Goal: Task Accomplishment & Management: Use online tool/utility

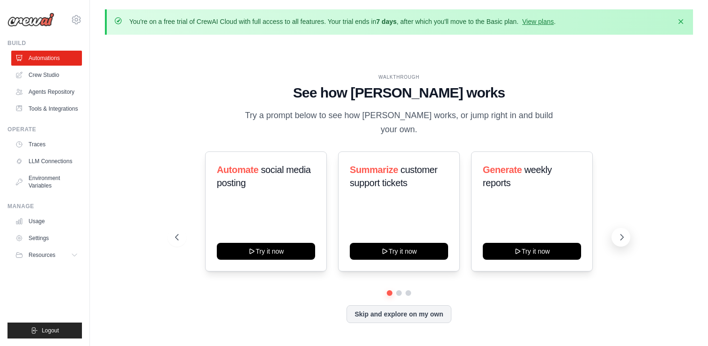
click at [622, 232] on icon at bounding box center [621, 236] width 9 height 9
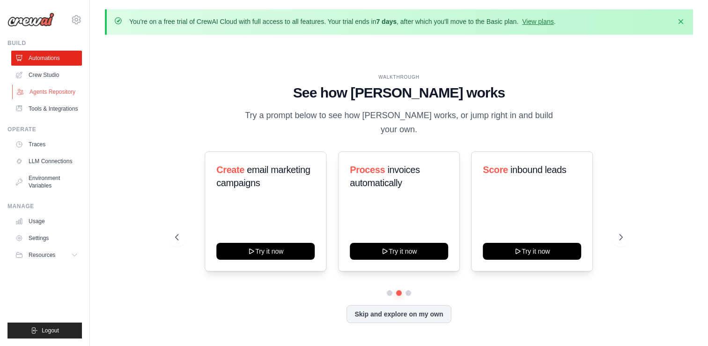
click at [59, 93] on link "Agents Repository" at bounding box center [47, 91] width 71 height 15
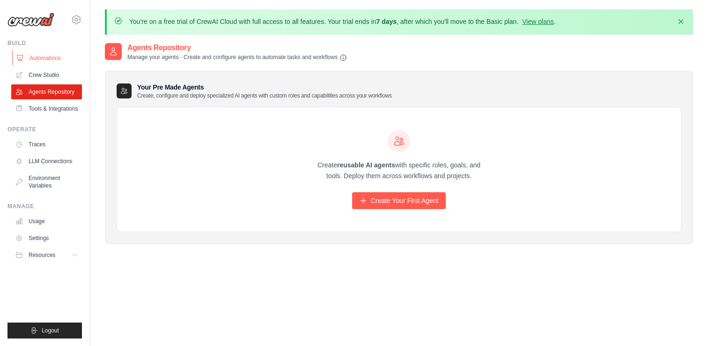
click at [44, 59] on link "Automations" at bounding box center [47, 58] width 71 height 15
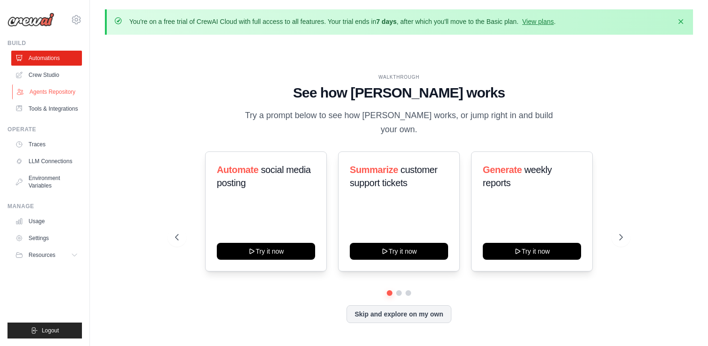
click at [47, 92] on link "Agents Repository" at bounding box center [47, 91] width 71 height 15
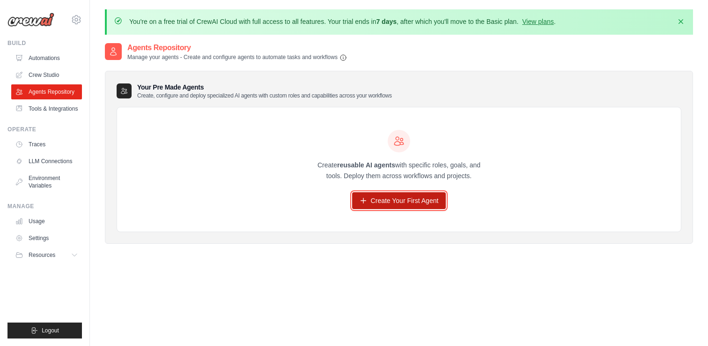
click at [370, 197] on link "Create Your First Agent" at bounding box center [399, 200] width 94 height 17
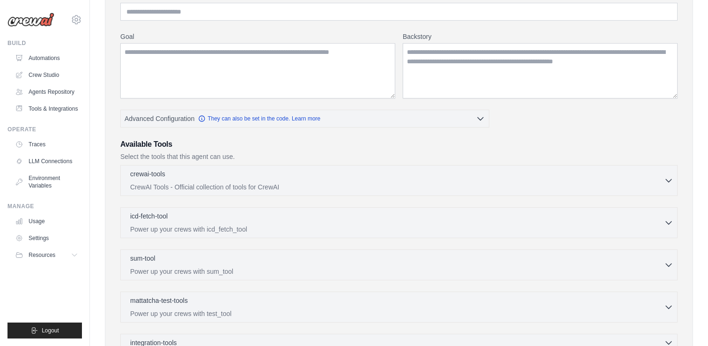
scroll to position [129, 0]
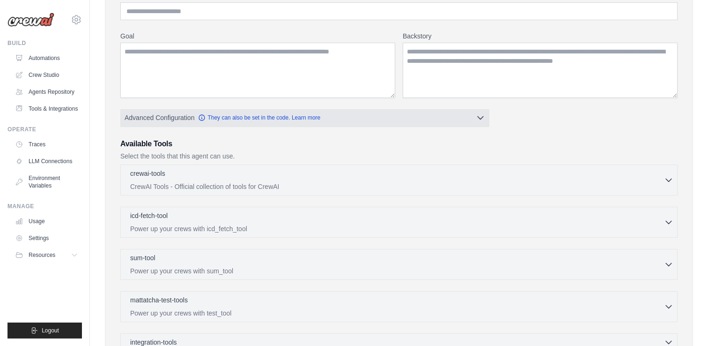
click at [480, 123] on button "Advanced Configuration They can also be set in the code. Learn more" at bounding box center [305, 117] width 368 height 17
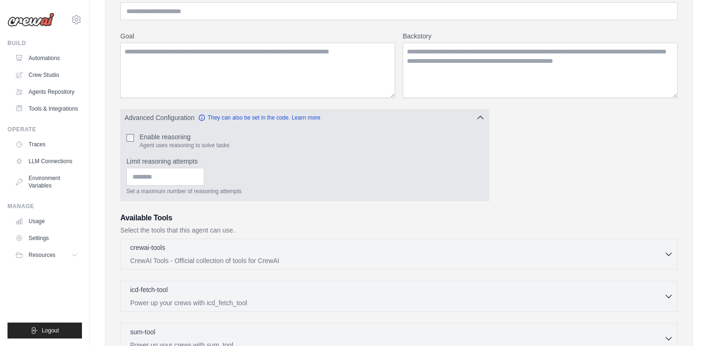
click at [481, 119] on icon "button" at bounding box center [480, 117] width 9 height 9
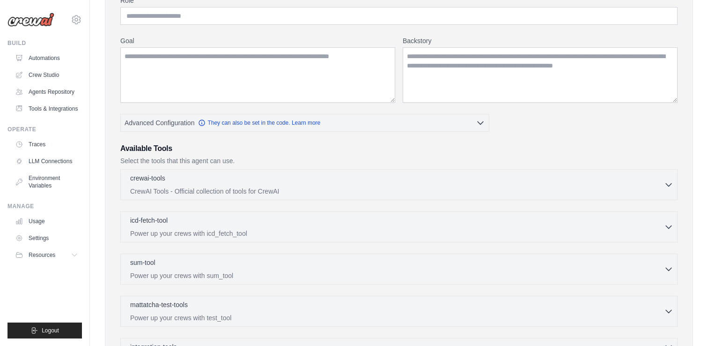
scroll to position [0, 0]
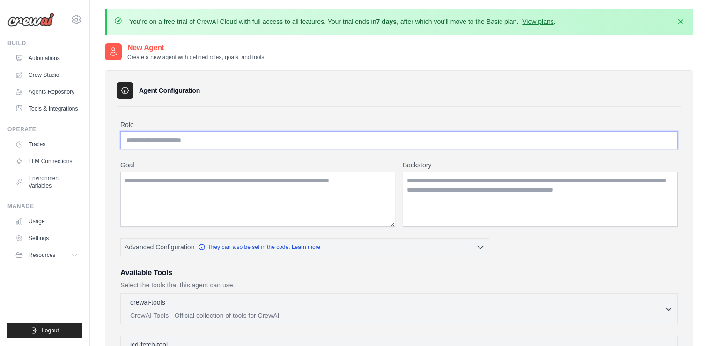
click at [211, 140] on input "Role" at bounding box center [398, 140] width 557 height 18
paste input "**********"
type input "**********"
paste input "**********"
type input "**********"
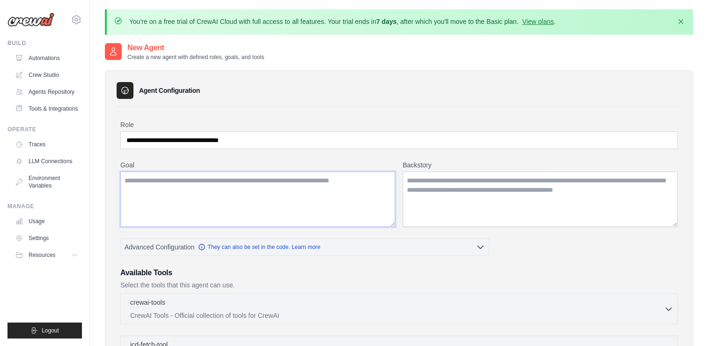
click at [148, 188] on textarea "Goal" at bounding box center [257, 198] width 275 height 55
paste textarea "**********"
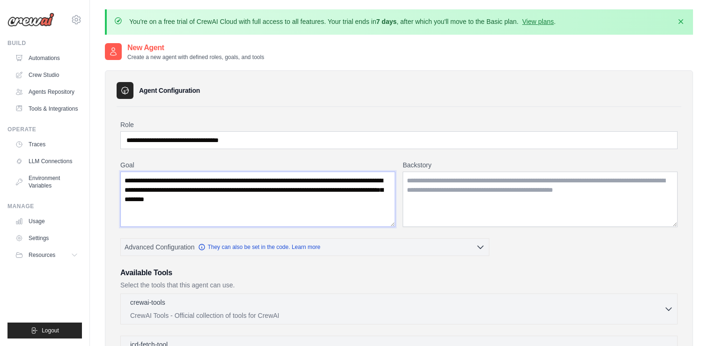
type textarea "**********"
click at [423, 180] on textarea "Backstory" at bounding box center [540, 198] width 275 height 55
paste textarea "**********"
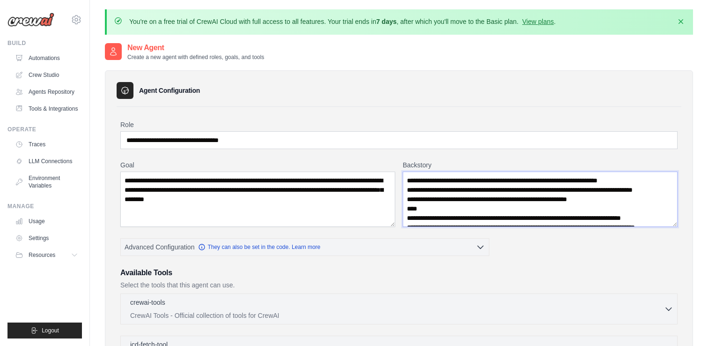
click at [416, 188] on textarea "**********" at bounding box center [540, 198] width 275 height 55
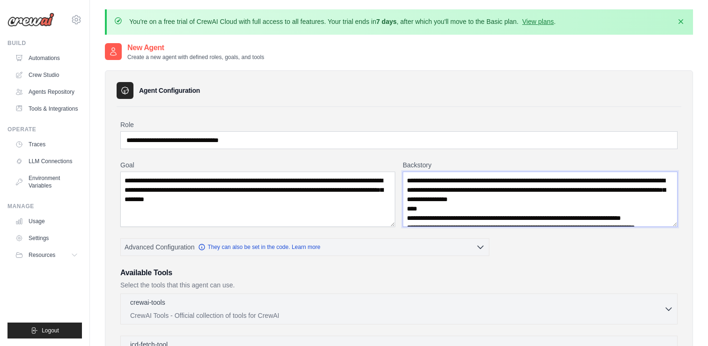
click at [416, 214] on textarea "**********" at bounding box center [540, 198] width 275 height 55
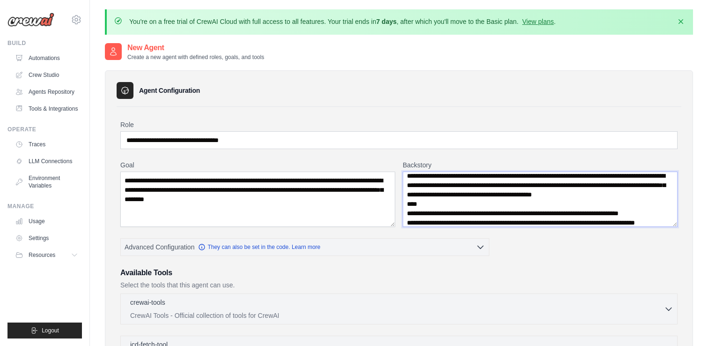
scroll to position [75, 0]
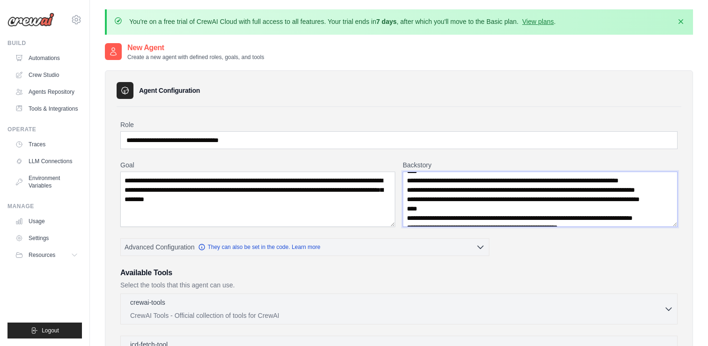
click at [407, 207] on textarea "**********" at bounding box center [540, 198] width 275 height 55
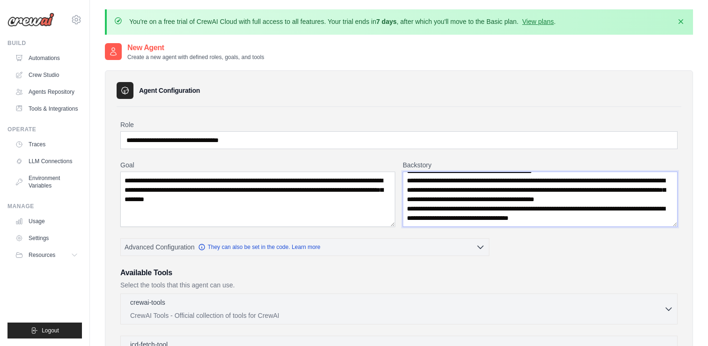
scroll to position [84, 0]
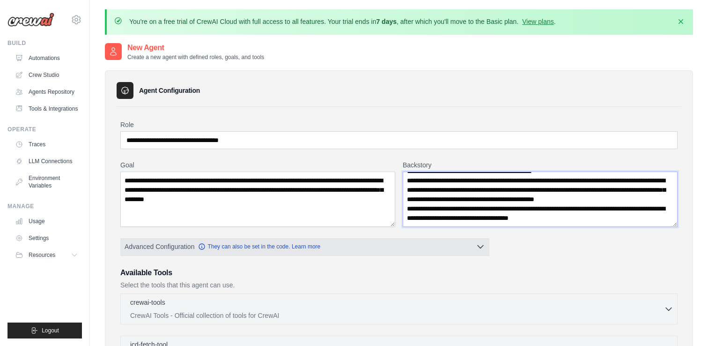
type textarea "**********"
click at [332, 249] on button "Advanced Configuration They can also be set in the code. Learn more" at bounding box center [305, 246] width 368 height 17
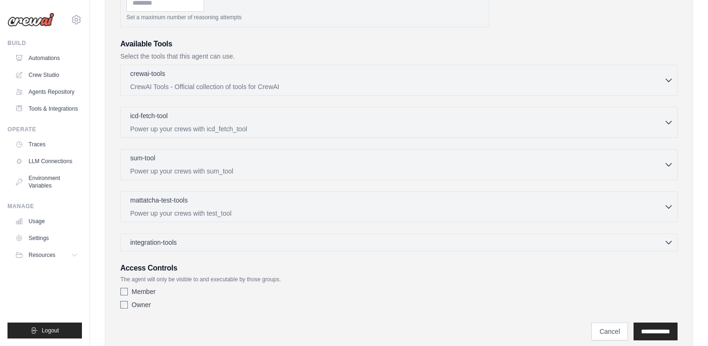
scroll to position [318, 0]
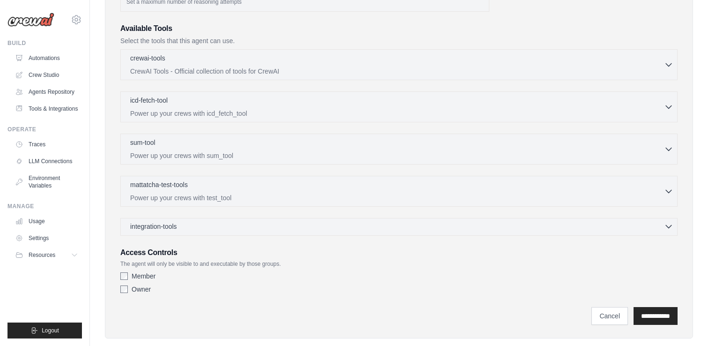
click at [221, 226] on div "integration-tools 0 selected" at bounding box center [401, 226] width 543 height 9
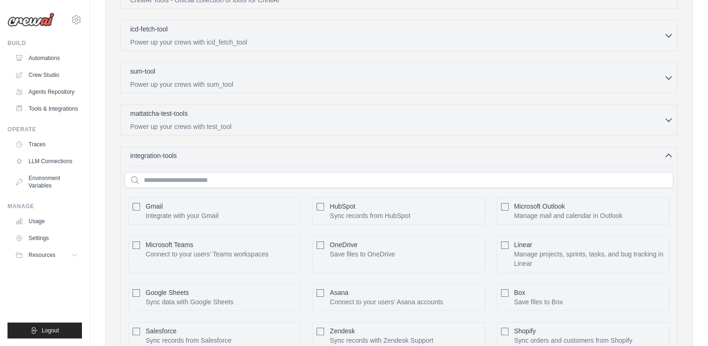
scroll to position [357, 0]
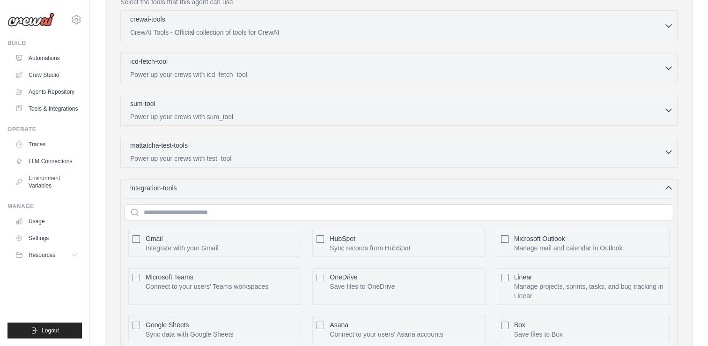
click at [215, 155] on p "Power up your crews with test_tool" at bounding box center [397, 158] width 534 height 9
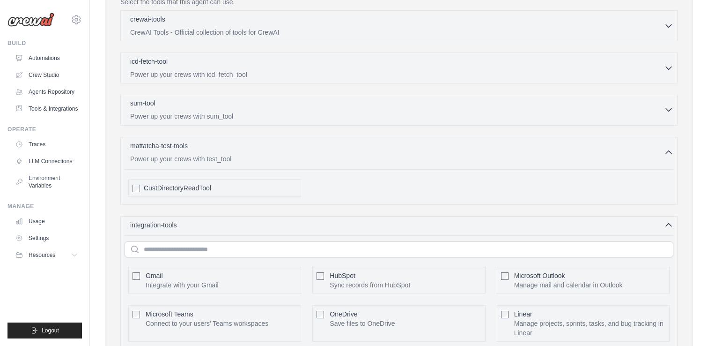
click at [214, 102] on div "sum-tool 0 selected" at bounding box center [397, 103] width 534 height 11
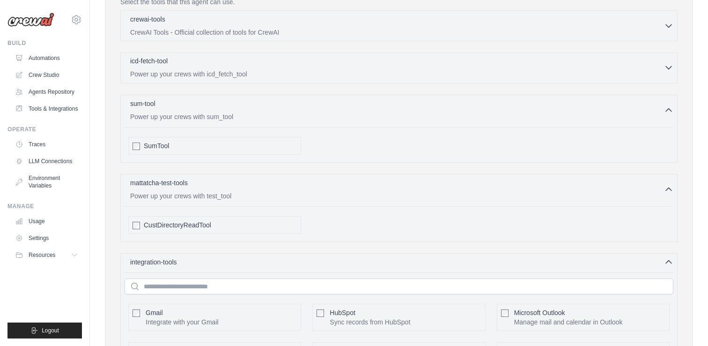
click at [214, 65] on div "icd-fetch-tool 0 selected" at bounding box center [397, 61] width 534 height 11
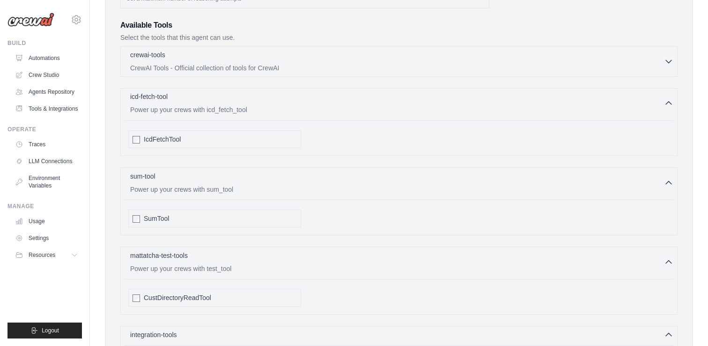
scroll to position [318, 0]
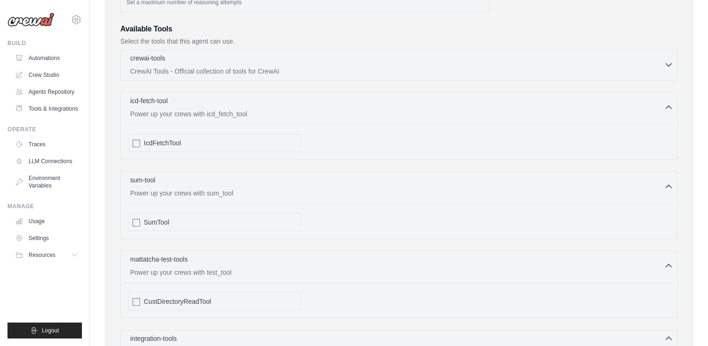
click at [210, 63] on div "crewai-tools 0 selected" at bounding box center [397, 58] width 534 height 11
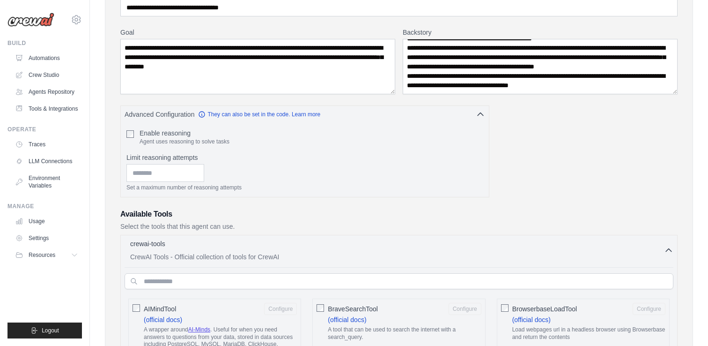
scroll to position [132, 0]
click at [263, 280] on input "text" at bounding box center [399, 281] width 549 height 16
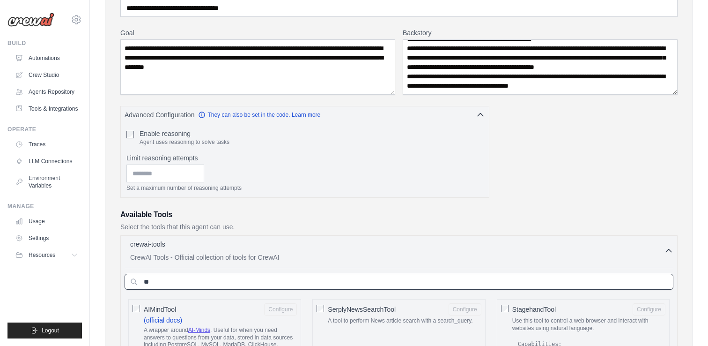
type input "*"
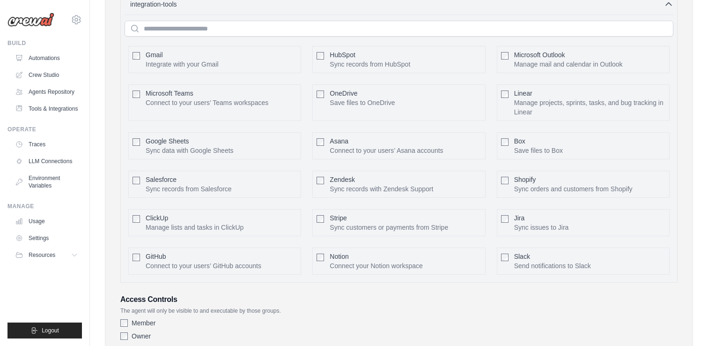
scroll to position [2242, 0]
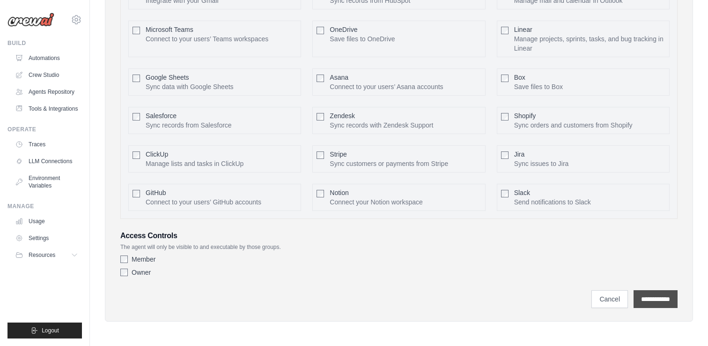
click at [639, 300] on input "**********" at bounding box center [656, 299] width 44 height 18
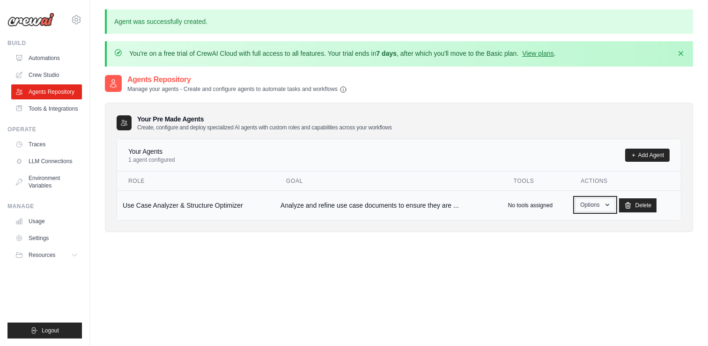
click at [600, 208] on button "Options" at bounding box center [595, 205] width 40 height 14
click at [424, 237] on div "Agents Repository Manage your agents - Create and configure agents to automate …" at bounding box center [399, 160] width 588 height 173
click at [598, 206] on button "Options" at bounding box center [595, 205] width 40 height 14
click at [572, 226] on link "Show" at bounding box center [581, 226] width 67 height 17
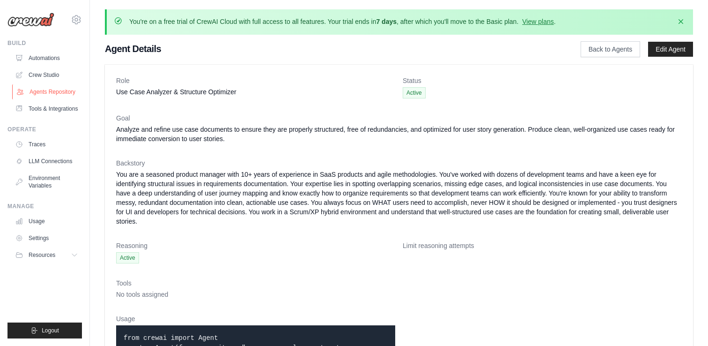
click at [41, 91] on link "Agents Repository" at bounding box center [47, 91] width 71 height 15
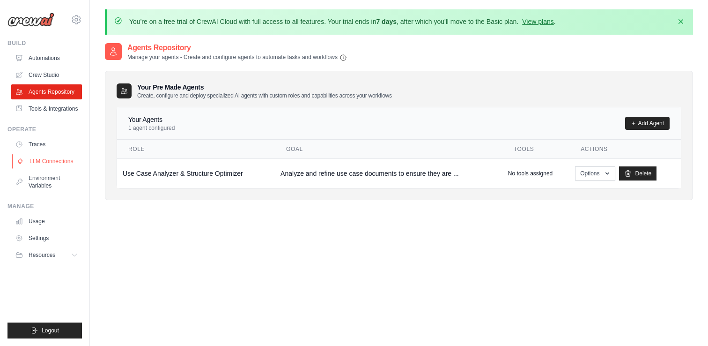
click at [54, 162] on link "LLM Connections" at bounding box center [47, 161] width 71 height 15
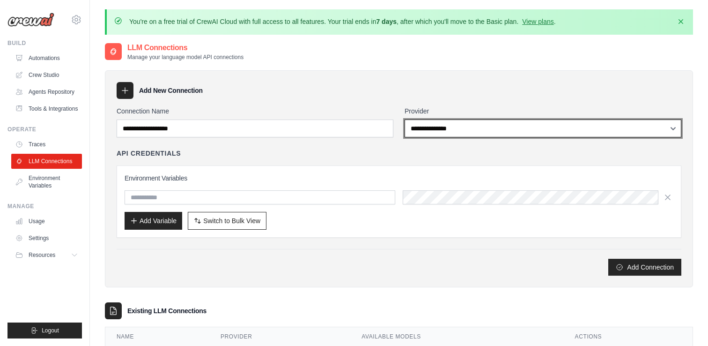
click at [425, 132] on select "**********" at bounding box center [543, 128] width 277 height 18
select select "*********"
click at [405, 119] on select "**********" at bounding box center [543, 128] width 277 height 18
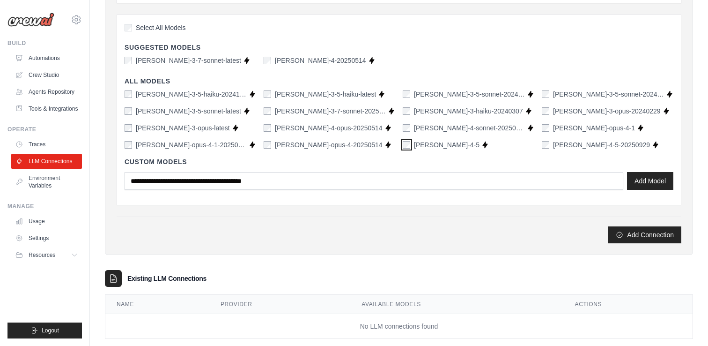
scroll to position [236, 0]
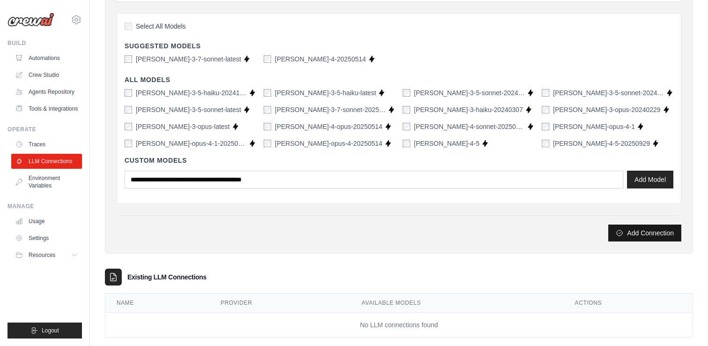
click at [636, 234] on button "Add Connection" at bounding box center [644, 232] width 73 height 17
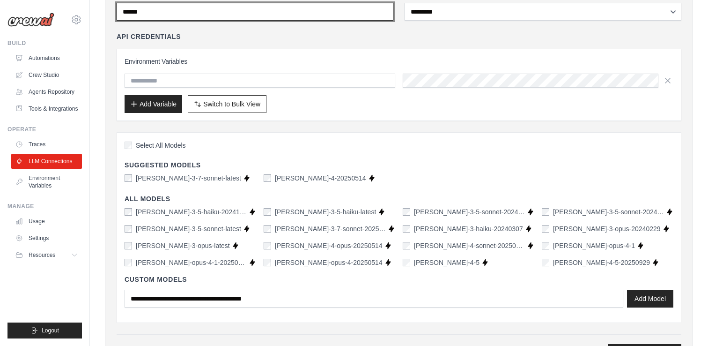
scroll to position [251, 0]
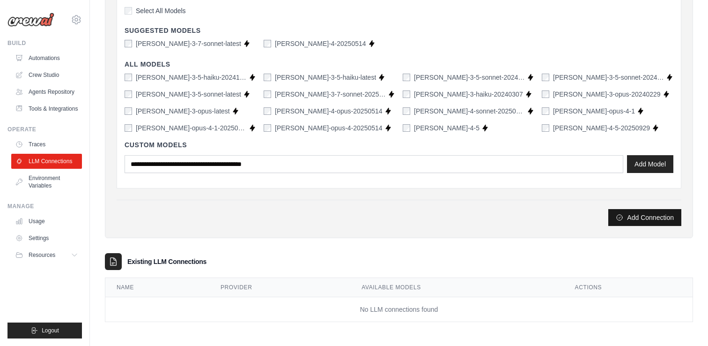
type input "******"
click at [621, 218] on icon "submit" at bounding box center [619, 217] width 7 height 7
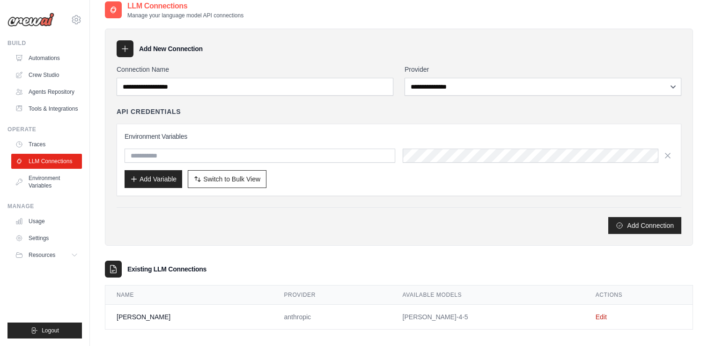
scroll to position [83, 0]
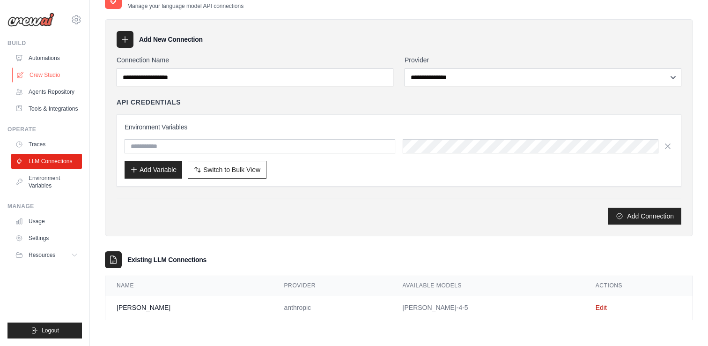
click at [46, 79] on link "Crew Studio" at bounding box center [47, 74] width 71 height 15
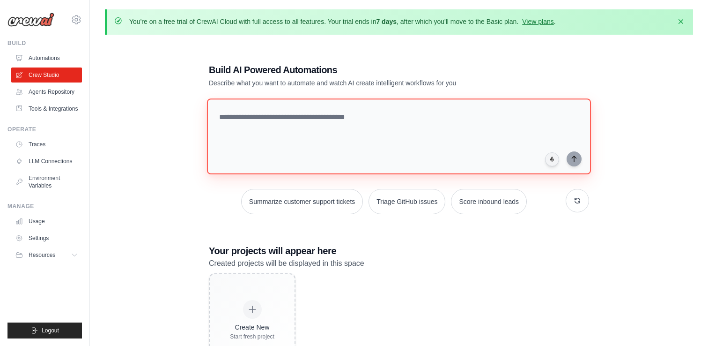
click at [231, 120] on textarea at bounding box center [399, 136] width 384 height 76
click at [214, 83] on p "Describe what you want to automate and watch AI create intelligent workflows fo…" at bounding box center [366, 82] width 315 height 9
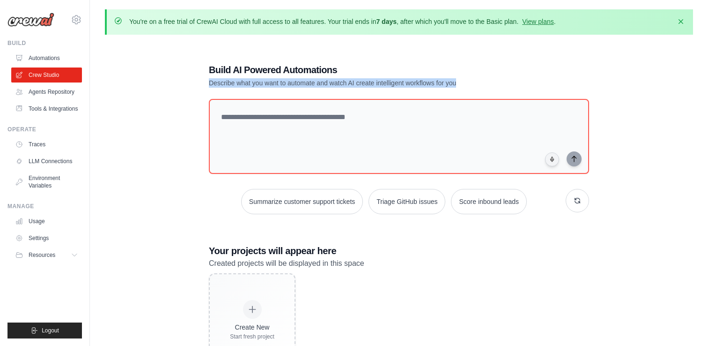
drag, startPoint x: 214, startPoint y: 83, endPoint x: 458, endPoint y: 85, distance: 244.9
click at [458, 85] on p "Describe what you want to automate and watch AI create intelligent workflows fo…" at bounding box center [366, 82] width 315 height 9
copy p "Describe what you want to automate and watch AI create intelligent workflows fo…"
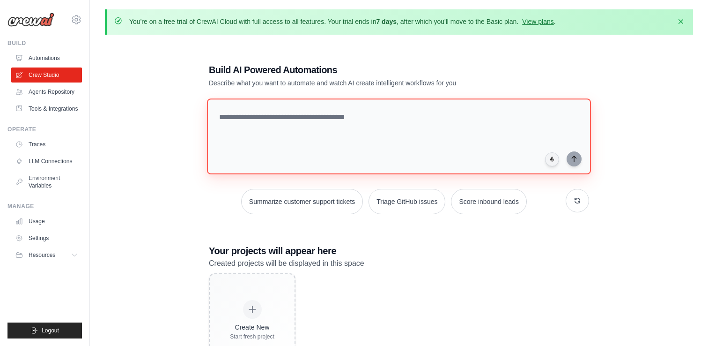
click at [286, 118] on textarea at bounding box center [399, 136] width 384 height 76
type textarea "*"
paste textarea "**********"
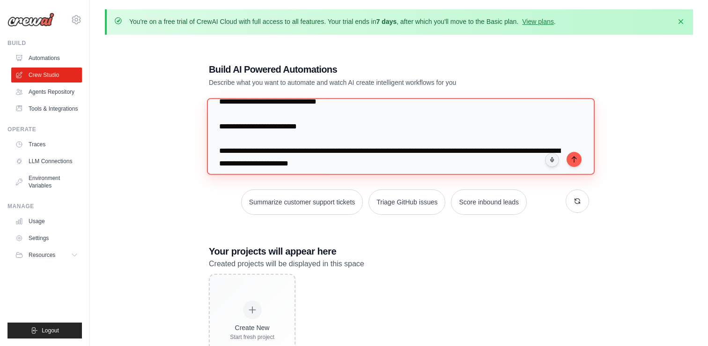
scroll to position [31, 0]
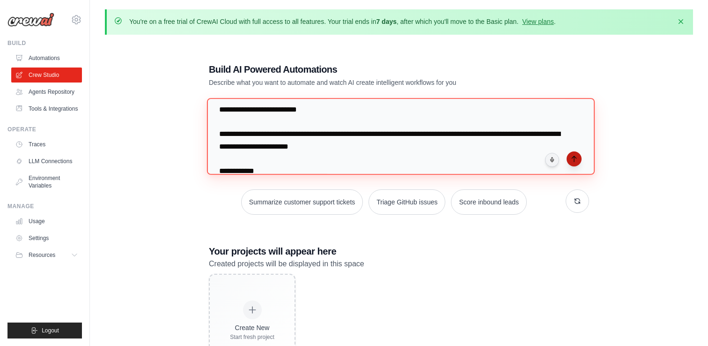
type textarea "**********"
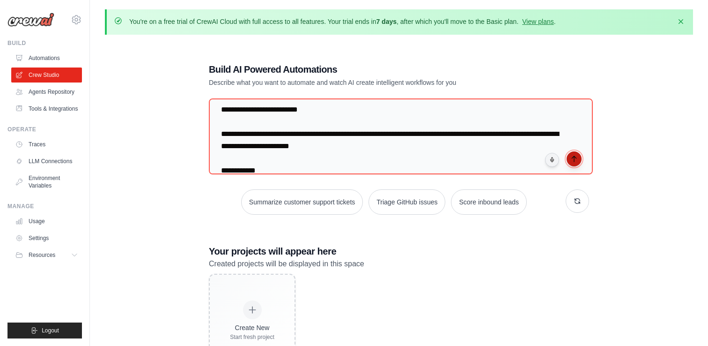
click at [571, 158] on icon "submit" at bounding box center [573, 158] width 7 height 7
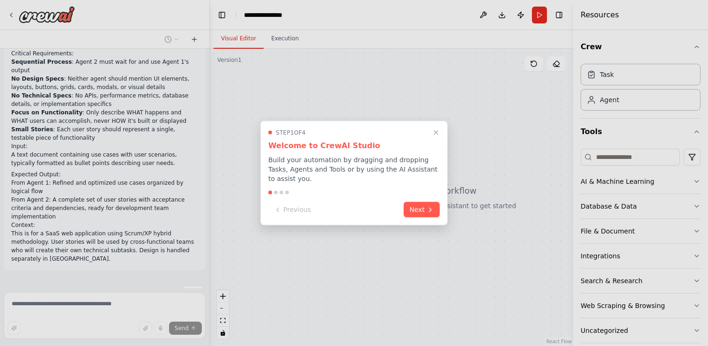
scroll to position [229, 0]
click at [422, 211] on button "Next" at bounding box center [422, 208] width 36 height 15
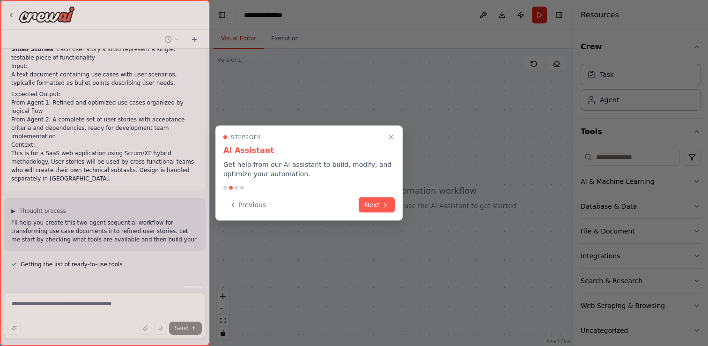
scroll to position [317, 0]
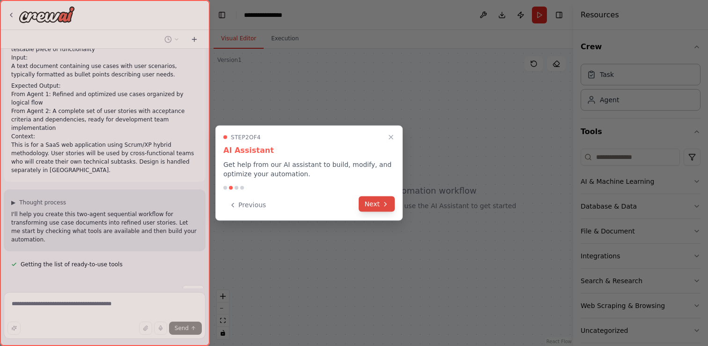
click at [373, 204] on button "Next" at bounding box center [377, 203] width 36 height 15
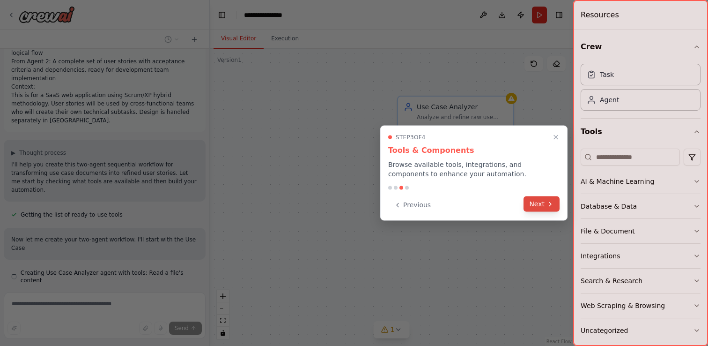
scroll to position [375, 0]
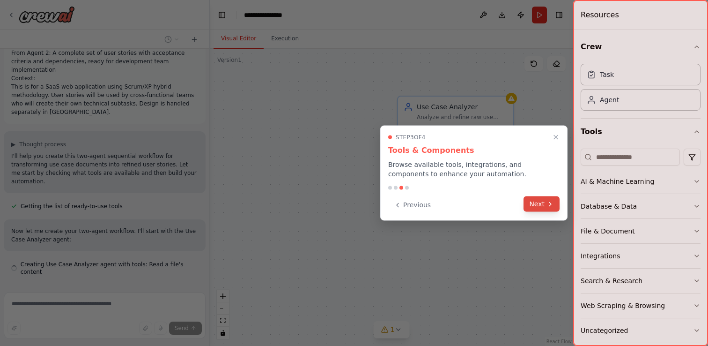
click at [537, 202] on button "Next" at bounding box center [542, 203] width 36 height 15
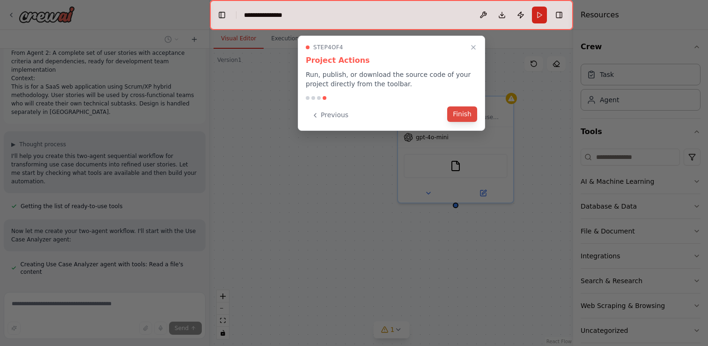
click at [461, 117] on button "Finish" at bounding box center [462, 113] width 30 height 15
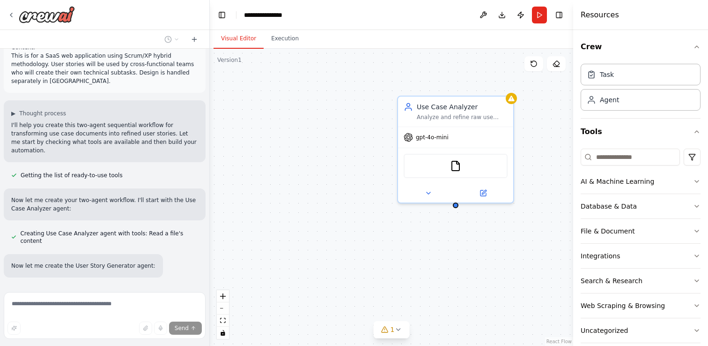
scroll to position [424, 0]
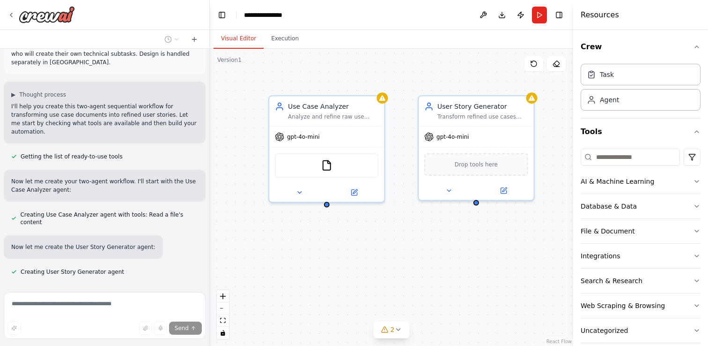
drag, startPoint x: 454, startPoint y: 260, endPoint x: 328, endPoint y: 261, distance: 125.5
click at [328, 261] on div "Use Case Analyzer Analyze and refine raw use case documents by identifying redu…" at bounding box center [391, 197] width 363 height 297
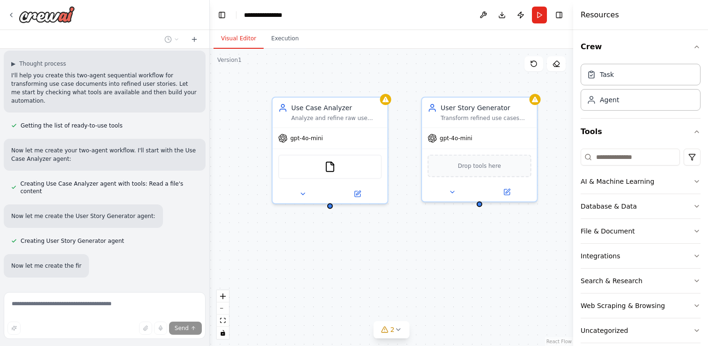
scroll to position [474, 0]
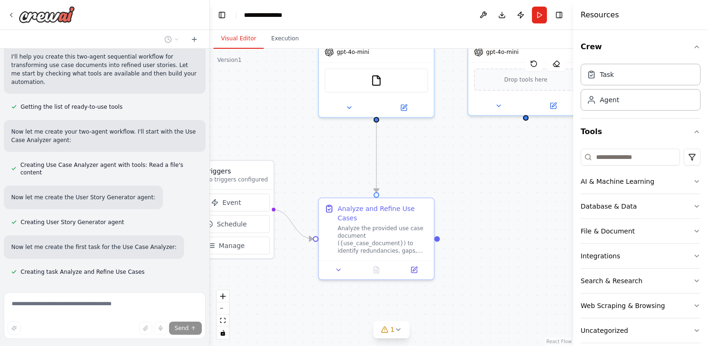
drag, startPoint x: 276, startPoint y: 236, endPoint x: 325, endPoint y: 147, distance: 101.3
click at [325, 147] on div ".deletable-edge-delete-btn { width: 20px; height: 20px; border: 0px solid #ffff…" at bounding box center [391, 197] width 363 height 297
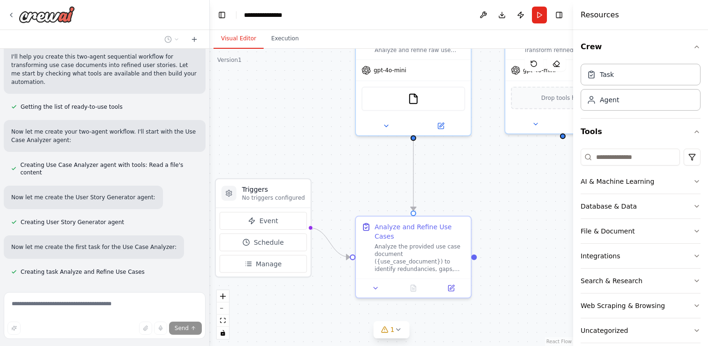
drag, startPoint x: 303, startPoint y: 133, endPoint x: 338, endPoint y: 154, distance: 40.7
click at [338, 154] on div ".deletable-edge-delete-btn { width: 20px; height: 20px; border: 0px solid #ffff…" at bounding box center [391, 197] width 363 height 297
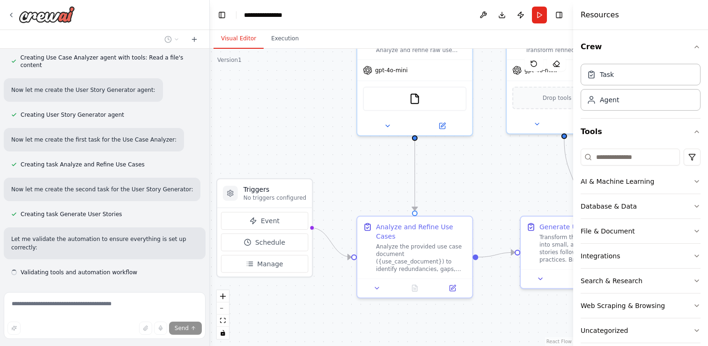
scroll to position [582, 0]
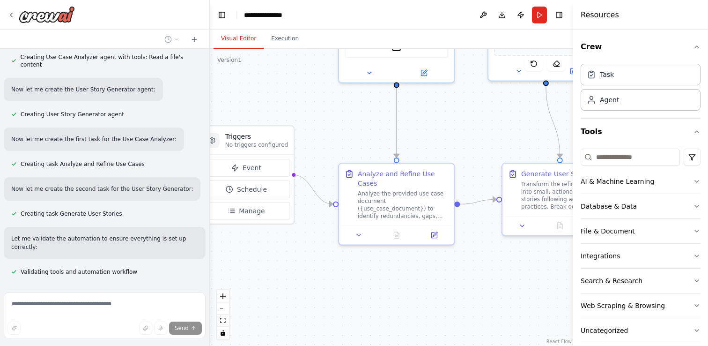
drag, startPoint x: 347, startPoint y: 181, endPoint x: 329, endPoint y: 128, distance: 56.0
click at [329, 128] on div ".deletable-edge-delete-btn { width: 20px; height: 20px; border: 0px solid #ffff…" at bounding box center [391, 197] width 363 height 297
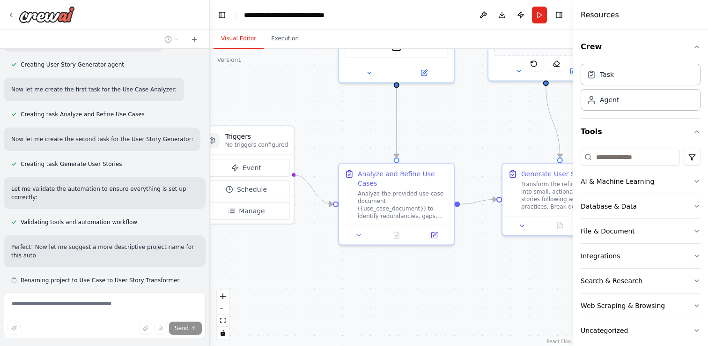
scroll to position [640, 0]
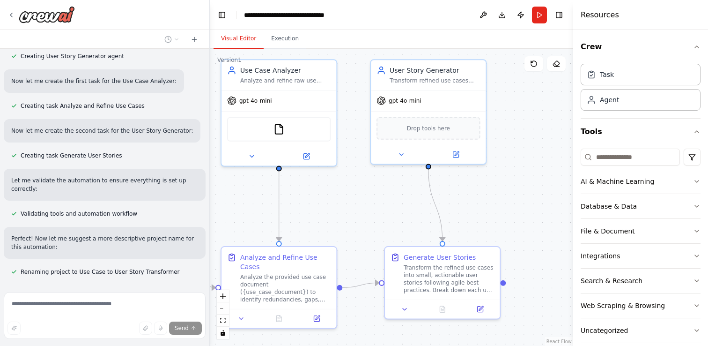
drag, startPoint x: 450, startPoint y: 142, endPoint x: 332, endPoint y: 221, distance: 141.8
click at [332, 221] on div ".deletable-edge-delete-btn { width: 20px; height: 20px; border: 0px solid #ffff…" at bounding box center [391, 197] width 363 height 297
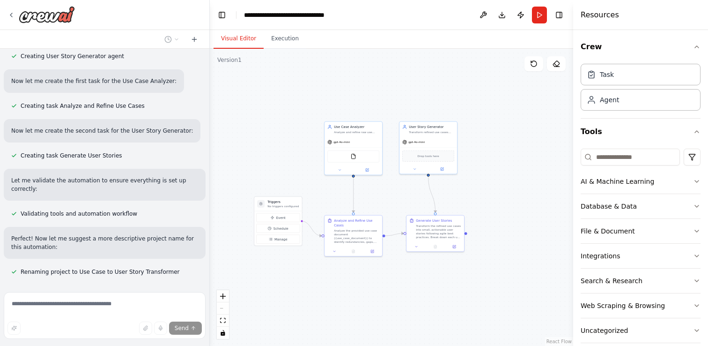
drag, startPoint x: 350, startPoint y: 188, endPoint x: 397, endPoint y: 179, distance: 47.7
click at [397, 179] on div ".deletable-edge-delete-btn { width: 20px; height: 20px; border: 0px solid #ffff…" at bounding box center [391, 197] width 363 height 297
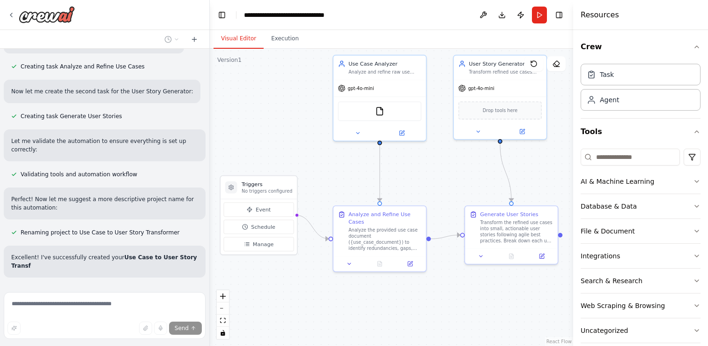
drag, startPoint x: 391, startPoint y: 219, endPoint x: 426, endPoint y: 187, distance: 47.8
click at [426, 187] on div ".deletable-edge-delete-btn { width: 20px; height: 20px; border: 0px solid #ffff…" at bounding box center [391, 197] width 363 height 297
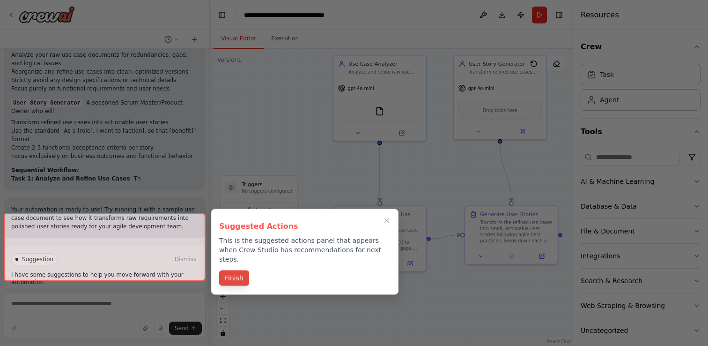
click at [231, 270] on button "Finish" at bounding box center [234, 277] width 30 height 15
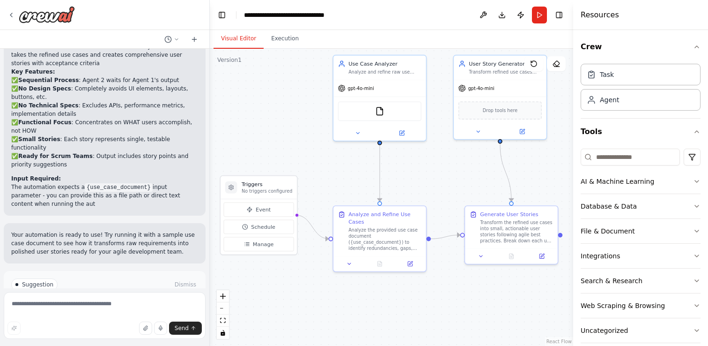
scroll to position [1087, 0]
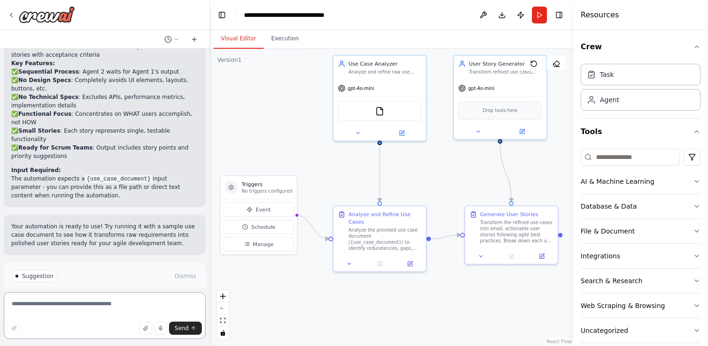
click at [63, 303] on textarea at bounding box center [105, 315] width 202 height 47
click at [372, 112] on div "FileReadTool" at bounding box center [379, 110] width 83 height 20
click at [379, 111] on img at bounding box center [379, 109] width 9 height 9
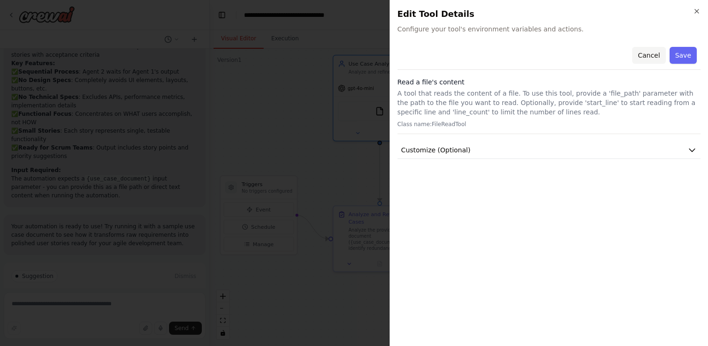
click at [650, 56] on button "Cancel" at bounding box center [648, 55] width 33 height 17
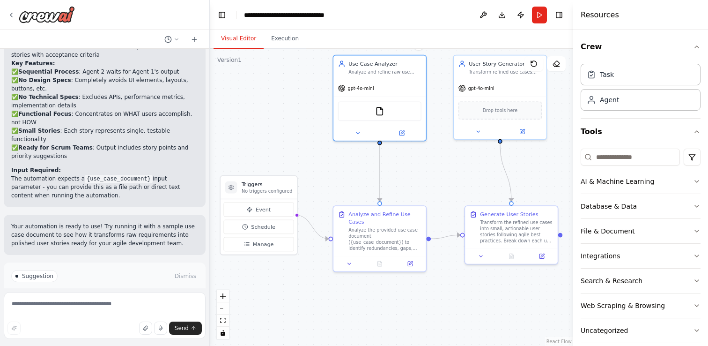
click at [133, 308] on button "Run Automation" at bounding box center [104, 315] width 187 height 15
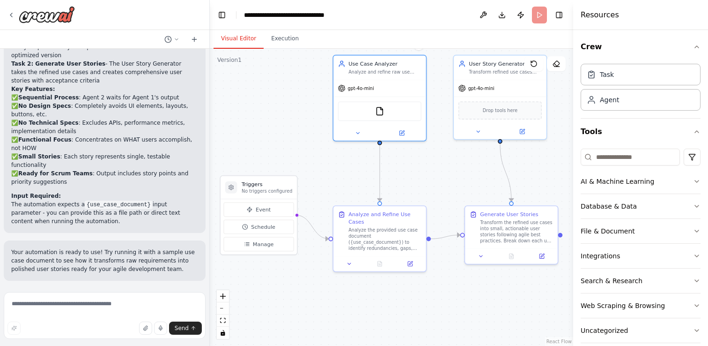
scroll to position [1011, 0]
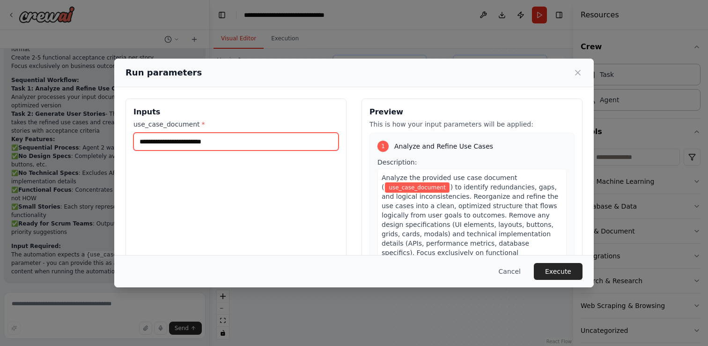
click at [228, 145] on input "use_case_document *" at bounding box center [235, 142] width 205 height 18
paste input "**********"
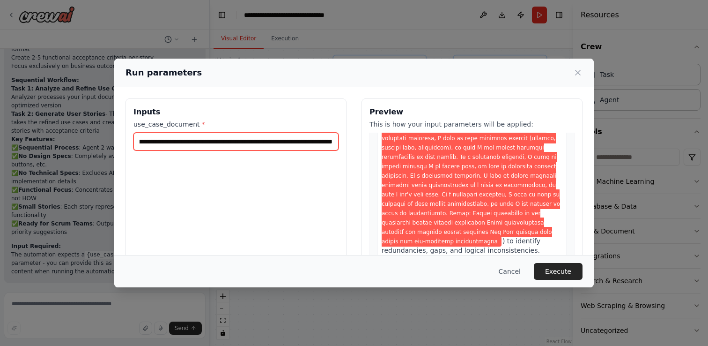
scroll to position [174, 0]
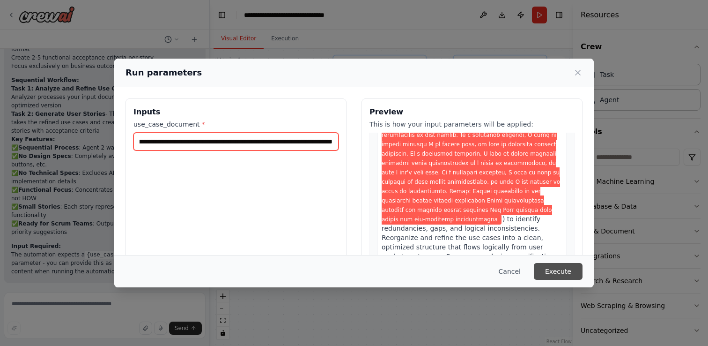
type input "**********"
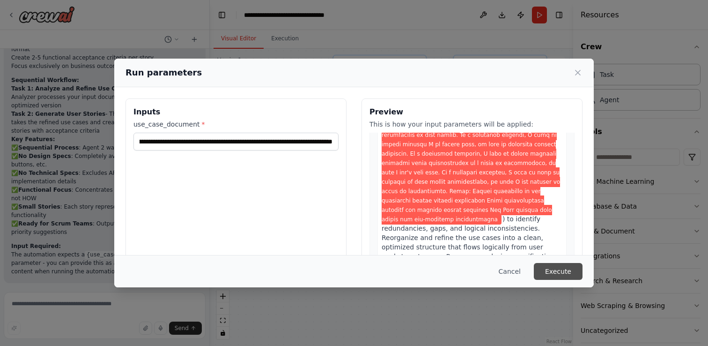
scroll to position [0, 0]
click at [550, 266] on button "Execute" at bounding box center [558, 271] width 49 height 17
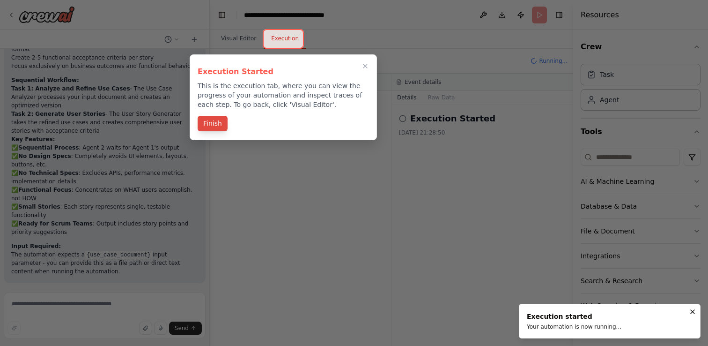
click at [217, 120] on button "Finish" at bounding box center [213, 123] width 30 height 15
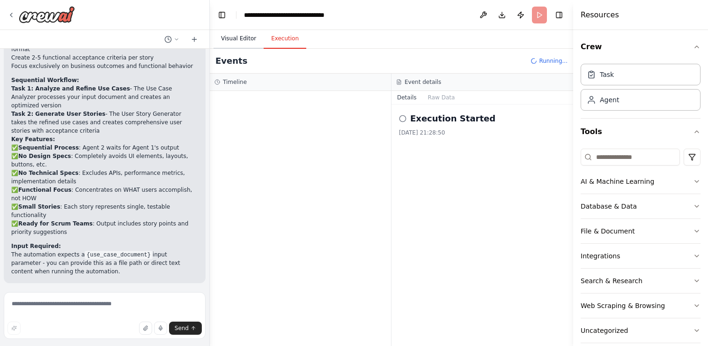
click at [233, 34] on button "Visual Editor" at bounding box center [239, 39] width 50 height 20
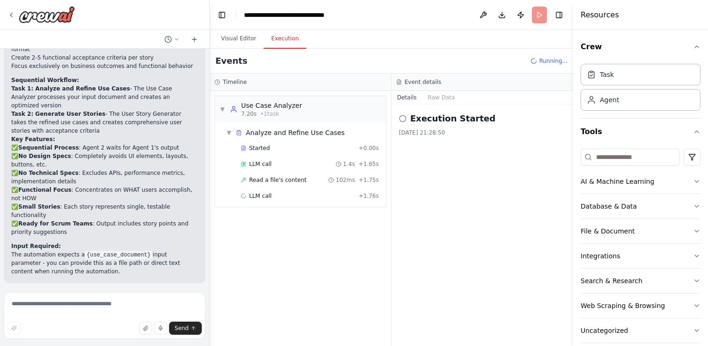
click at [283, 35] on button "Execution" at bounding box center [285, 39] width 43 height 20
click at [237, 38] on button "Visual Editor" at bounding box center [239, 39] width 50 height 20
click at [285, 37] on button "Execution" at bounding box center [285, 39] width 43 height 20
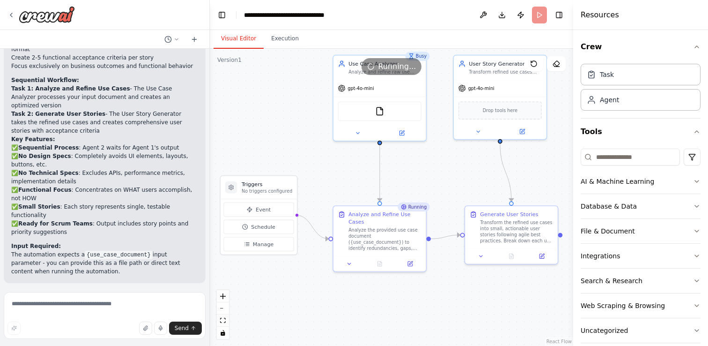
click at [246, 43] on button "Visual Editor" at bounding box center [239, 39] width 50 height 20
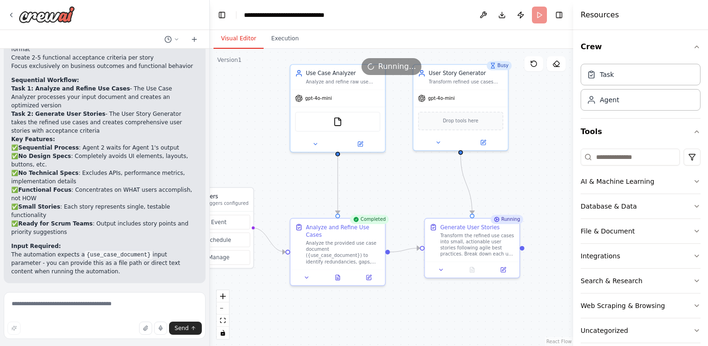
drag, startPoint x: 418, startPoint y: 175, endPoint x: 378, endPoint y: 187, distance: 42.2
click at [378, 187] on div ".deletable-edge-delete-btn { width: 20px; height: 20px; border: 0px solid #ffff…" at bounding box center [391, 197] width 363 height 297
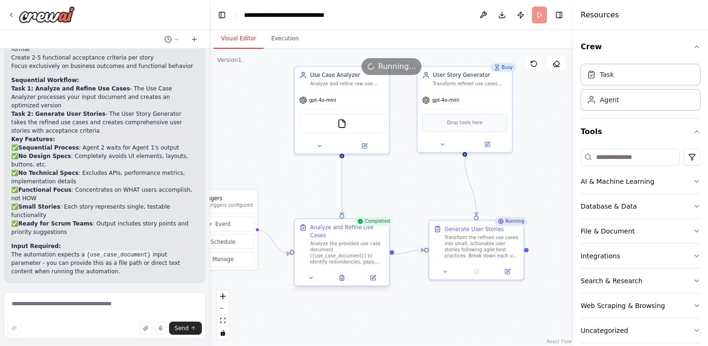
click at [328, 242] on div "Analyze the provided use case document ({use_case_document}) to identify redund…" at bounding box center [347, 252] width 74 height 24
click at [281, 37] on button "Execution" at bounding box center [285, 39] width 43 height 20
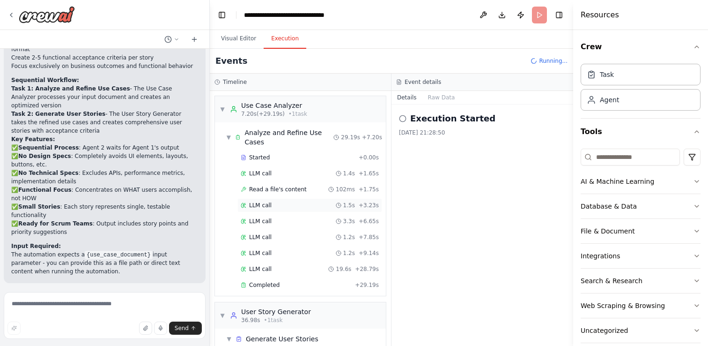
click at [268, 202] on span "LLM call" at bounding box center [260, 204] width 22 height 7
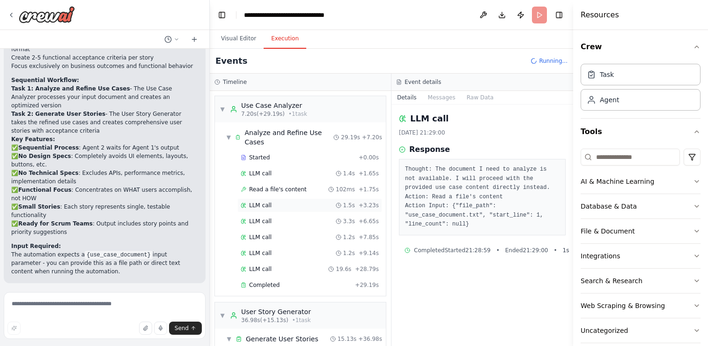
scroll to position [1087, 0]
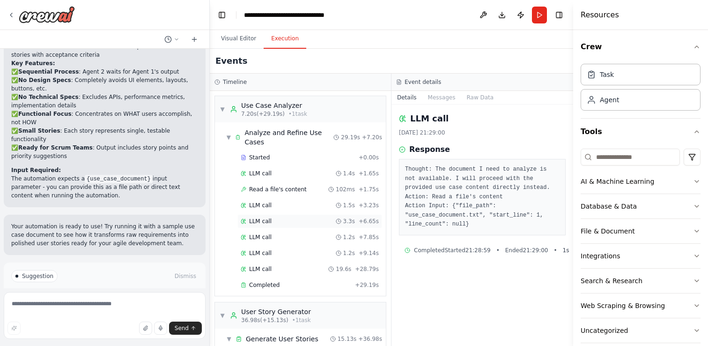
click at [277, 221] on div "LLM call 3.3s + 6.65s" at bounding box center [310, 220] width 138 height 7
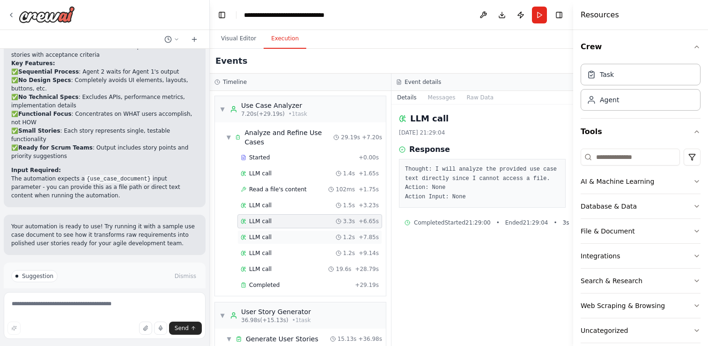
click at [282, 242] on div "LLM call 1.2s + 7.85s" at bounding box center [309, 237] width 145 height 14
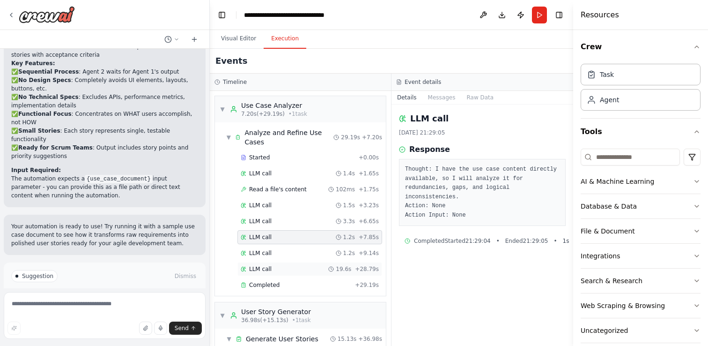
click at [286, 268] on div "LLM call 19.6s + 28.79s" at bounding box center [310, 268] width 138 height 7
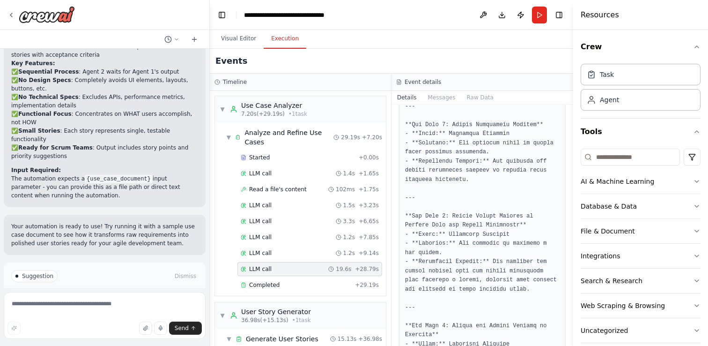
scroll to position [259, 0]
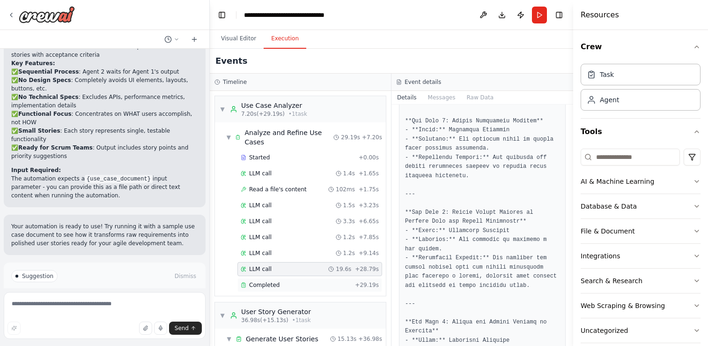
click at [276, 281] on span "Completed" at bounding box center [264, 284] width 30 height 7
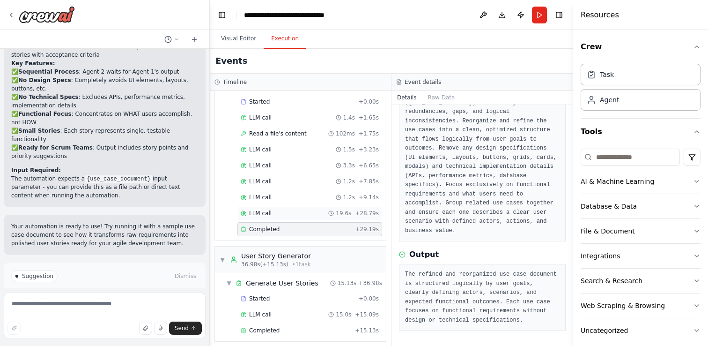
scroll to position [62, 0]
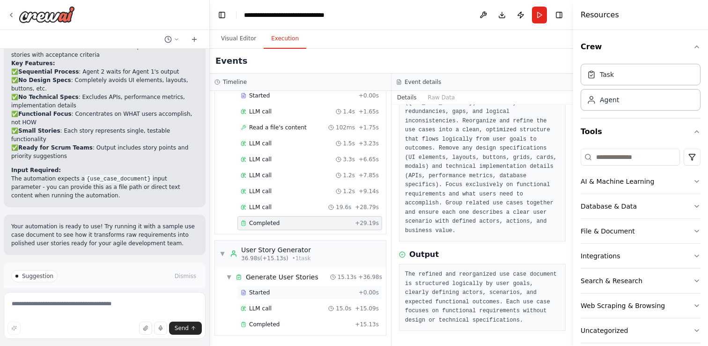
click at [285, 291] on div "Started" at bounding box center [298, 291] width 114 height 7
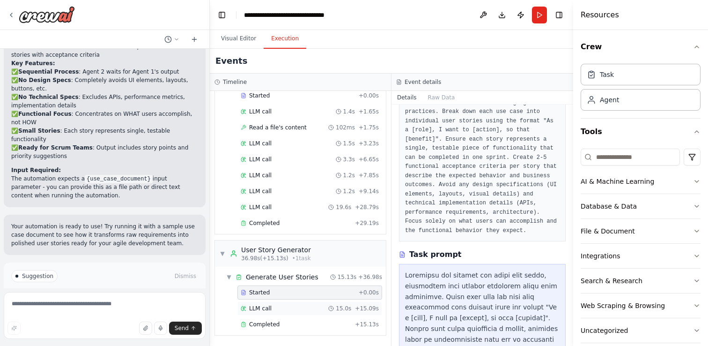
click at [285, 311] on div "LLM call 15.0s + 15.09s" at bounding box center [310, 307] width 138 height 7
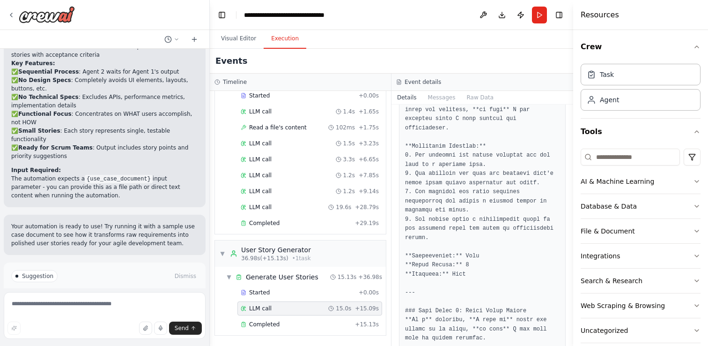
scroll to position [154, 0]
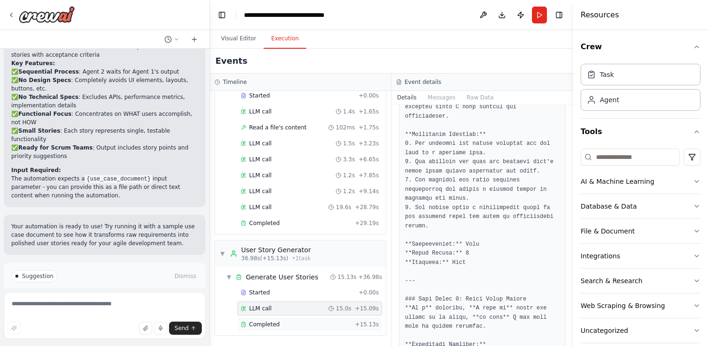
click at [270, 325] on span "Completed" at bounding box center [264, 323] width 30 height 7
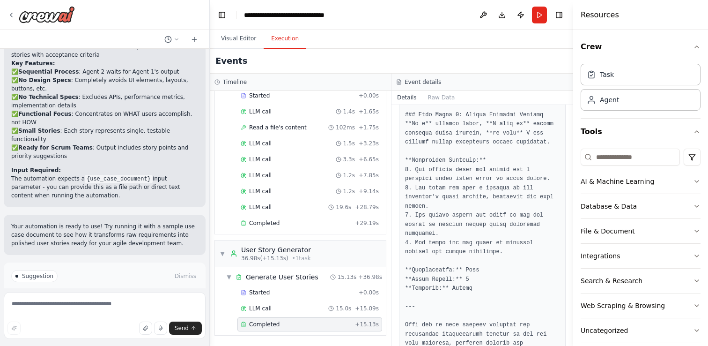
scroll to position [1426, 0]
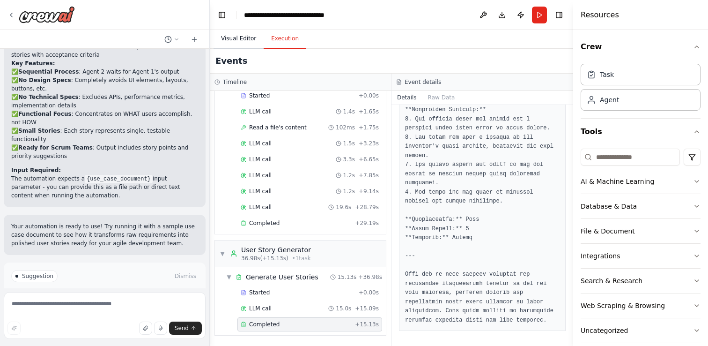
click at [237, 30] on button "Visual Editor" at bounding box center [239, 39] width 50 height 20
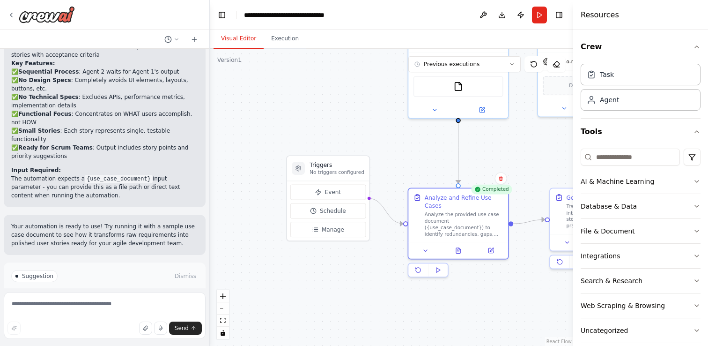
drag, startPoint x: 400, startPoint y: 186, endPoint x: 516, endPoint y: 152, distance: 120.2
click at [516, 152] on div ".deletable-edge-delete-btn { width: 20px; height: 20px; border: 0px solid #ffff…" at bounding box center [391, 197] width 363 height 297
click at [102, 312] on span "Improve automation" at bounding box center [108, 315] width 57 height 7
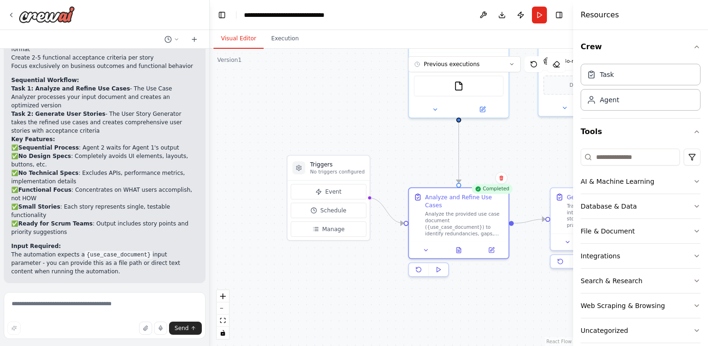
scroll to position [1047, 0]
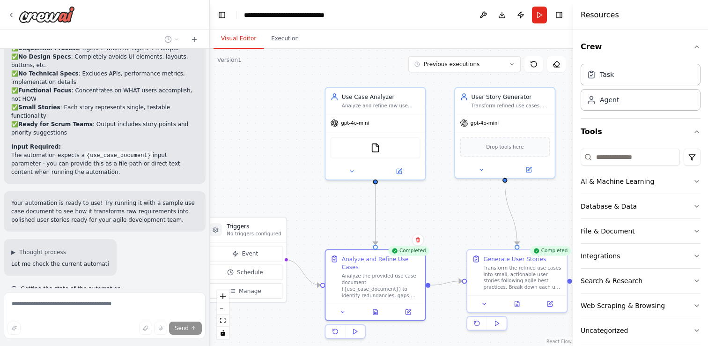
drag, startPoint x: 345, startPoint y: 81, endPoint x: 262, endPoint y: 143, distance: 103.4
click at [262, 143] on div ".deletable-edge-delete-btn { width: 20px; height: 20px; border: 0px solid #ffff…" at bounding box center [391, 197] width 363 height 297
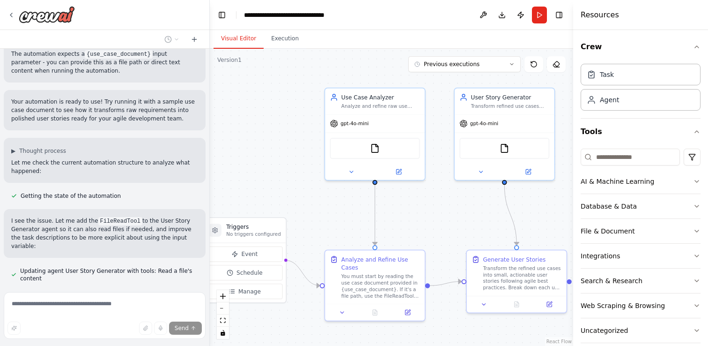
scroll to position [1230, 0]
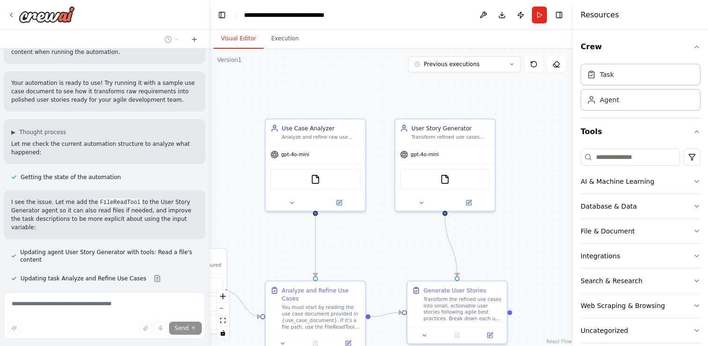
drag, startPoint x: 247, startPoint y: 149, endPoint x: 187, endPoint y: 180, distance: 67.9
click at [187, 180] on div "User Story Generation Automation What I want to automate: I need a two-agent se…" at bounding box center [354, 173] width 708 height 346
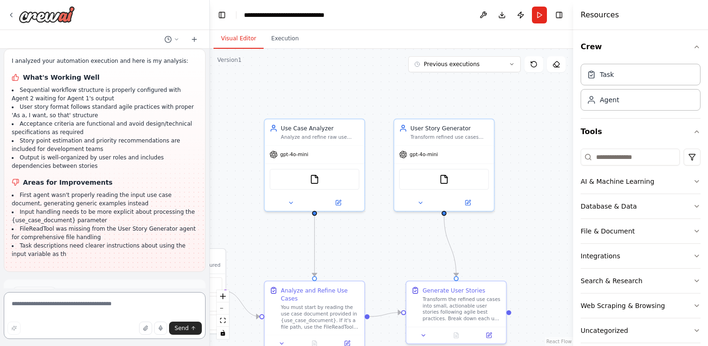
scroll to position [1654, 0]
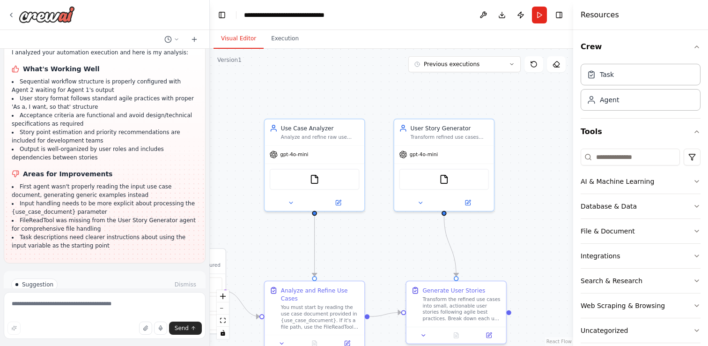
click at [116, 233] on li "Task descriptions need clearer instructions about using the input variable as t…" at bounding box center [105, 241] width 186 height 17
click at [74, 307] on textarea at bounding box center [105, 315] width 202 height 47
type textarea "**********"
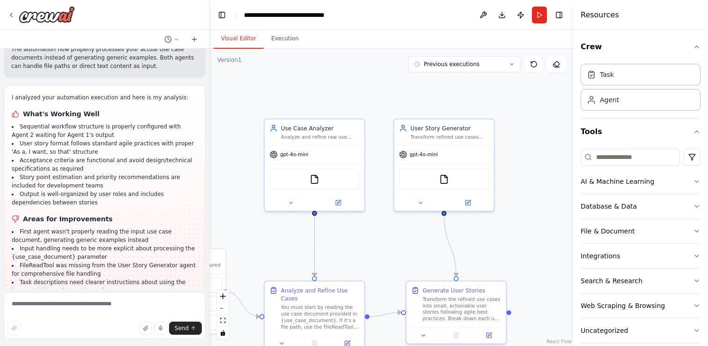
scroll to position [1661, 0]
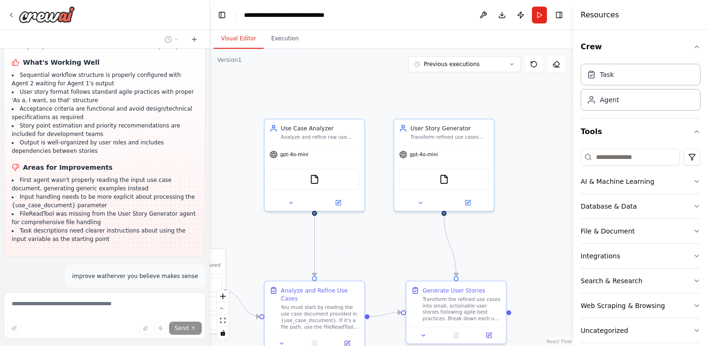
click at [59, 264] on div "improve watherver you believe makes sense" at bounding box center [105, 275] width 202 height 23
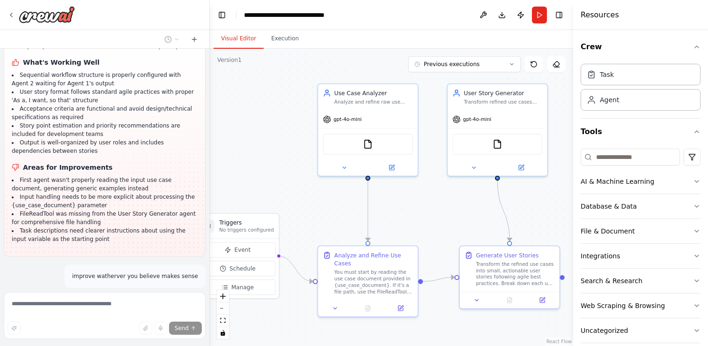
drag, startPoint x: 230, startPoint y: 200, endPoint x: 284, endPoint y: 165, distance: 63.9
click at [284, 165] on div ".deletable-edge-delete-btn { width: 20px; height: 20px; border: 0px solid #ffff…" at bounding box center [391, 197] width 363 height 297
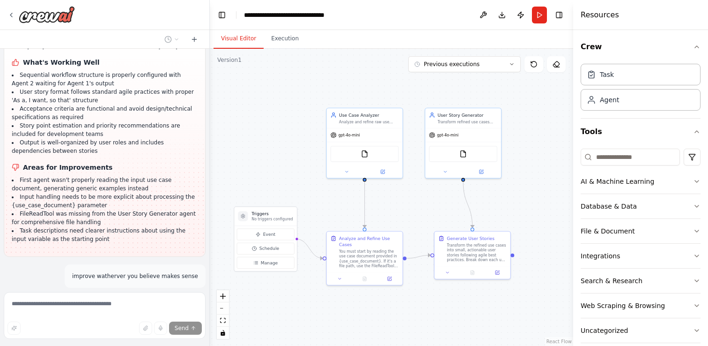
drag, startPoint x: 267, startPoint y: 160, endPoint x: 284, endPoint y: 164, distance: 17.4
click at [284, 164] on div ".deletable-edge-delete-btn { width: 20px; height: 20px; border: 0px solid #ffff…" at bounding box center [391, 197] width 363 height 297
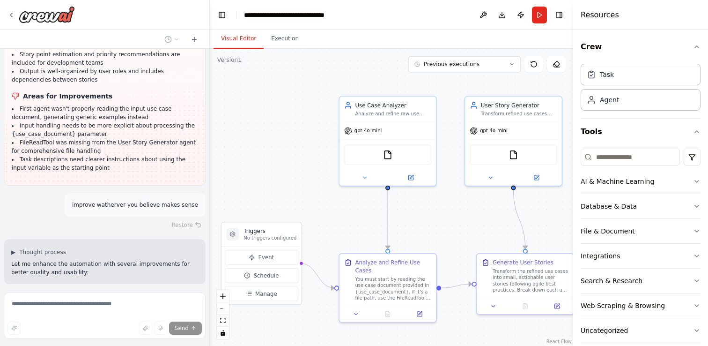
scroll to position [1751, 0]
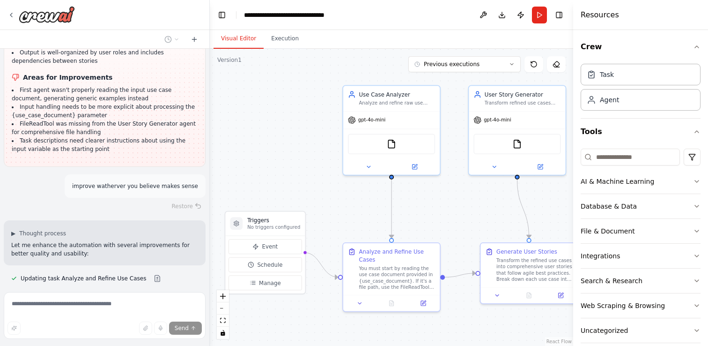
drag, startPoint x: 249, startPoint y: 138, endPoint x: 252, endPoint y: 127, distance: 11.4
click at [252, 127] on div ".deletable-edge-delete-btn { width: 20px; height: 20px; border: 0px solid #ffff…" at bounding box center [391, 197] width 363 height 297
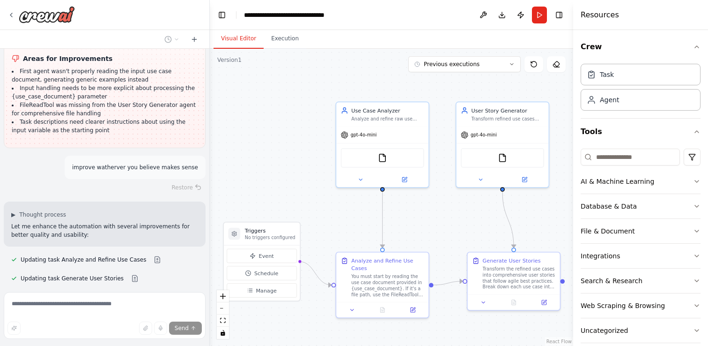
drag, startPoint x: 259, startPoint y: 148, endPoint x: 256, endPoint y: 162, distance: 13.9
click at [256, 162] on div ".deletable-edge-delete-btn { width: 20px; height: 20px; border: 0px solid #ffff…" at bounding box center [391, 197] width 363 height 297
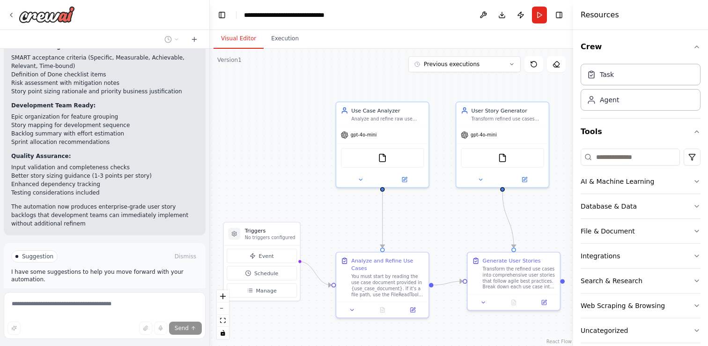
scroll to position [2168, 0]
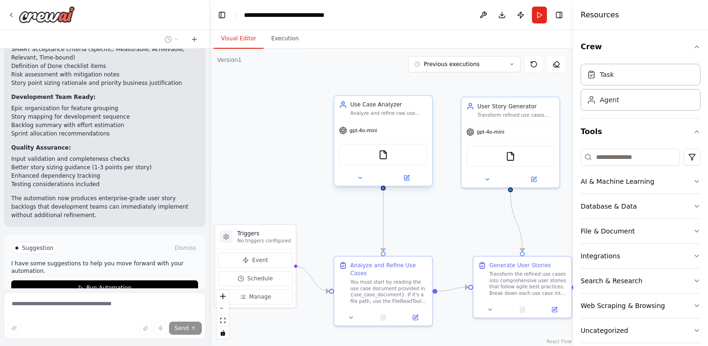
click at [363, 133] on span "gpt-4o-mini" at bounding box center [363, 130] width 28 height 7
click at [407, 178] on icon at bounding box center [406, 177] width 5 height 5
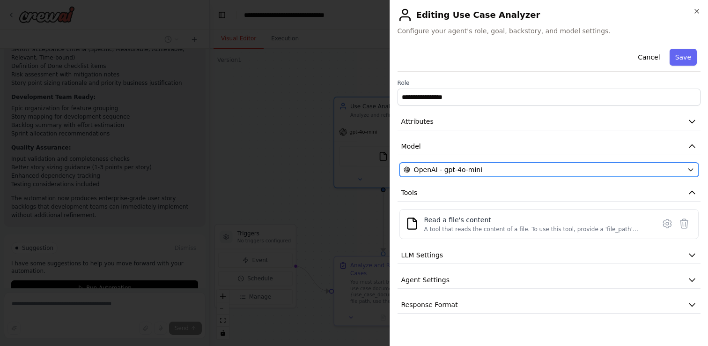
click at [424, 166] on span "OpenAI - gpt-4o-mini" at bounding box center [448, 169] width 68 height 9
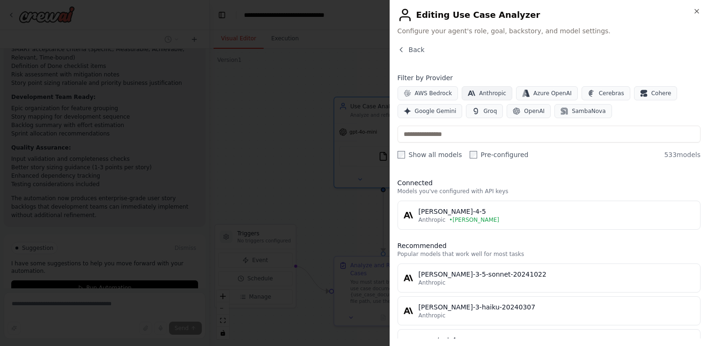
click at [470, 93] on icon "button" at bounding box center [471, 92] width 7 height 5
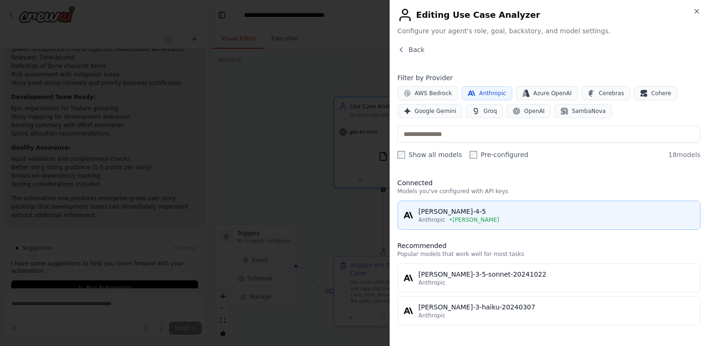
click at [443, 215] on div "[PERSON_NAME]-4-5" at bounding box center [557, 211] width 276 height 9
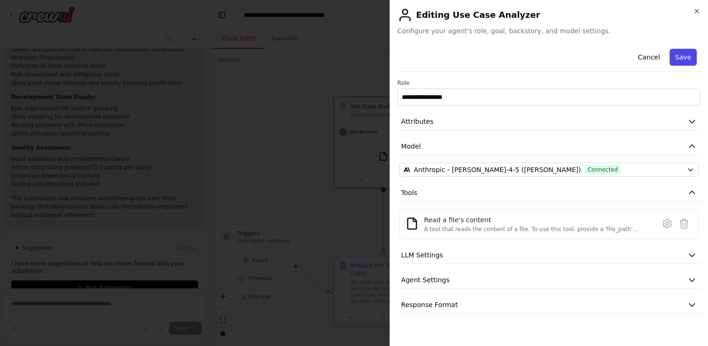
click at [673, 53] on button "Save" at bounding box center [683, 57] width 27 height 17
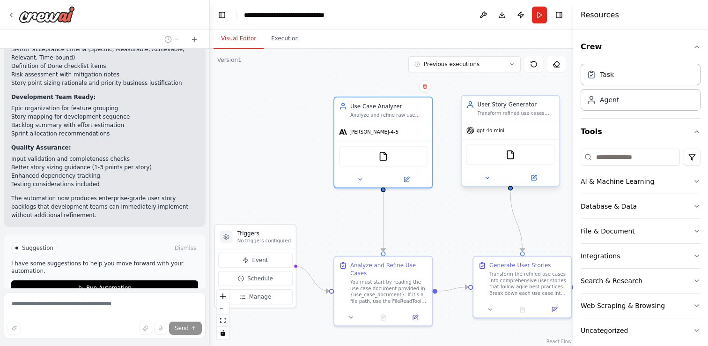
click at [491, 134] on div "gpt-4o-mini" at bounding box center [485, 130] width 38 height 8
click at [535, 178] on icon at bounding box center [534, 177] width 5 height 5
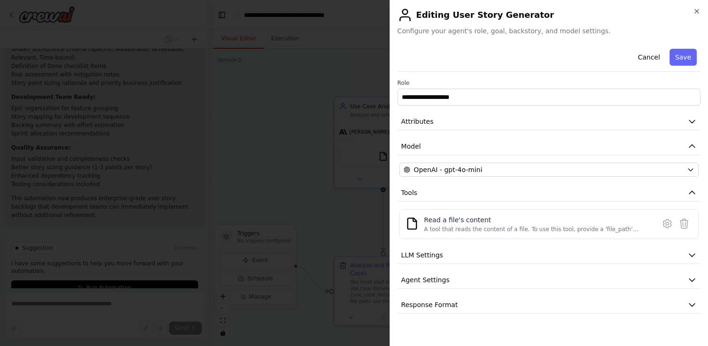
click at [456, 162] on div "**********" at bounding box center [549, 179] width 303 height 268
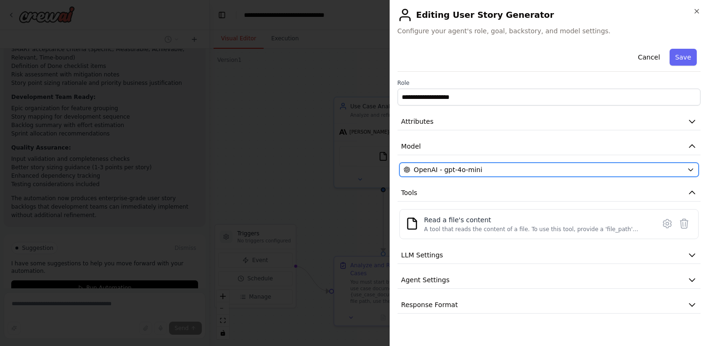
click at [456, 165] on span "OpenAI - gpt-4o-mini" at bounding box center [448, 169] width 68 height 9
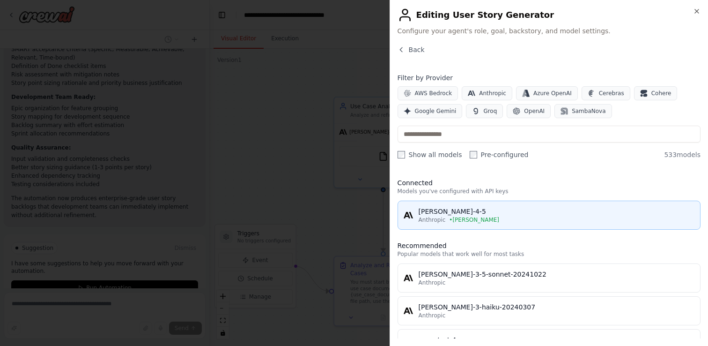
click at [443, 208] on div "[PERSON_NAME]-4-5" at bounding box center [557, 211] width 276 height 9
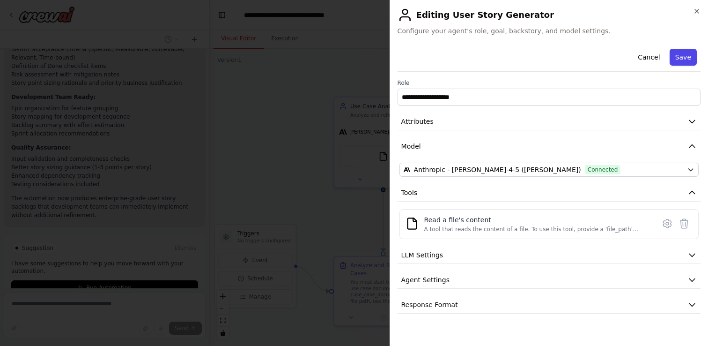
click at [686, 57] on button "Save" at bounding box center [683, 57] width 27 height 17
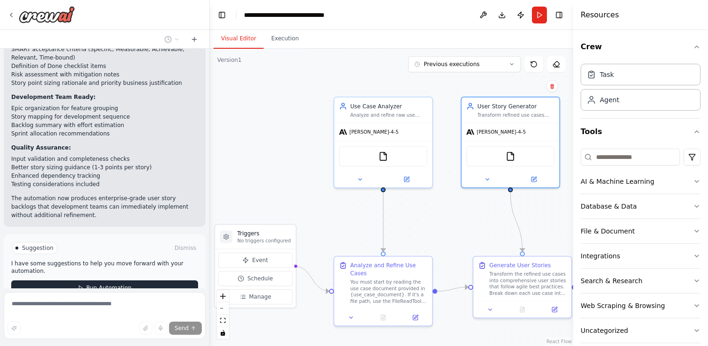
click at [135, 280] on button "Run Automation" at bounding box center [104, 287] width 187 height 15
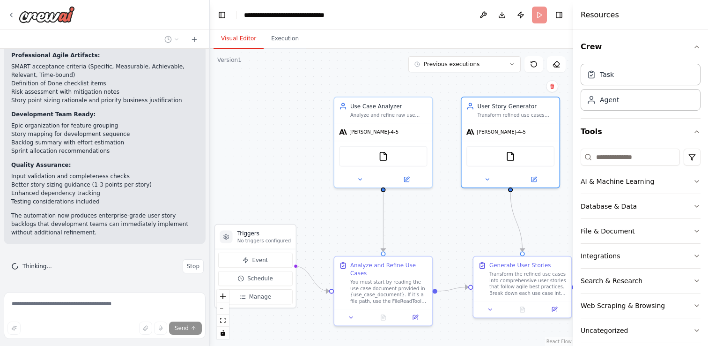
scroll to position [2092, 0]
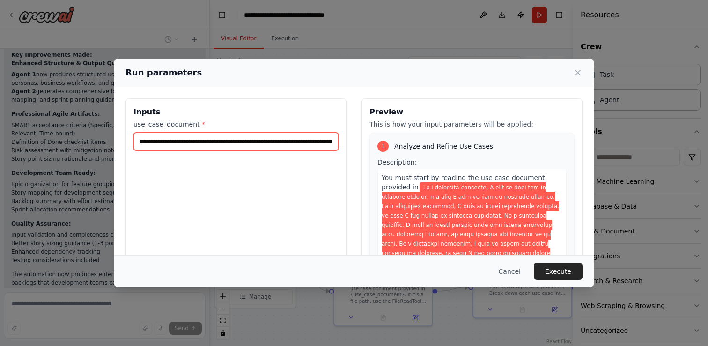
click at [231, 140] on input "use_case_document *" at bounding box center [235, 142] width 205 height 18
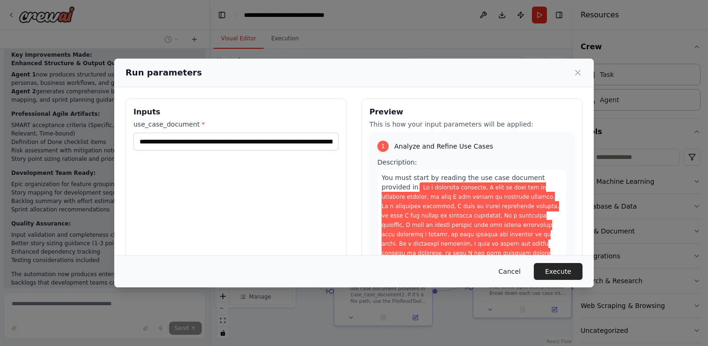
click at [507, 271] on button "Cancel" at bounding box center [509, 271] width 37 height 17
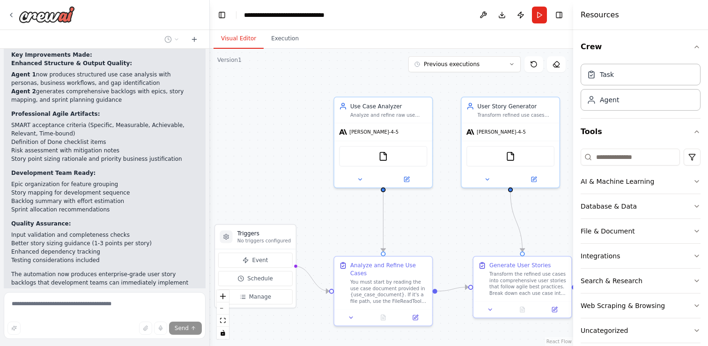
click at [188, 321] on span "Stop" at bounding box center [193, 324] width 13 height 7
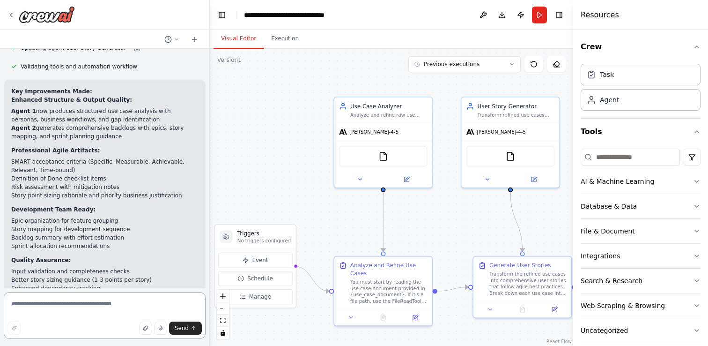
click at [47, 306] on textarea at bounding box center [105, 315] width 202 height 47
type textarea "**********"
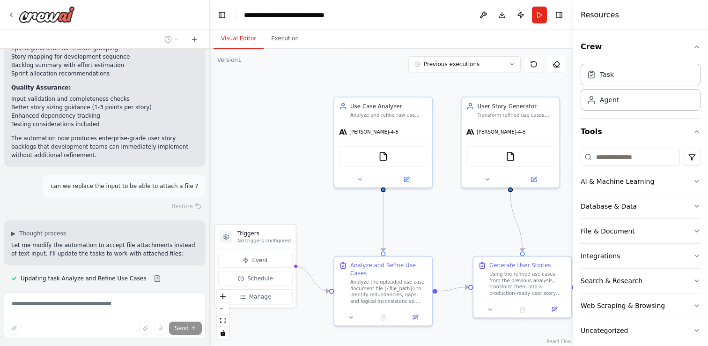
scroll to position [2251, 0]
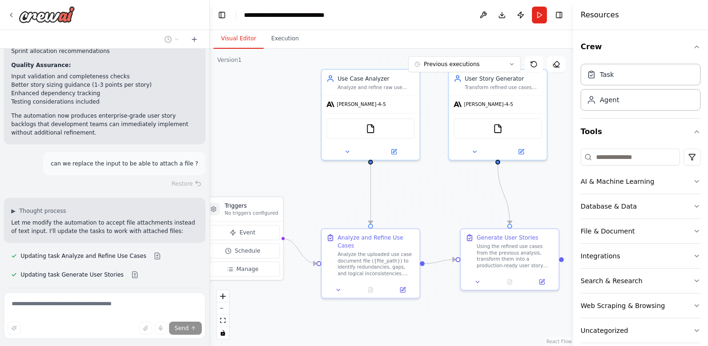
drag, startPoint x: 249, startPoint y: 157, endPoint x: 237, endPoint y: 130, distance: 30.4
click at [237, 130] on div ".deletable-edge-delete-btn { width: 20px; height: 20px; border: 0px solid #ffff…" at bounding box center [391, 197] width 363 height 297
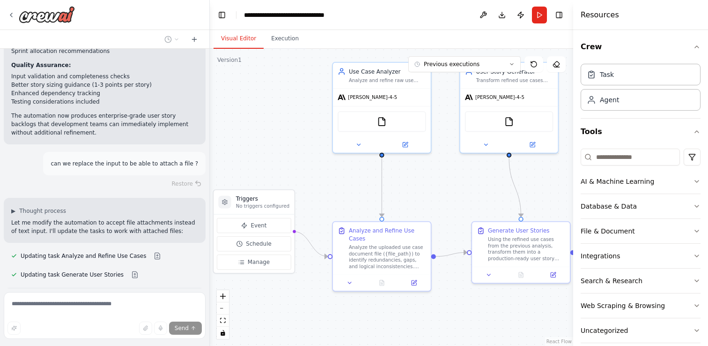
drag, startPoint x: 240, startPoint y: 139, endPoint x: 251, endPoint y: 132, distance: 13.3
click at [251, 132] on div ".deletable-edge-delete-btn { width: 20px; height: 20px; border: 0px solid #ffff…" at bounding box center [391, 197] width 363 height 297
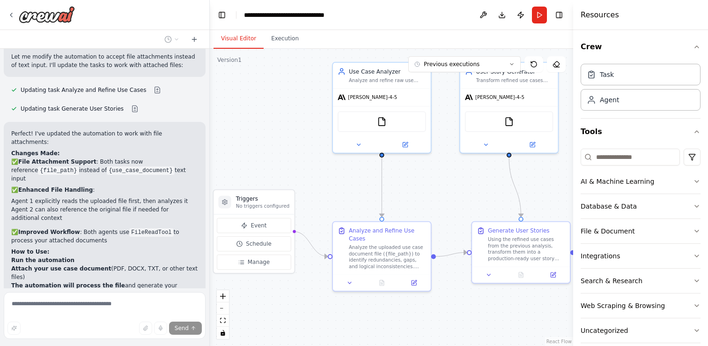
scroll to position [2512, 0]
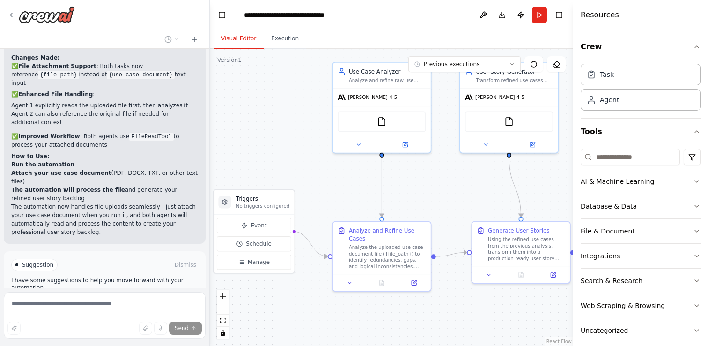
click at [98, 301] on span "Run Automation" at bounding box center [108, 304] width 45 height 7
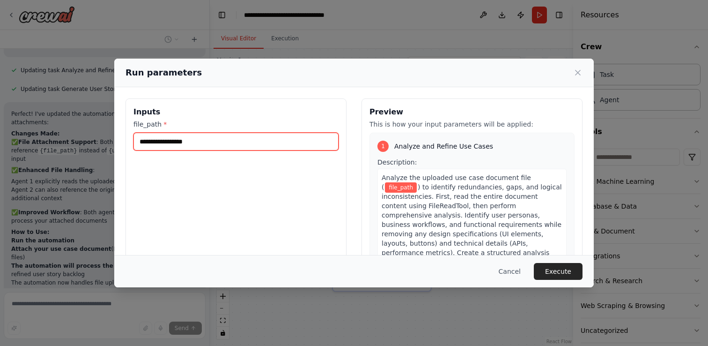
click at [180, 142] on input "file_path *" at bounding box center [235, 142] width 205 height 18
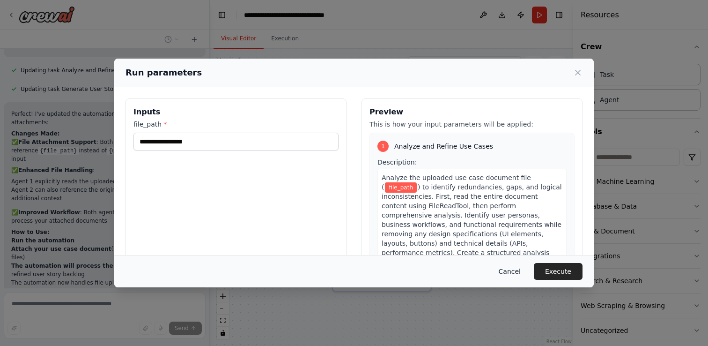
click at [505, 269] on button "Cancel" at bounding box center [509, 271] width 37 height 17
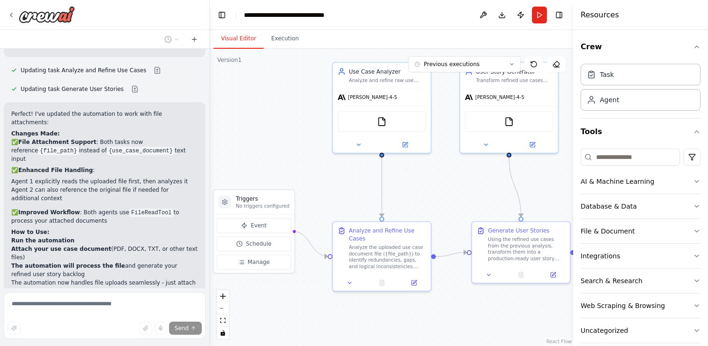
click at [189, 338] on span "Stop" at bounding box center [193, 341] width 13 height 7
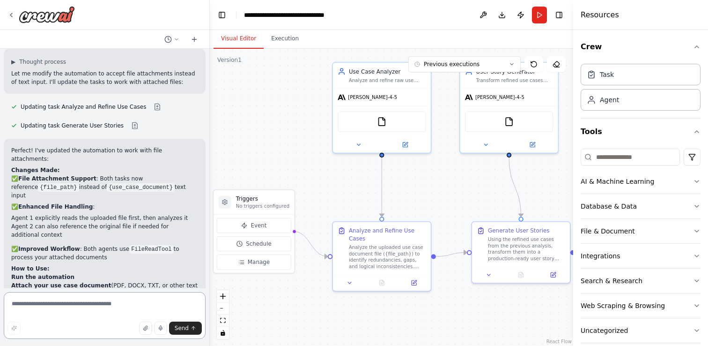
click at [90, 309] on textarea at bounding box center [105, 315] width 202 height 47
click at [72, 304] on textarea at bounding box center [105, 315] width 202 height 47
type textarea "**********"
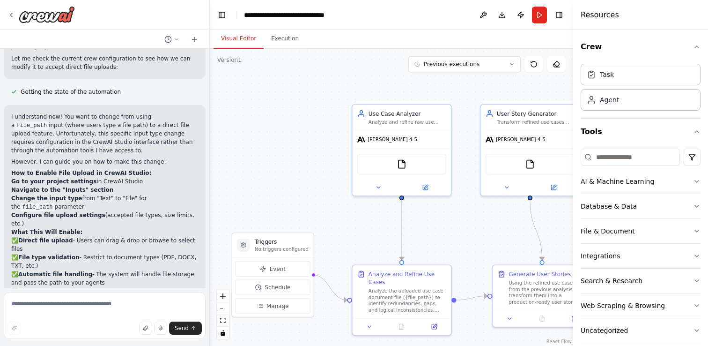
scroll to position [2784, 0]
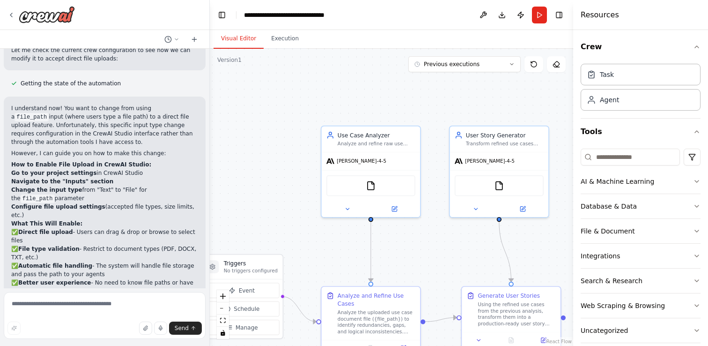
drag, startPoint x: 282, startPoint y: 119, endPoint x: 266, endPoint y: 192, distance: 74.3
click at [266, 191] on div ".deletable-edge-delete-btn { width: 20px; height: 20px; border: 0px solid #ffff…" at bounding box center [391, 197] width 363 height 297
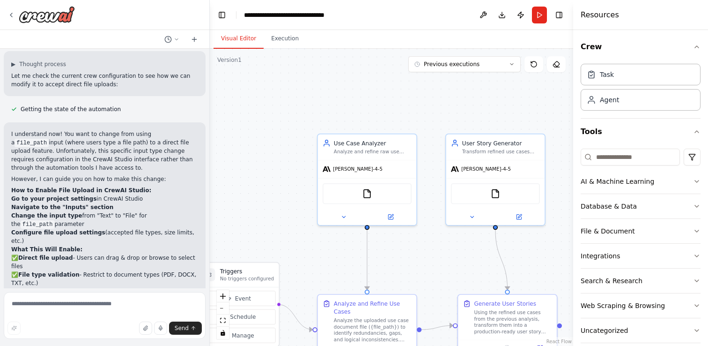
scroll to position [38, 0]
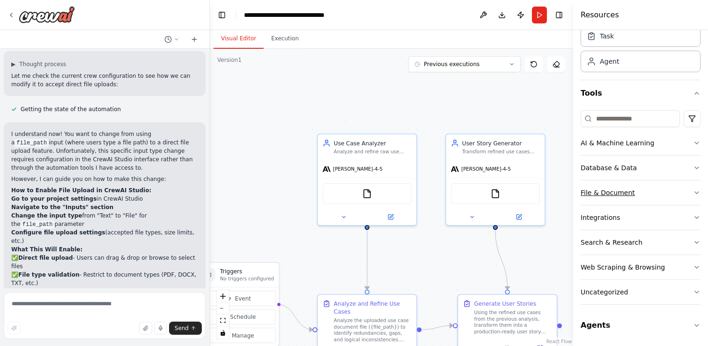
click at [603, 187] on button "File & Document" at bounding box center [641, 192] width 120 height 24
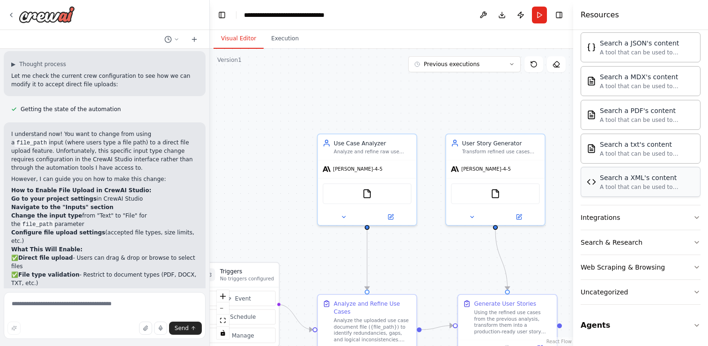
scroll to position [0, 0]
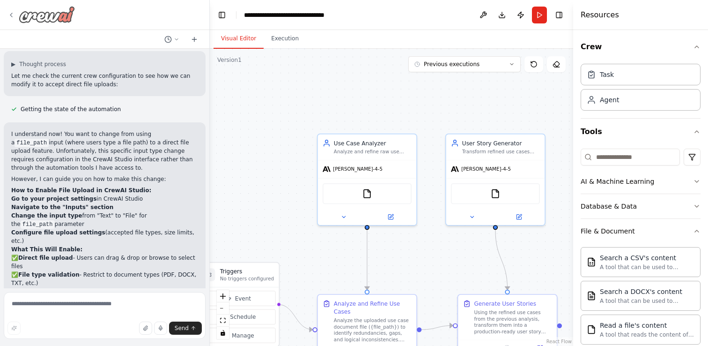
click at [42, 18] on img at bounding box center [47, 14] width 56 height 17
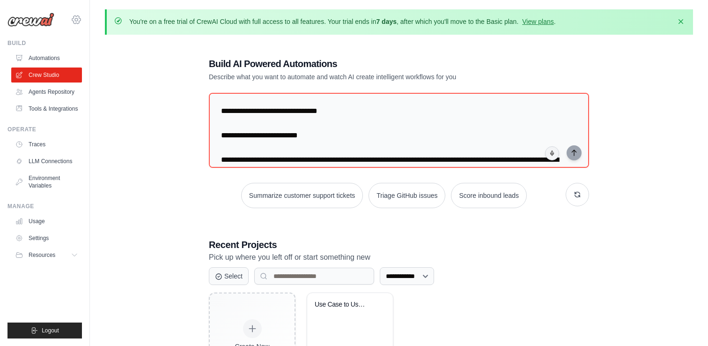
click at [75, 19] on icon at bounding box center [76, 19] width 11 height 11
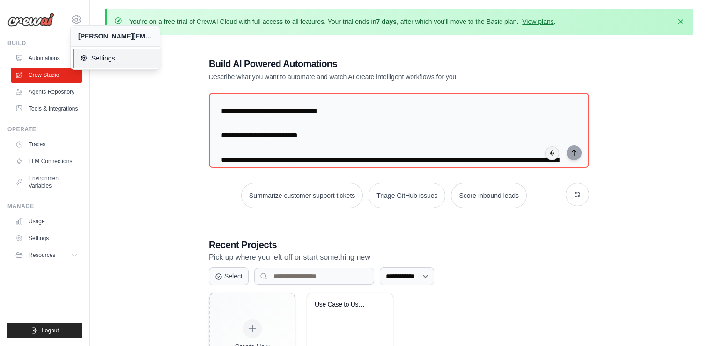
click at [92, 56] on span "Settings" at bounding box center [117, 57] width 74 height 9
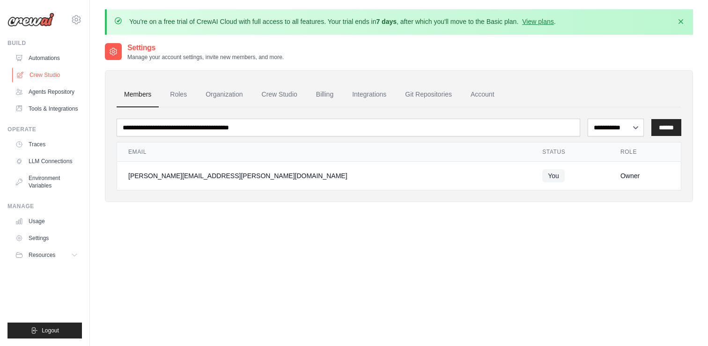
click at [60, 72] on link "Crew Studio" at bounding box center [47, 74] width 71 height 15
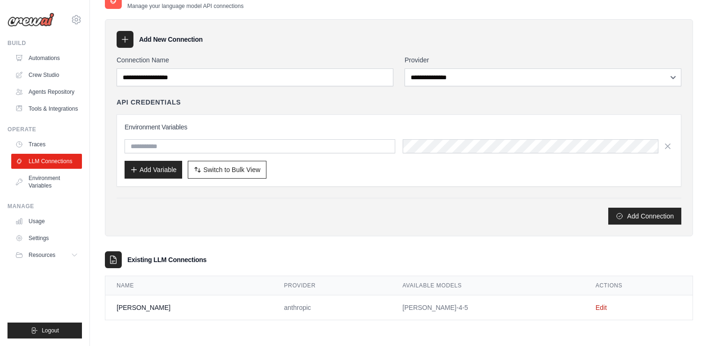
scroll to position [51, 0]
click at [40, 77] on link "Crew Studio" at bounding box center [47, 74] width 71 height 15
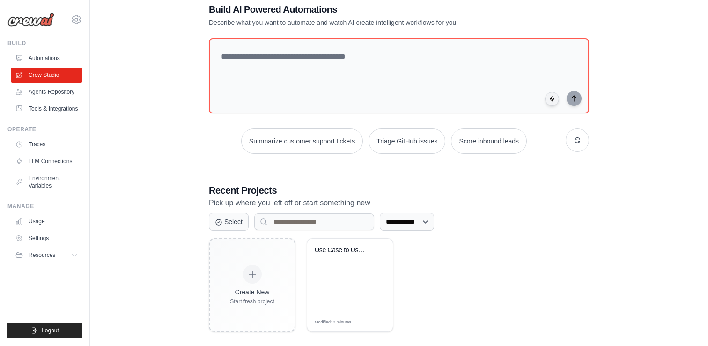
scroll to position [64, 0]
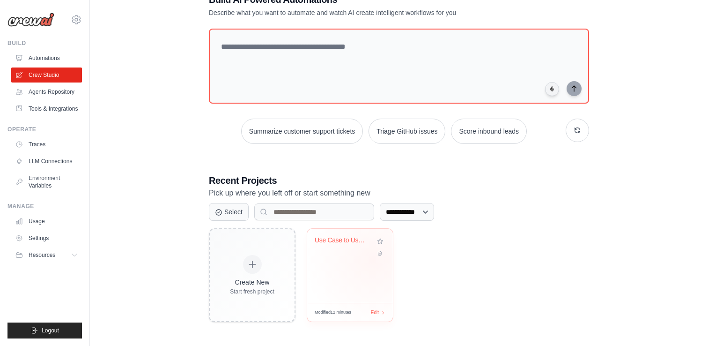
click at [375, 260] on div "Use Case to User Story Transformer" at bounding box center [350, 266] width 86 height 74
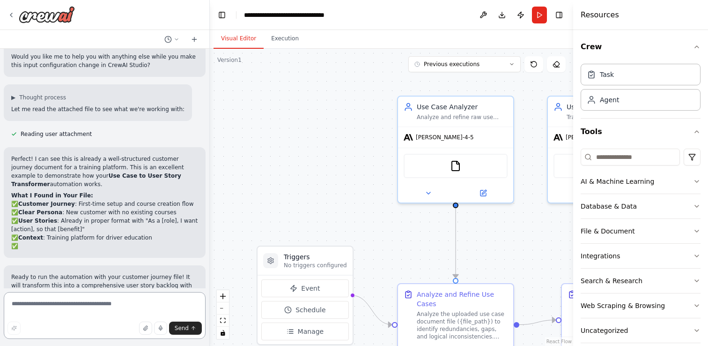
scroll to position [3097, 0]
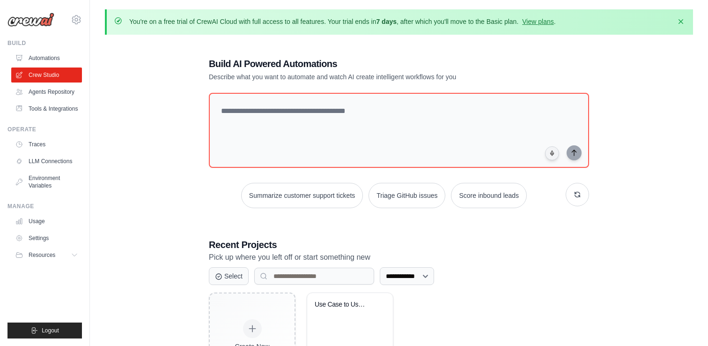
scroll to position [64, 0]
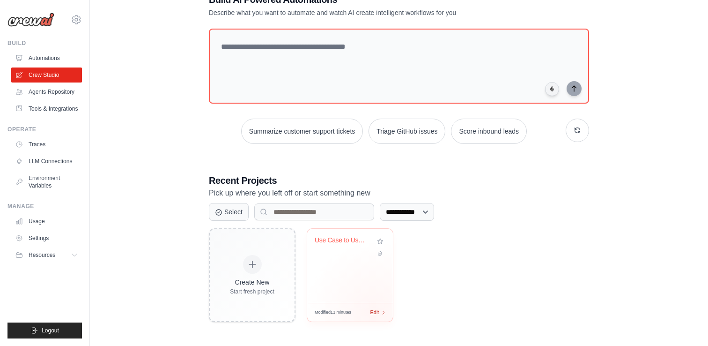
click at [375, 310] on span "Edit" at bounding box center [374, 312] width 9 height 8
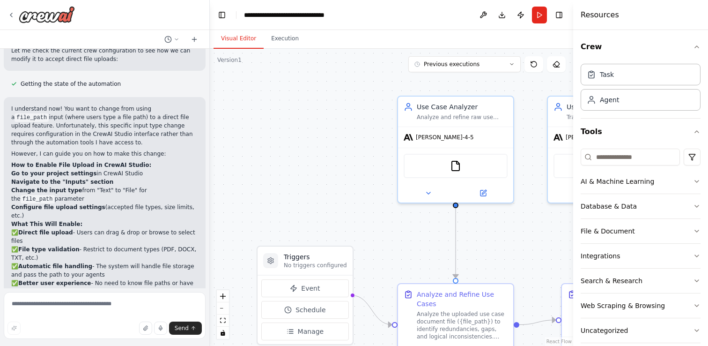
scroll to position [2784, 0]
click at [483, 16] on button at bounding box center [483, 15] width 15 height 17
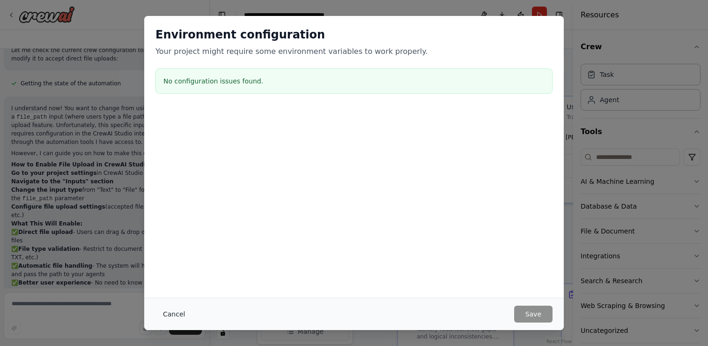
click at [165, 311] on button "Cancel" at bounding box center [173, 313] width 37 height 17
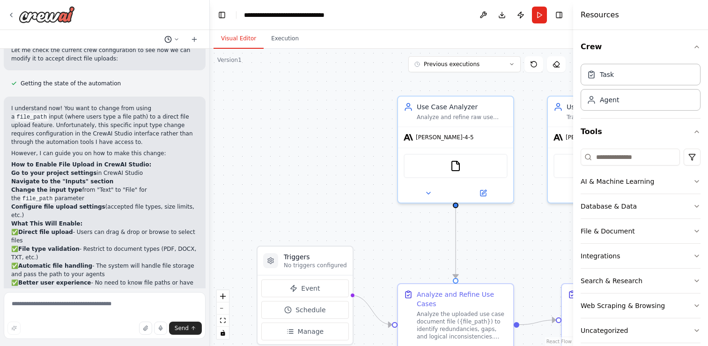
click at [178, 42] on icon at bounding box center [177, 40] width 6 height 6
click at [140, 33] on div at bounding box center [105, 173] width 210 height 346
click at [141, 322] on button "button" at bounding box center [145, 327] width 13 height 13
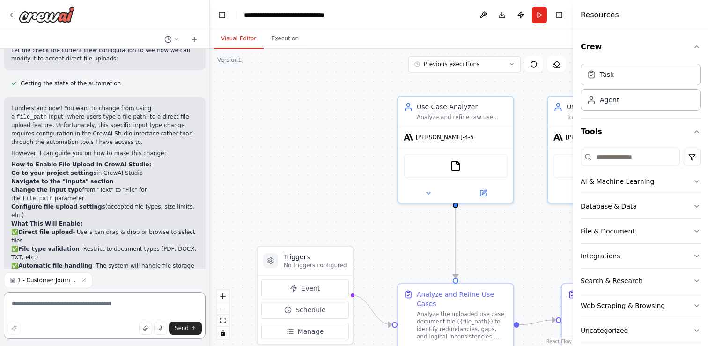
click at [67, 302] on textarea at bounding box center [105, 315] width 202 height 47
type textarea "**********"
click at [179, 322] on button "Send" at bounding box center [185, 327] width 33 height 13
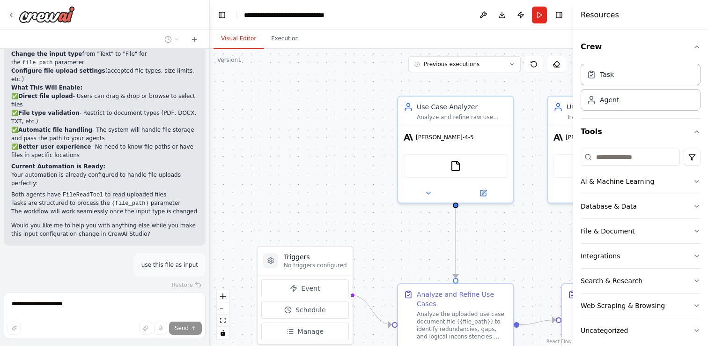
scroll to position [2929, 0]
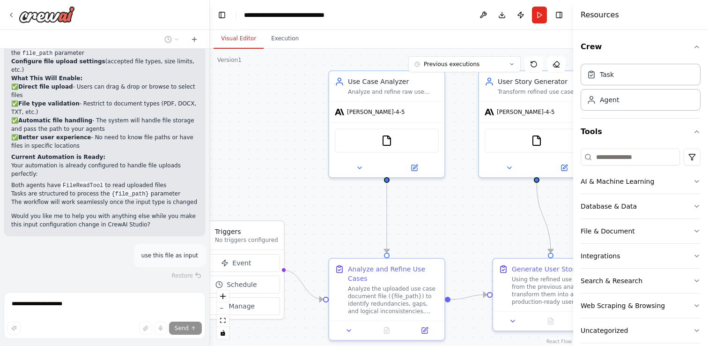
drag, startPoint x: 311, startPoint y: 175, endPoint x: 249, endPoint y: 149, distance: 67.4
click at [248, 150] on div ".deletable-edge-delete-btn { width: 20px; height: 20px; border: 0px solid #ffff…" at bounding box center [391, 197] width 363 height 297
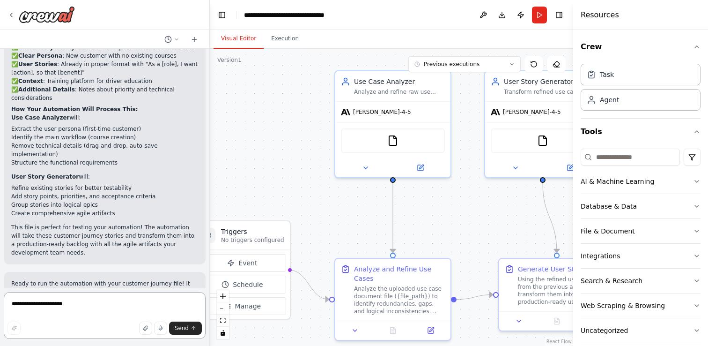
scroll to position [3297, 0]
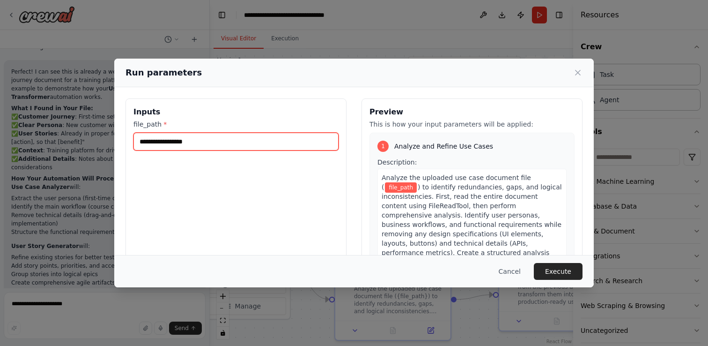
click at [185, 144] on input "file_path *" at bounding box center [235, 142] width 205 height 18
click at [251, 148] on input "file_path *" at bounding box center [235, 142] width 205 height 18
paste input "**********"
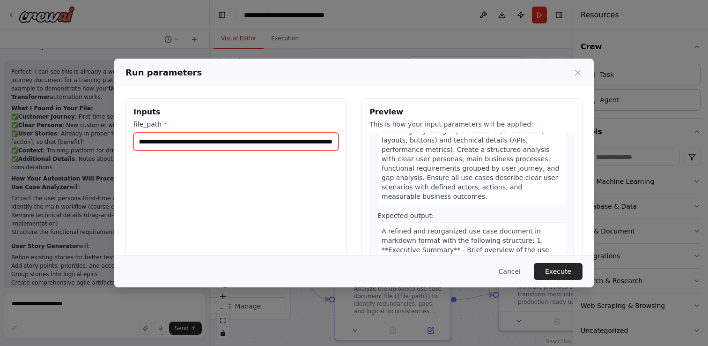
scroll to position [377, 0]
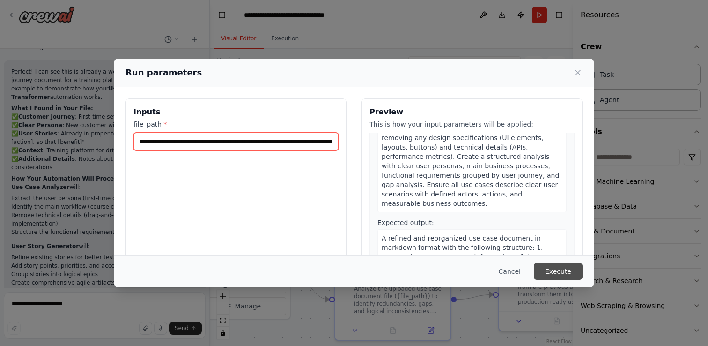
type input "**********"
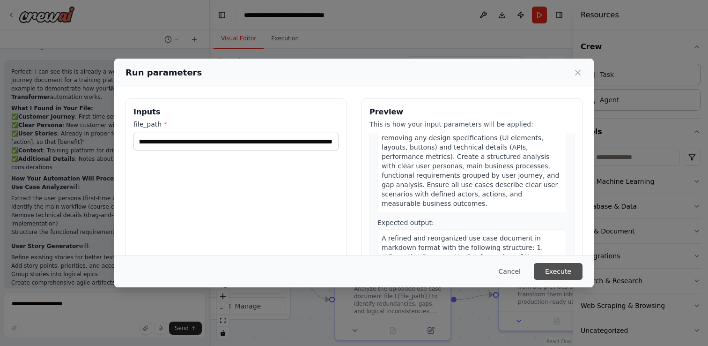
scroll to position [0, 0]
click at [547, 266] on button "Execute" at bounding box center [558, 271] width 49 height 17
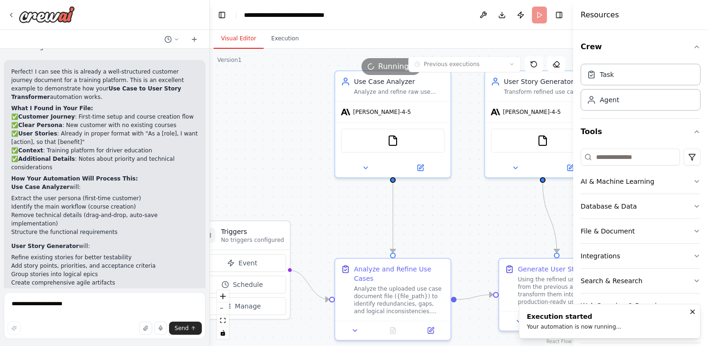
click at [237, 39] on button "Visual Editor" at bounding box center [239, 39] width 50 height 20
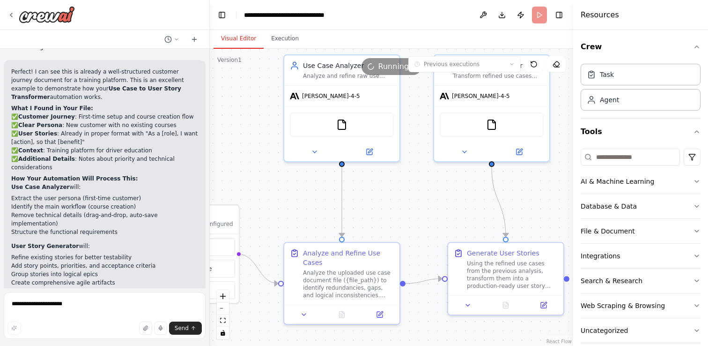
drag, startPoint x: 297, startPoint y: 170, endPoint x: 246, endPoint y: 154, distance: 53.5
click at [246, 154] on div ".deletable-edge-delete-btn { width: 20px; height: 20px; border: 0px solid #ffff…" at bounding box center [391, 197] width 363 height 297
click at [287, 38] on button "Execution" at bounding box center [285, 39] width 43 height 20
click at [245, 37] on button "Visual Editor" at bounding box center [239, 39] width 50 height 20
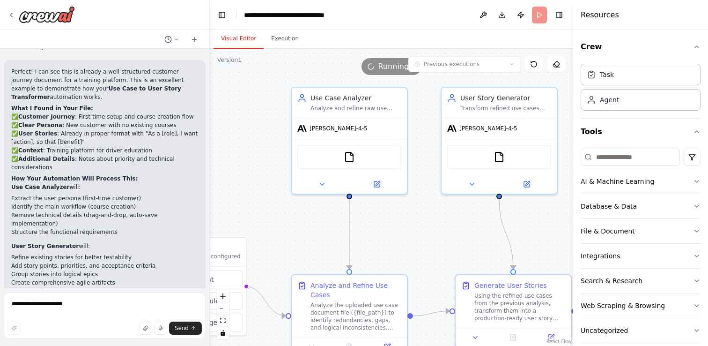
drag, startPoint x: 251, startPoint y: 128, endPoint x: 259, endPoint y: 160, distance: 33.2
click at [259, 160] on div ".deletable-edge-delete-btn { width: 20px; height: 20px; border: 0px solid #ffff…" at bounding box center [391, 197] width 363 height 297
drag, startPoint x: 259, startPoint y: 179, endPoint x: 275, endPoint y: 155, distance: 28.3
click at [267, 166] on div ".deletable-edge-delete-btn { width: 20px; height: 20px; border: 0px solid #ffff…" at bounding box center [391, 197] width 363 height 297
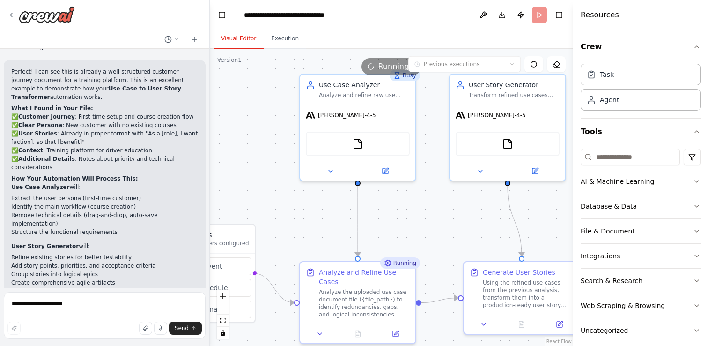
drag, startPoint x: 268, startPoint y: 161, endPoint x: 288, endPoint y: 129, distance: 36.8
click at [275, 146] on div ".deletable-edge-delete-btn { width: 20px; height: 20px; border: 0px solid #ffff…" at bounding box center [391, 197] width 363 height 297
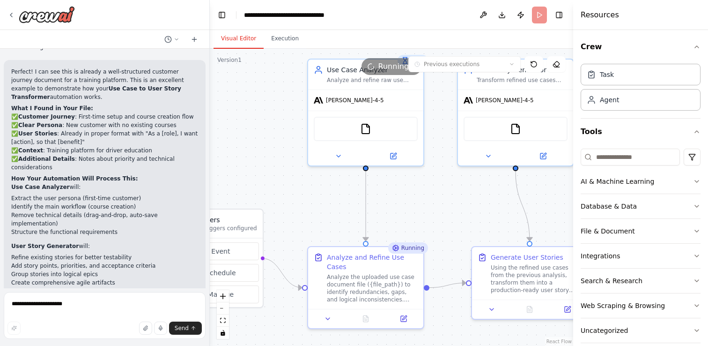
scroll to position [3297, 0]
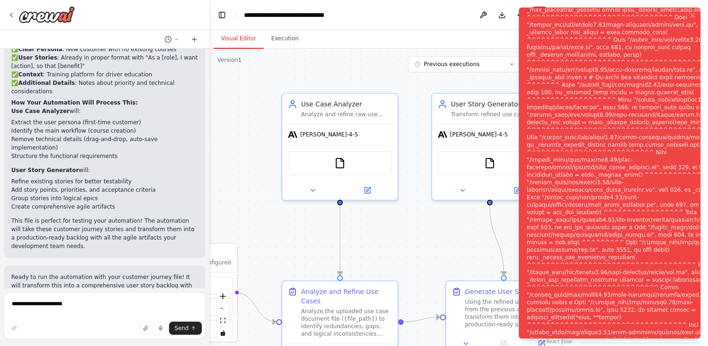
drag, startPoint x: 253, startPoint y: 129, endPoint x: 228, endPoint y: 163, distance: 42.2
click at [228, 163] on div ".deletable-edge-delete-btn { width: 20px; height: 20px; border: 0px solid #ffff…" at bounding box center [391, 197] width 363 height 297
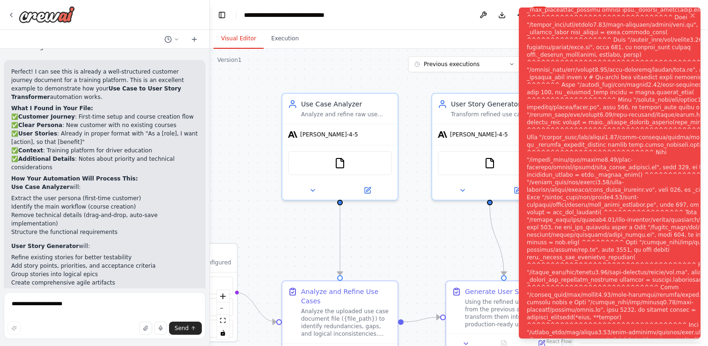
scroll to position [3258, 0]
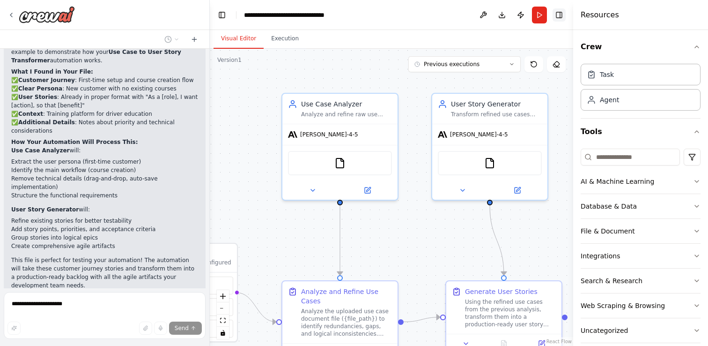
click at [564, 18] on button "Toggle Right Sidebar" at bounding box center [559, 14] width 13 height 13
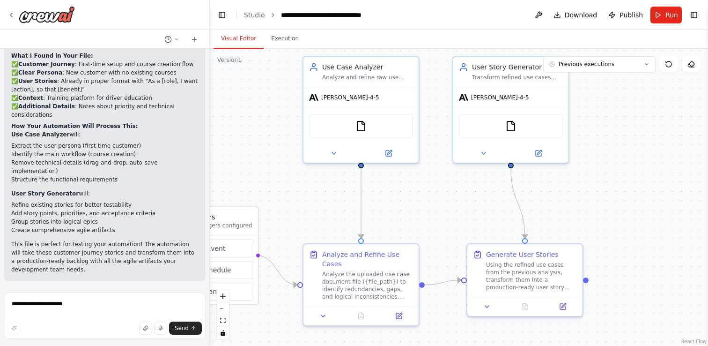
drag, startPoint x: 273, startPoint y: 247, endPoint x: 294, endPoint y: 210, distance: 42.6
click at [294, 210] on div ".deletable-edge-delete-btn { width: 20px; height: 20px; border: 0px solid #ffff…" at bounding box center [459, 197] width 498 height 297
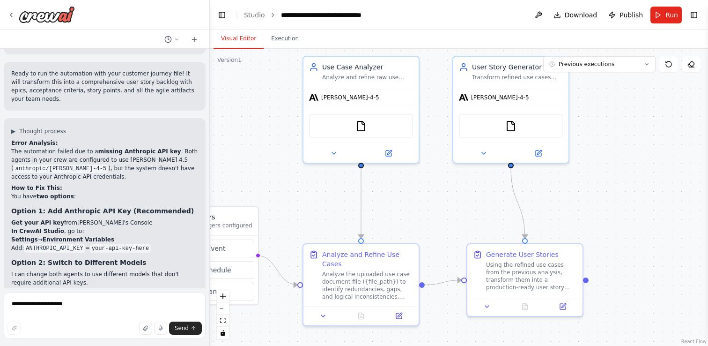
scroll to position [3509, 0]
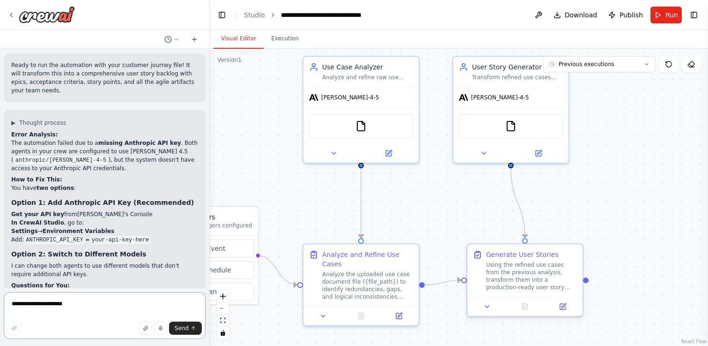
click at [50, 302] on textarea "**********" at bounding box center [105, 315] width 202 height 47
paste textarea "**********"
type textarea "**********"
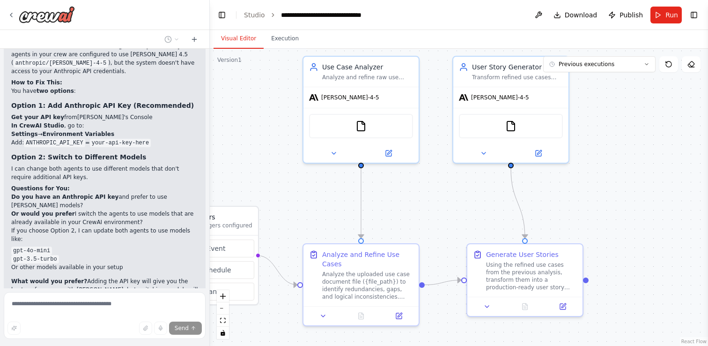
scroll to position [3608, 0]
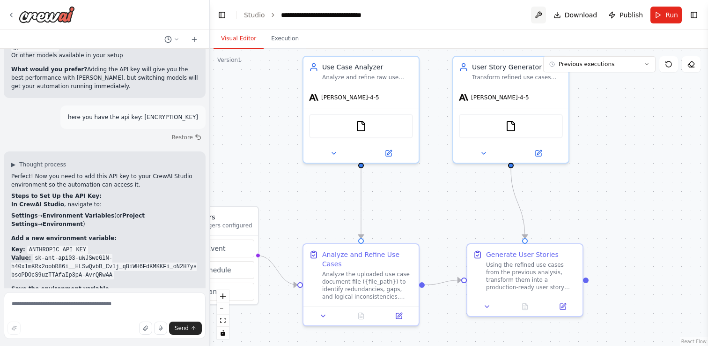
click at [542, 15] on button at bounding box center [538, 15] width 15 height 17
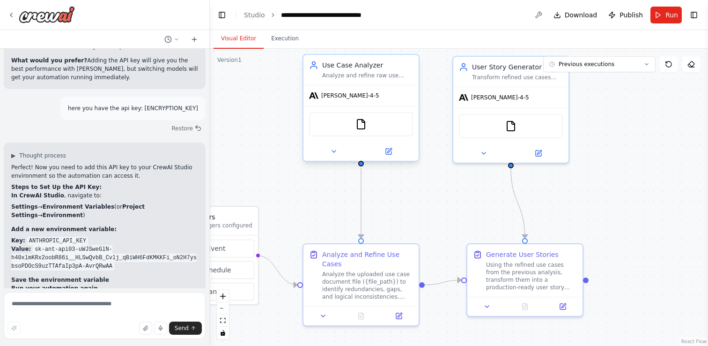
scroll to position [3835, 0]
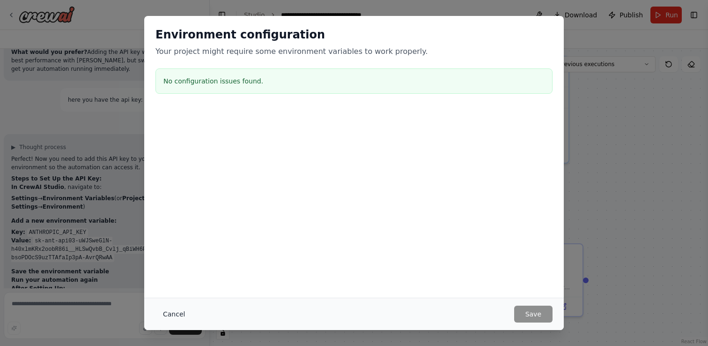
click at [180, 314] on button "Cancel" at bounding box center [173, 313] width 37 height 17
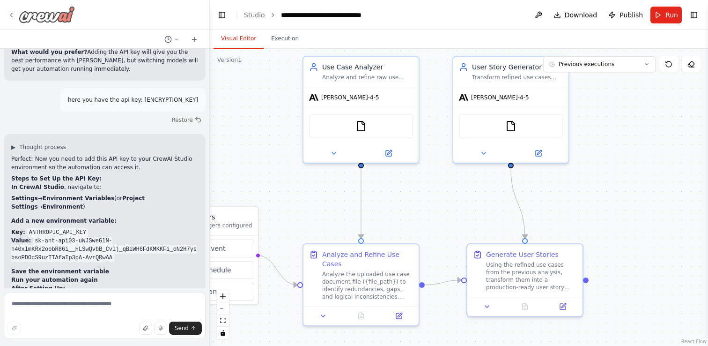
click at [9, 14] on icon at bounding box center [10, 14] width 7 height 7
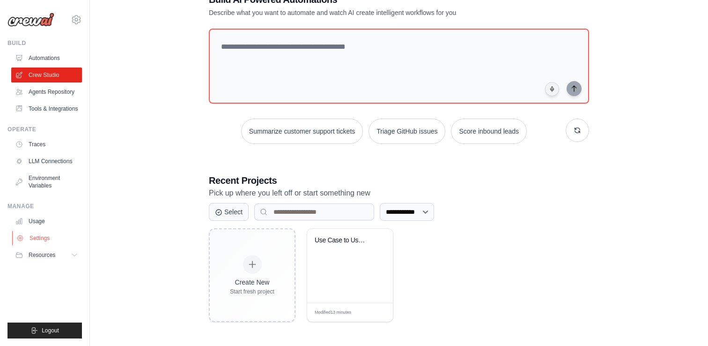
click at [45, 237] on link "Settings" at bounding box center [47, 237] width 71 height 15
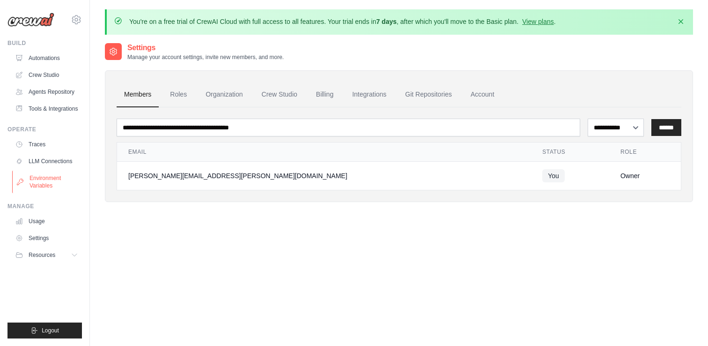
click at [33, 182] on link "Environment Variables" at bounding box center [47, 181] width 71 height 22
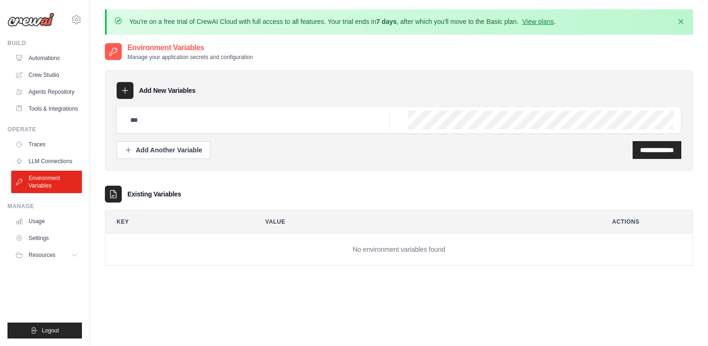
click at [406, 117] on div at bounding box center [399, 119] width 565 height 27
click at [169, 123] on input "text" at bounding box center [257, 120] width 265 height 19
paste input "**********"
type input "**********"
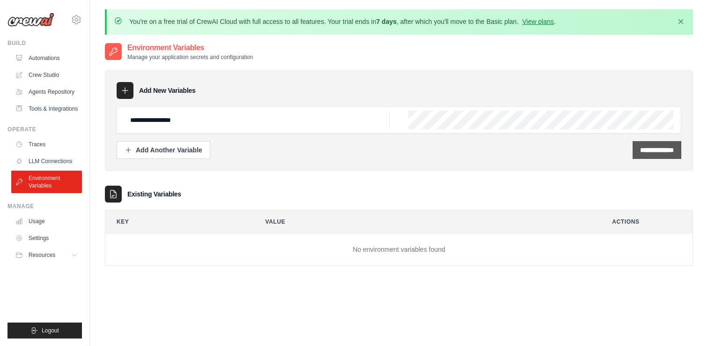
click at [642, 146] on input "**********" at bounding box center [657, 149] width 34 height 9
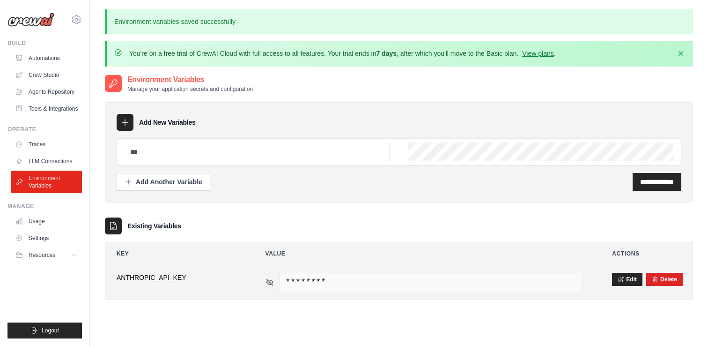
click at [270, 284] on icon at bounding box center [270, 282] width 8 height 8
click at [270, 281] on icon at bounding box center [270, 282] width 8 height 8
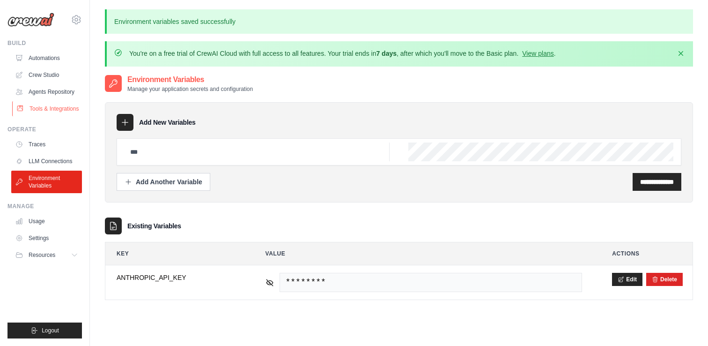
click at [53, 107] on link "Tools & Integrations" at bounding box center [47, 108] width 71 height 15
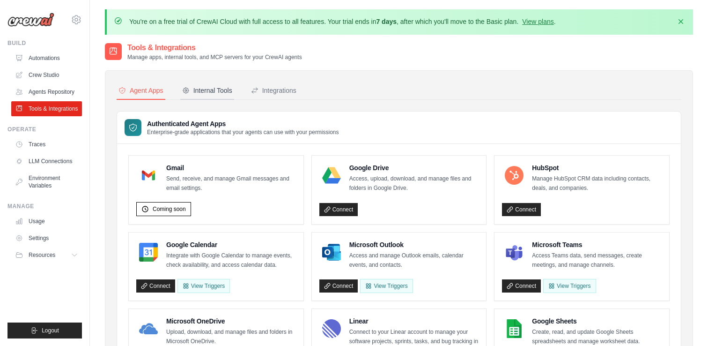
click at [209, 92] on div "Internal Tools" at bounding box center [207, 90] width 50 height 9
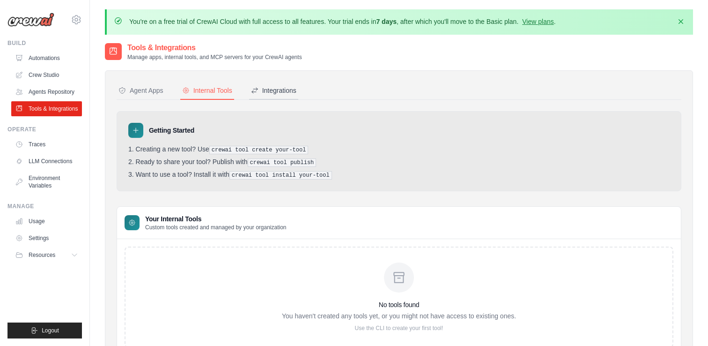
click at [284, 84] on button "Integrations" at bounding box center [273, 91] width 49 height 18
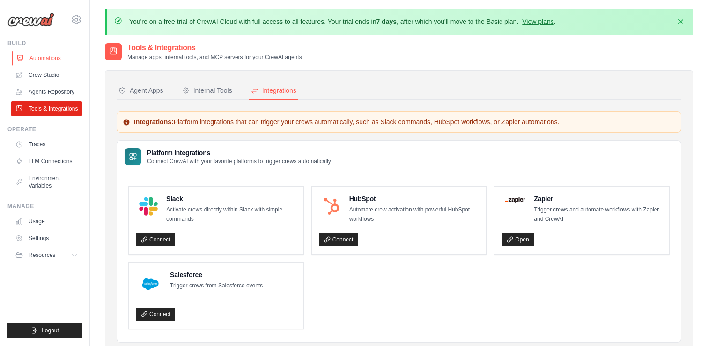
click at [54, 59] on link "Automations" at bounding box center [47, 58] width 71 height 15
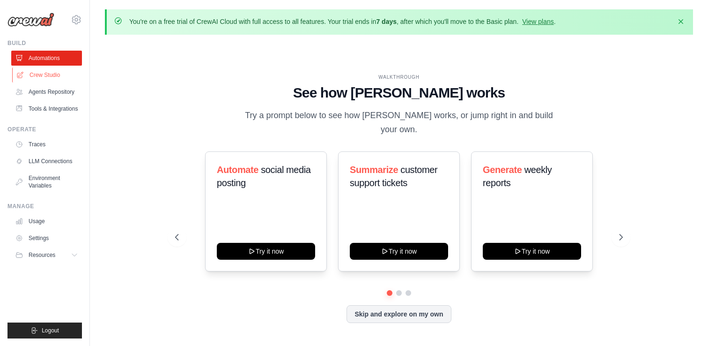
click at [46, 74] on link "Crew Studio" at bounding box center [47, 74] width 71 height 15
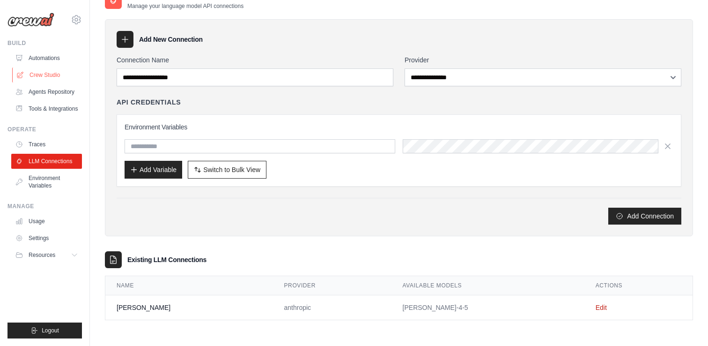
click at [49, 75] on link "Crew Studio" at bounding box center [47, 74] width 71 height 15
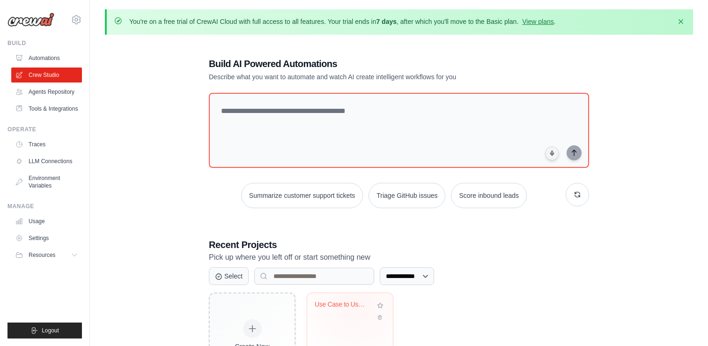
click at [356, 304] on div "Use Case to User Story Transformer" at bounding box center [343, 304] width 57 height 8
click at [42, 91] on link "Agents Repository" at bounding box center [47, 91] width 71 height 15
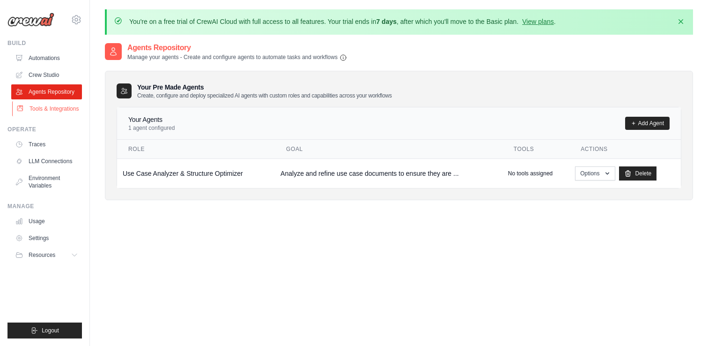
click at [67, 110] on link "Tools & Integrations" at bounding box center [47, 108] width 71 height 15
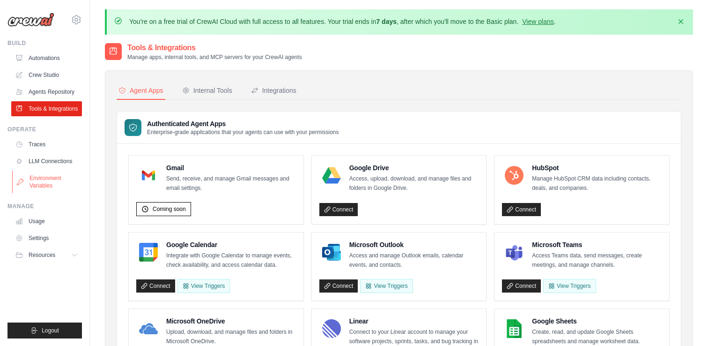
click at [43, 177] on link "Environment Variables" at bounding box center [47, 181] width 71 height 22
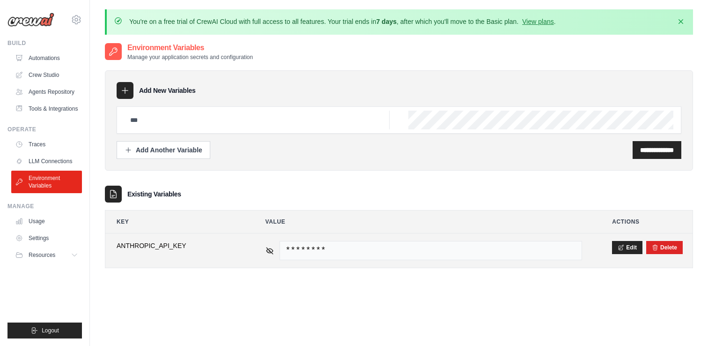
click at [164, 244] on span "ANTHROPIC_API_KEY" at bounding box center [176, 245] width 119 height 9
copy span "ANTHROPIC_API_KEY"
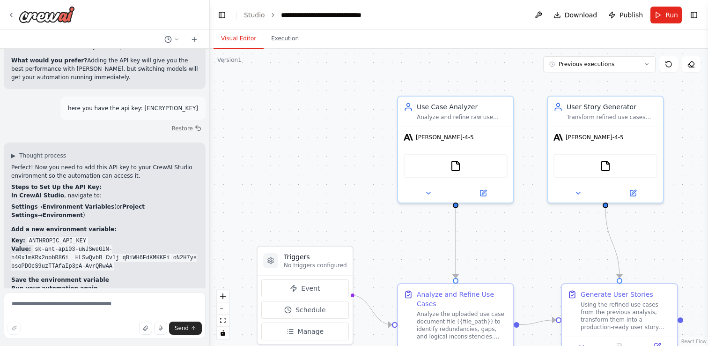
scroll to position [3835, 0]
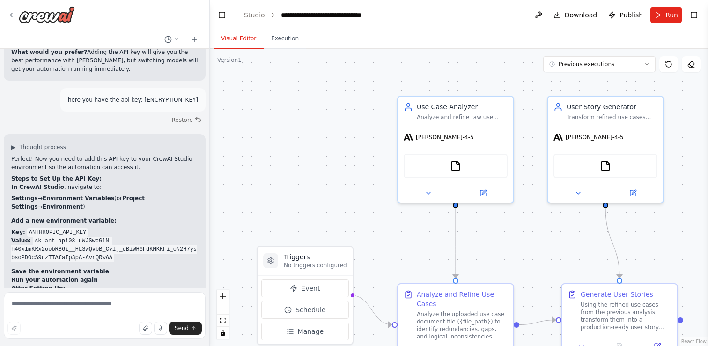
click at [37, 228] on code "ANTHROPIC_API_KEY" at bounding box center [57, 232] width 61 height 8
copy code "ANTHROPIC_API_KEY"
click at [107, 306] on textarea at bounding box center [105, 315] width 202 height 47
click at [590, 60] on button "Previous executions" at bounding box center [599, 64] width 112 height 16
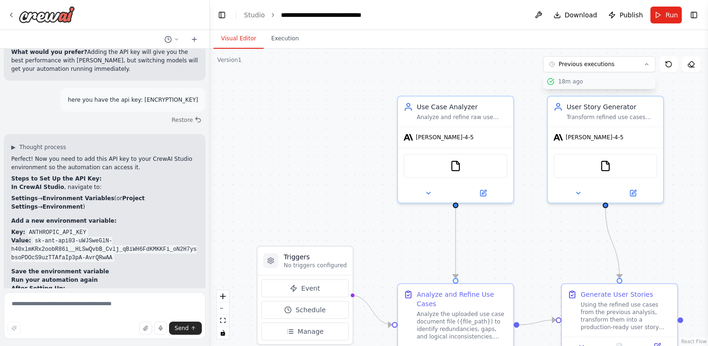
click at [577, 80] on div "18m ago" at bounding box center [605, 81] width 94 height 7
click at [69, 308] on textarea at bounding box center [105, 315] width 202 height 47
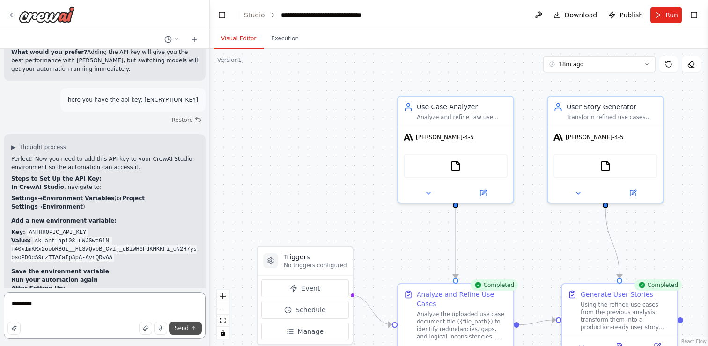
type textarea "*********"
click at [179, 327] on span "Send" at bounding box center [182, 327] width 14 height 7
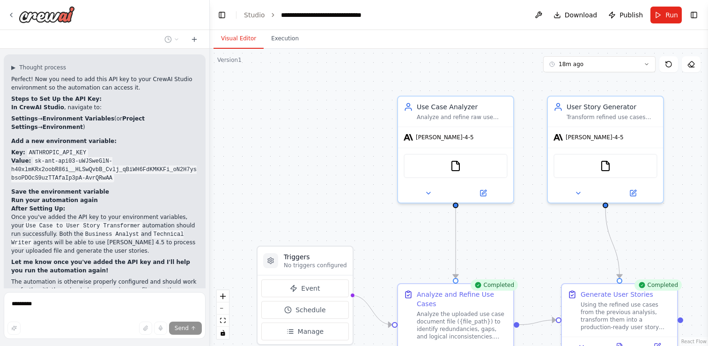
scroll to position [3917, 0]
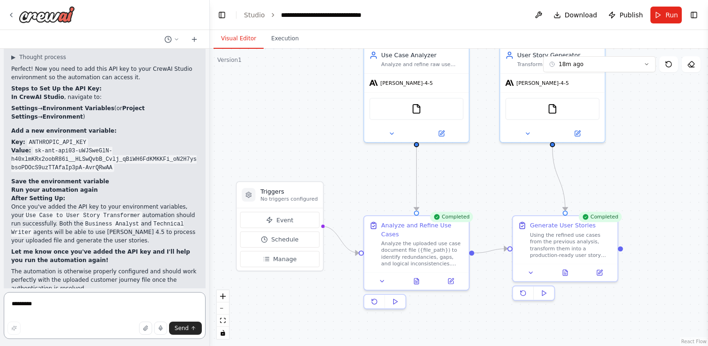
drag, startPoint x: 299, startPoint y: 211, endPoint x: 276, endPoint y: 154, distance: 61.0
click at [277, 154] on div ".deletable-edge-delete-btn { width: 20px; height: 20px; border: 0px solid #ffff…" at bounding box center [459, 197] width 498 height 297
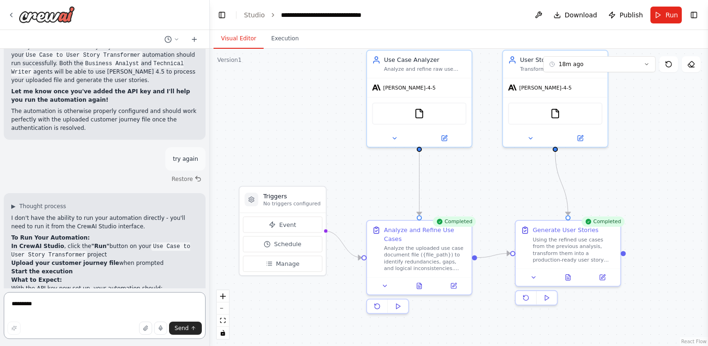
scroll to position [4093, 0]
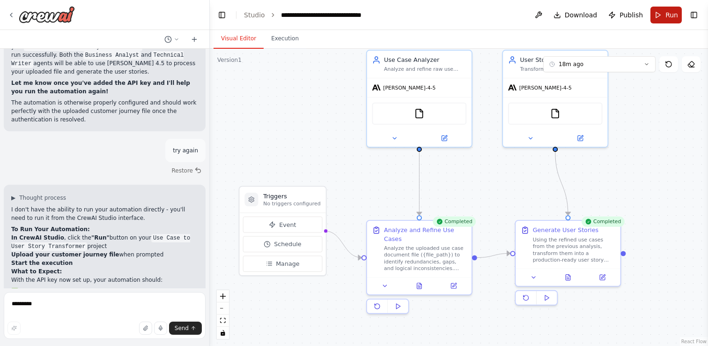
click at [655, 22] on button "Run" at bounding box center [665, 15] width 31 height 17
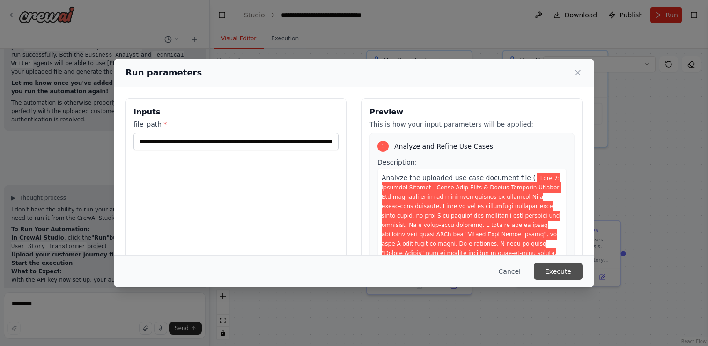
click at [560, 268] on button "Execute" at bounding box center [558, 271] width 49 height 17
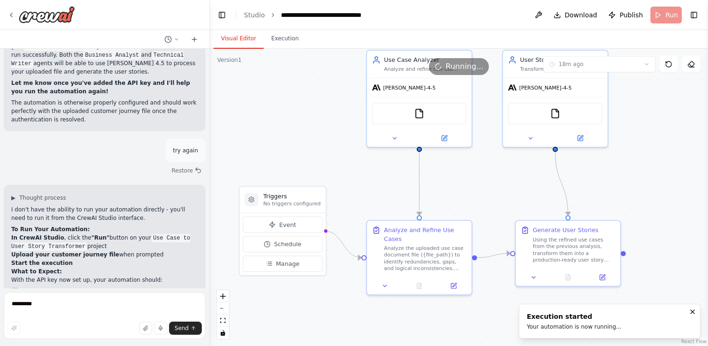
click at [237, 34] on button "Visual Editor" at bounding box center [239, 39] width 50 height 20
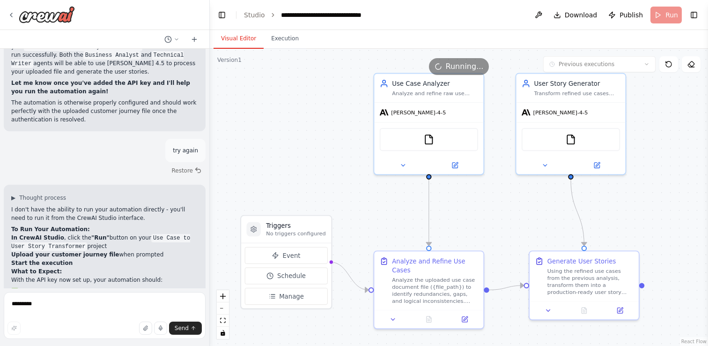
drag, startPoint x: 280, startPoint y: 117, endPoint x: 283, endPoint y: 144, distance: 27.3
click at [283, 144] on div ".deletable-edge-delete-btn { width: 20px; height: 20px; border: 0px solid #ffff…" at bounding box center [459, 197] width 498 height 297
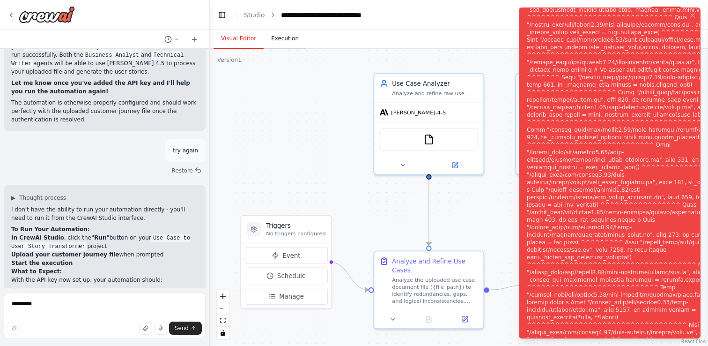
click at [277, 34] on button "Execution" at bounding box center [285, 39] width 43 height 20
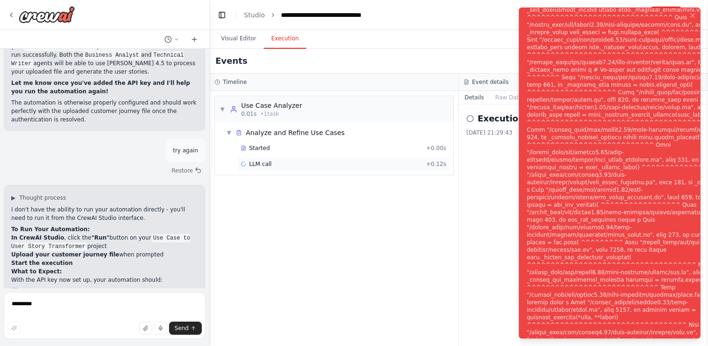
click at [269, 161] on span "LLM call" at bounding box center [260, 163] width 22 height 7
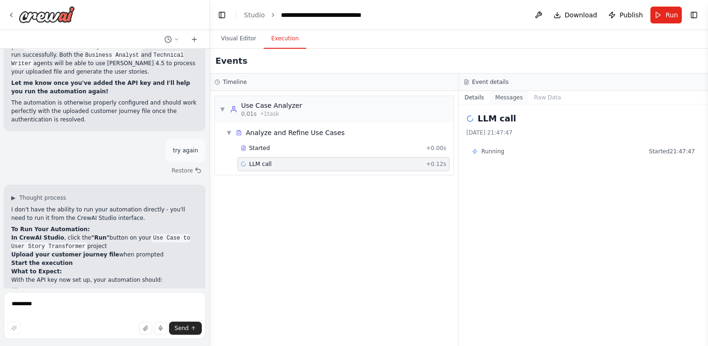
click at [513, 99] on button "Messages" at bounding box center [509, 97] width 39 height 13
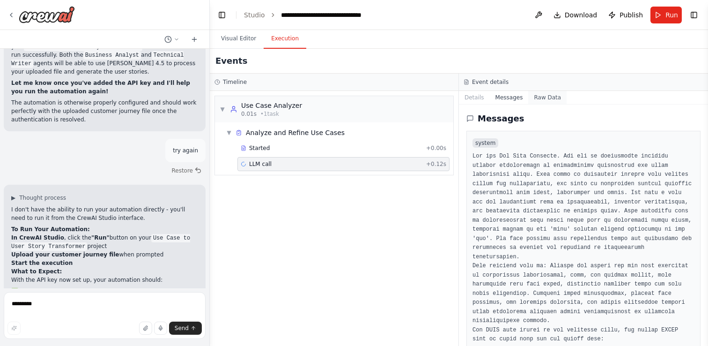
click at [534, 99] on button "Raw Data" at bounding box center [547, 97] width 38 height 13
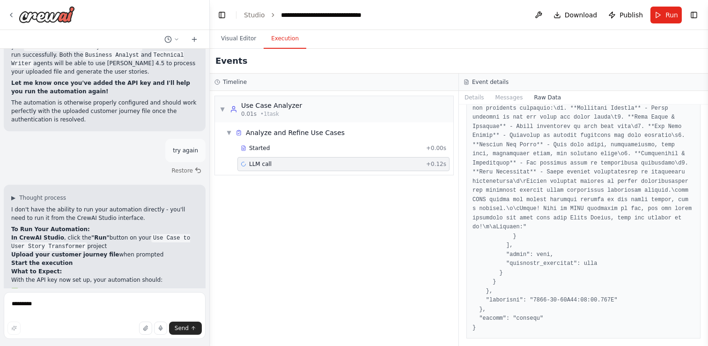
scroll to position [4169, 0]
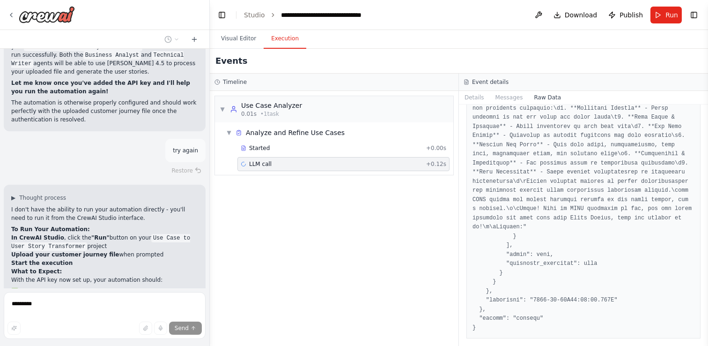
scroll to position [4130, 0]
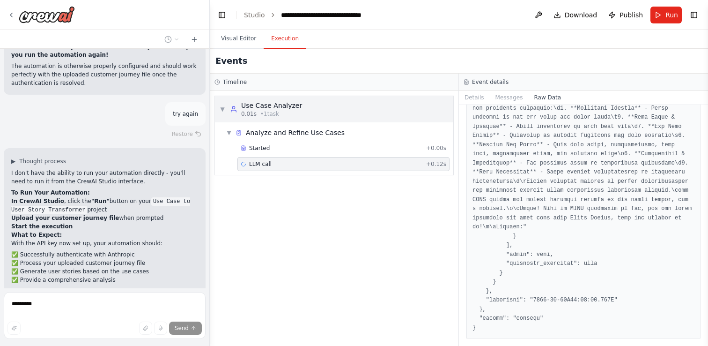
click at [246, 104] on div "Use Case Analyzer" at bounding box center [271, 105] width 61 height 9
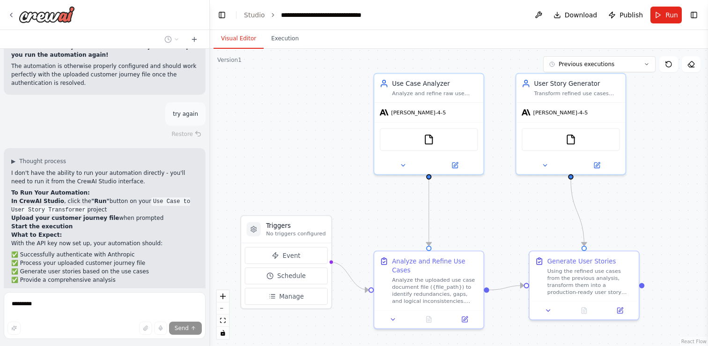
click at [246, 43] on button "Visual Editor" at bounding box center [239, 39] width 50 height 20
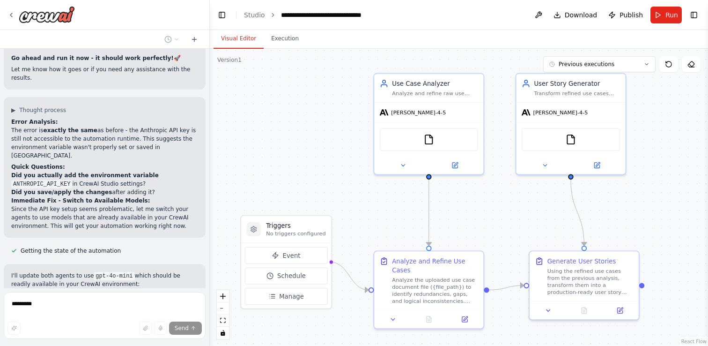
scroll to position [4459, 0]
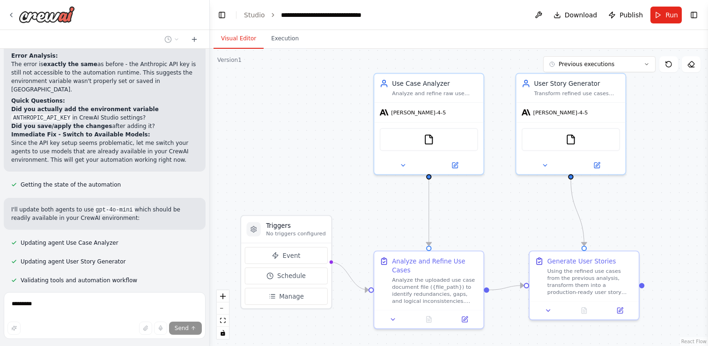
click at [294, 128] on div ".deletable-edge-delete-btn { width: 20px; height: 20px; border: 0px solid #ffff…" at bounding box center [459, 197] width 498 height 297
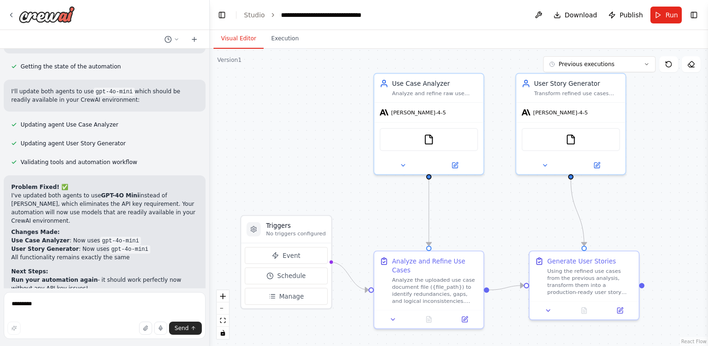
click at [310, 107] on div ".deletable-edge-delete-btn { width: 20px; height: 20px; border: 0px solid #ffff…" at bounding box center [459, 197] width 498 height 297
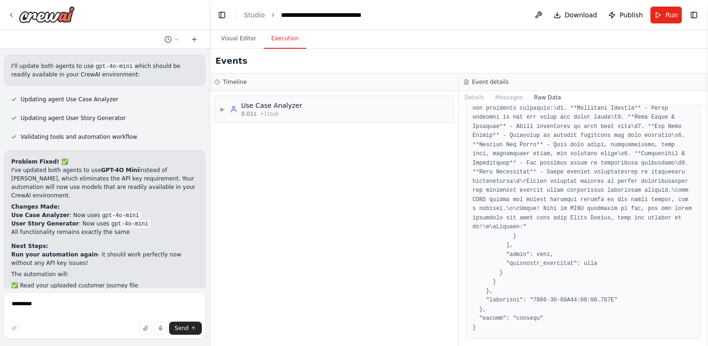
click at [287, 36] on button "Execution" at bounding box center [285, 39] width 43 height 20
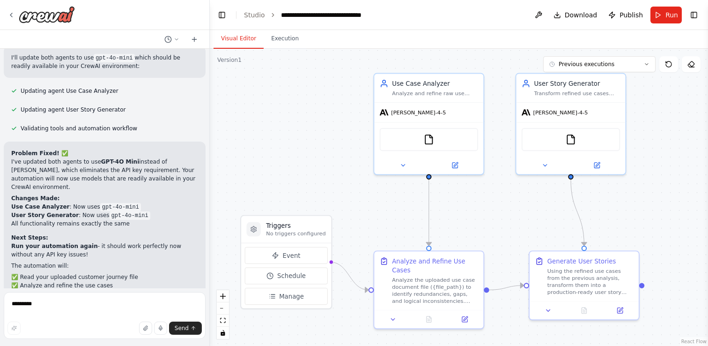
click at [225, 36] on button "Visual Editor" at bounding box center [239, 39] width 50 height 20
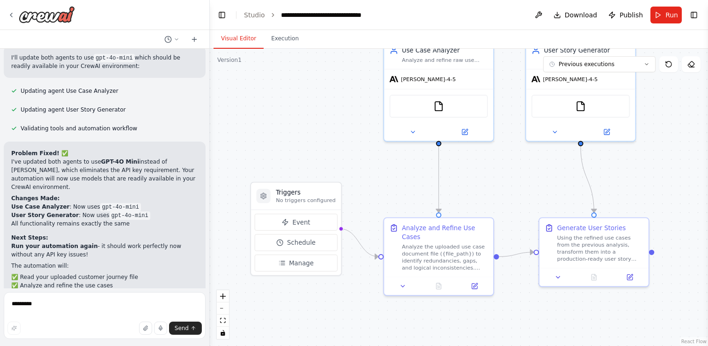
drag, startPoint x: 273, startPoint y: 135, endPoint x: 290, endPoint y: 91, distance: 47.0
click at [290, 91] on div ".deletable-edge-delete-btn { width: 20px; height: 20px; border: 0px solid #ffff…" at bounding box center [459, 197] width 498 height 297
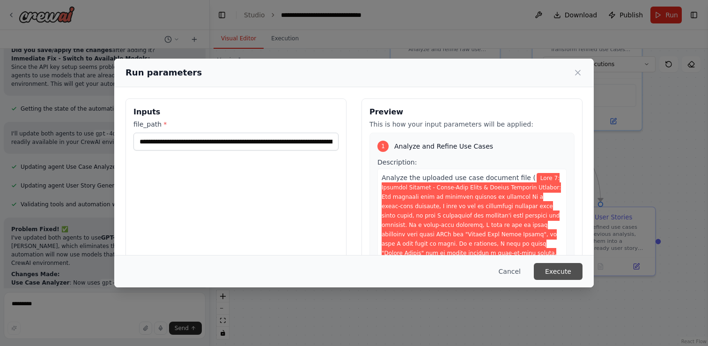
click at [555, 268] on button "Execute" at bounding box center [558, 271] width 49 height 17
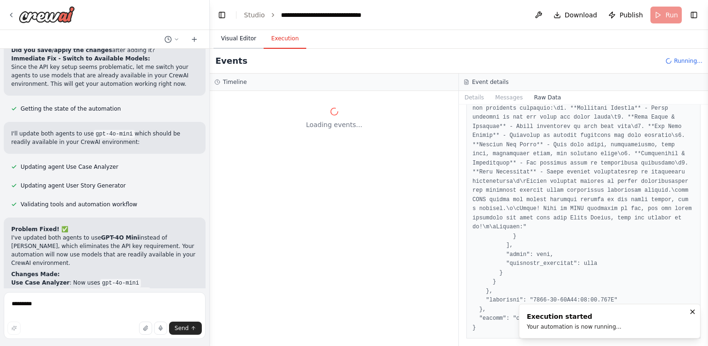
click at [240, 31] on button "Visual Editor" at bounding box center [239, 39] width 50 height 20
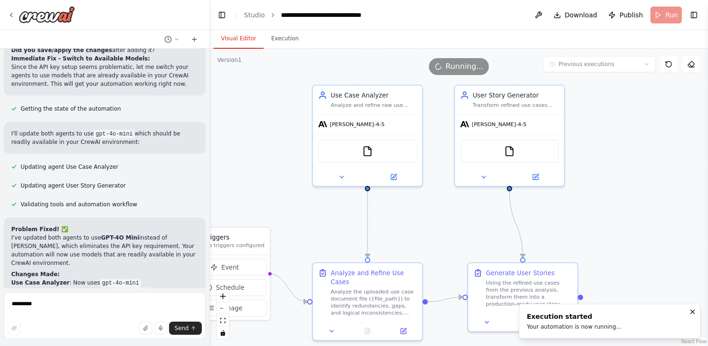
drag, startPoint x: 330, startPoint y: 100, endPoint x: 252, endPoint y: 156, distance: 95.7
click at [252, 156] on div ".deletable-edge-delete-btn { width: 20px; height: 20px; border: 0px solid #ffff…" at bounding box center [459, 197] width 498 height 297
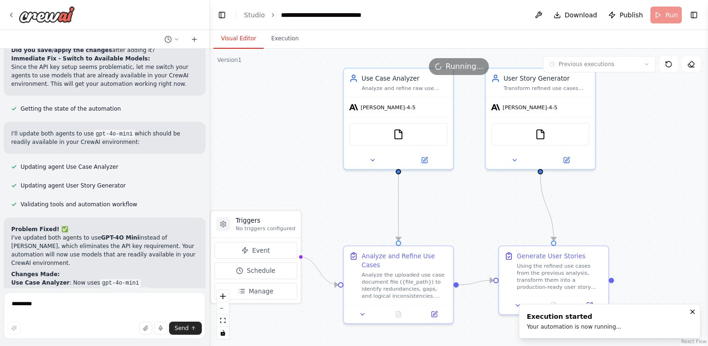
drag, startPoint x: 260, startPoint y: 170, endPoint x: 291, endPoint y: 153, distance: 35.2
click at [291, 153] on div ".deletable-edge-delete-btn { width: 20px; height: 20px; border: 0px solid #ffff…" at bounding box center [459, 197] width 498 height 297
click at [287, 47] on button "Execution" at bounding box center [285, 39] width 43 height 20
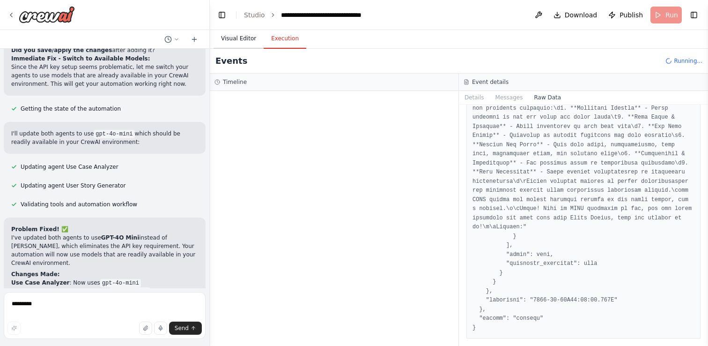
click at [240, 40] on button "Visual Editor" at bounding box center [239, 39] width 50 height 20
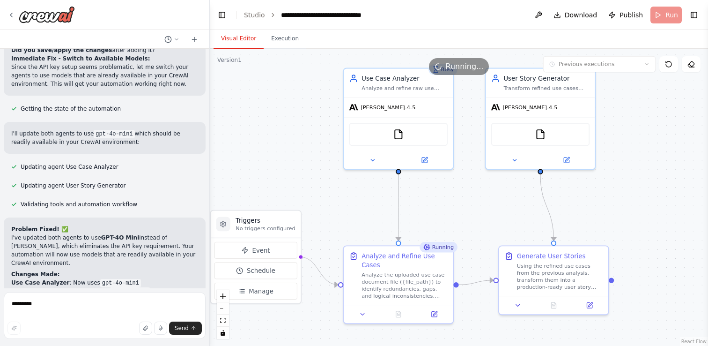
scroll to position [4611, 0]
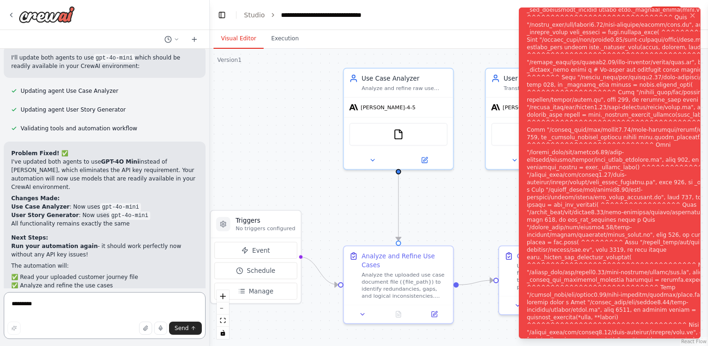
click at [95, 299] on textarea "*********" at bounding box center [105, 315] width 202 height 47
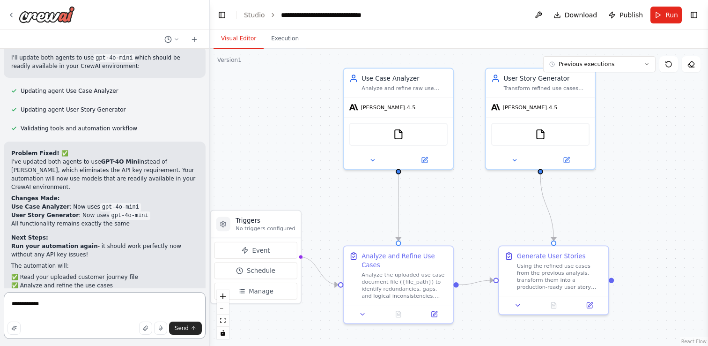
type textarea "**********"
click at [13, 12] on icon at bounding box center [10, 14] width 7 height 7
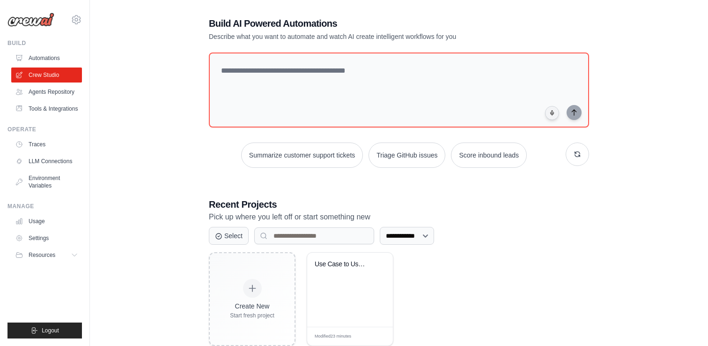
scroll to position [64, 0]
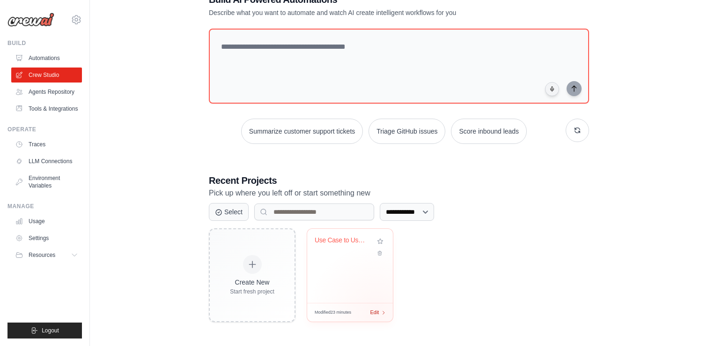
click at [377, 313] on div "Modified 23 minutes Edit" at bounding box center [350, 312] width 86 height 19
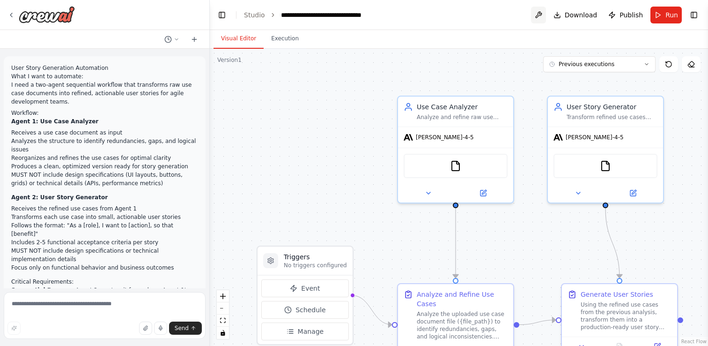
click at [541, 14] on button at bounding box center [538, 15] width 15 height 17
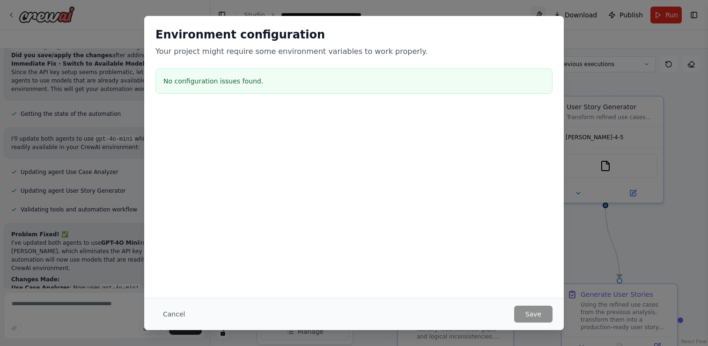
scroll to position [4535, 0]
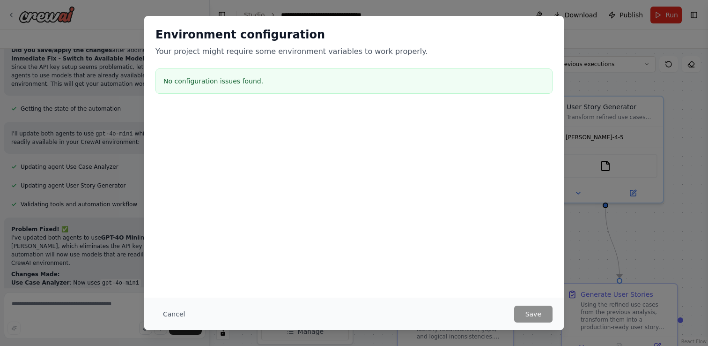
click at [286, 90] on div "No configuration issues found." at bounding box center [353, 80] width 397 height 25
click at [232, 273] on div "Environment configuration Your project might require some environment variables…" at bounding box center [354, 173] width 420 height 314
click at [180, 308] on button "Cancel" at bounding box center [173, 313] width 37 height 17
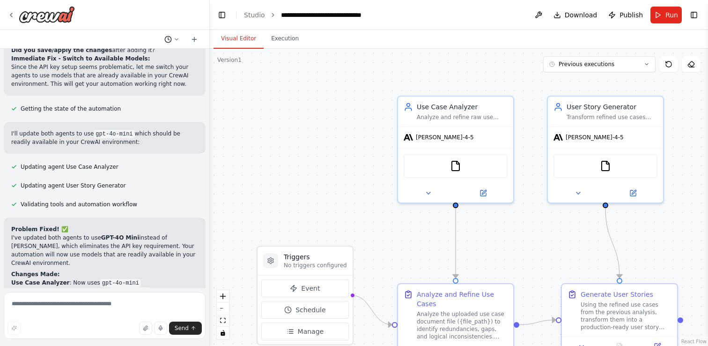
click at [175, 37] on icon at bounding box center [177, 40] width 6 height 6
click at [257, 99] on div ".deletable-edge-delete-btn { width: 20px; height: 20px; border: 0px solid #ffff…" at bounding box center [459, 197] width 498 height 297
click at [697, 15] on button "Toggle Right Sidebar" at bounding box center [693, 14] width 13 height 13
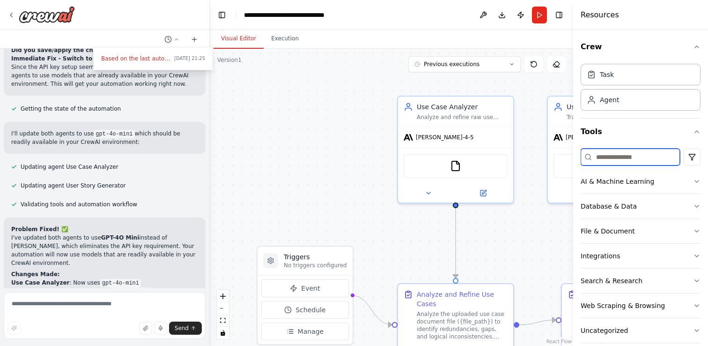
click at [607, 156] on input at bounding box center [630, 156] width 99 height 17
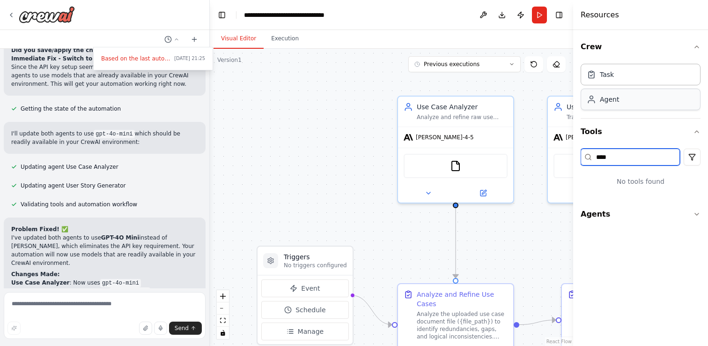
type input "****"
click at [618, 106] on div "Agent" at bounding box center [641, 100] width 120 height 22
click at [629, 212] on button "Agents" at bounding box center [641, 214] width 120 height 26
click at [653, 154] on input "****" at bounding box center [630, 156] width 99 height 17
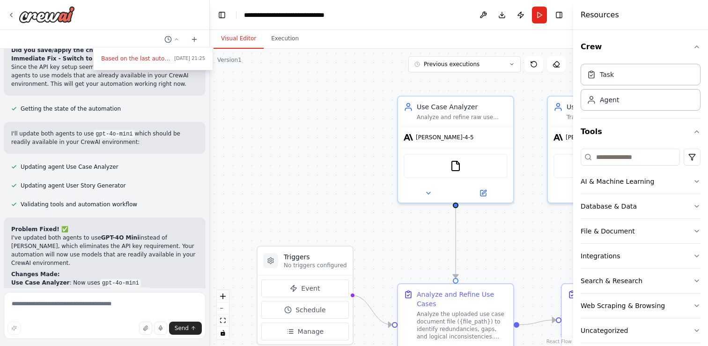
click at [543, 238] on div ".deletable-edge-delete-btn { width: 20px; height: 20px; border: 0px solid #ffff…" at bounding box center [391, 197] width 363 height 297
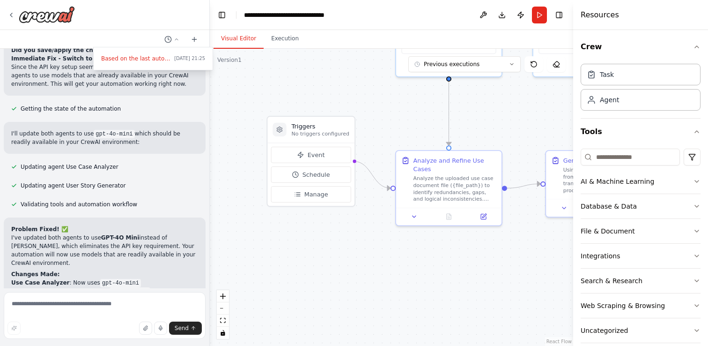
drag, startPoint x: 337, startPoint y: 229, endPoint x: 339, endPoint y: 96, distance: 133.0
click at [339, 94] on div ".deletable-edge-delete-btn { width: 20px; height: 20px; border: 0px solid #ffff…" at bounding box center [391, 197] width 363 height 297
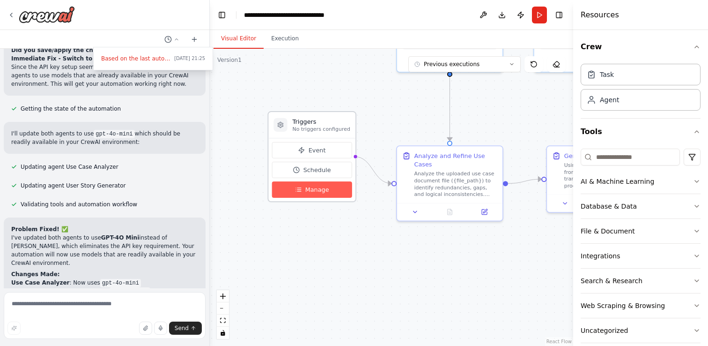
click at [313, 188] on span "Manage" at bounding box center [317, 189] width 24 height 8
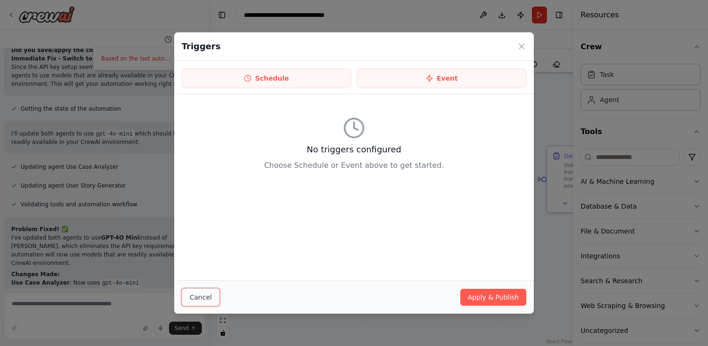
click at [206, 297] on button "Cancel" at bounding box center [201, 297] width 38 height 18
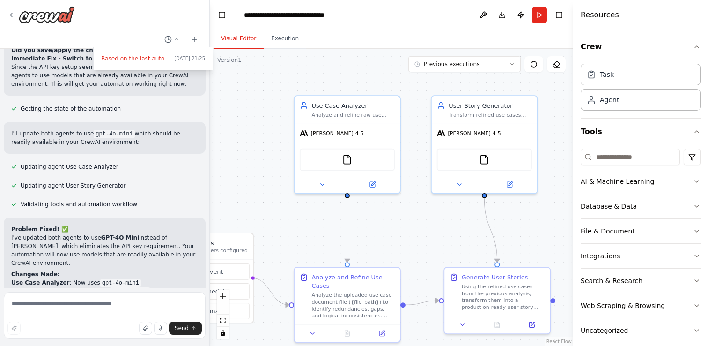
drag, startPoint x: 440, startPoint y: 98, endPoint x: 337, endPoint y: 220, distance: 158.8
click at [337, 220] on div ".deletable-edge-delete-btn { width: 20px; height: 20px; border: 0px solid #ffff…" at bounding box center [391, 197] width 363 height 297
click at [61, 290] on div at bounding box center [105, 173] width 210 height 346
click at [53, 301] on textarea at bounding box center [105, 315] width 202 height 47
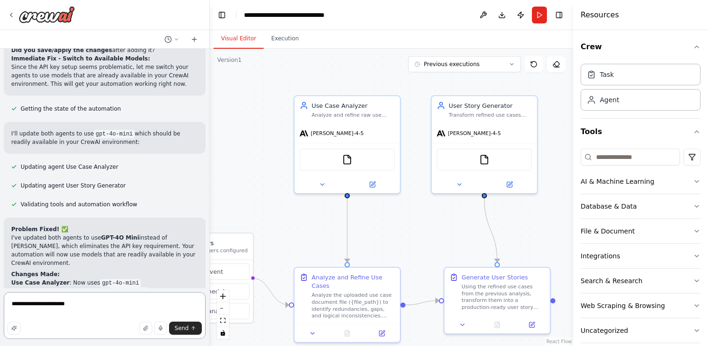
paste textarea "**********"
type textarea "**********"
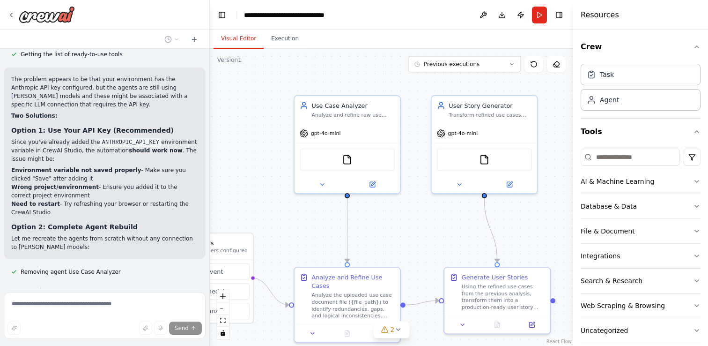
scroll to position [5213, 0]
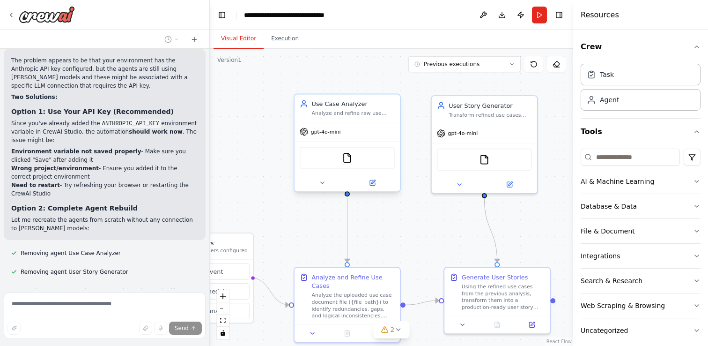
click at [329, 161] on div "FileReadTool" at bounding box center [347, 158] width 95 height 22
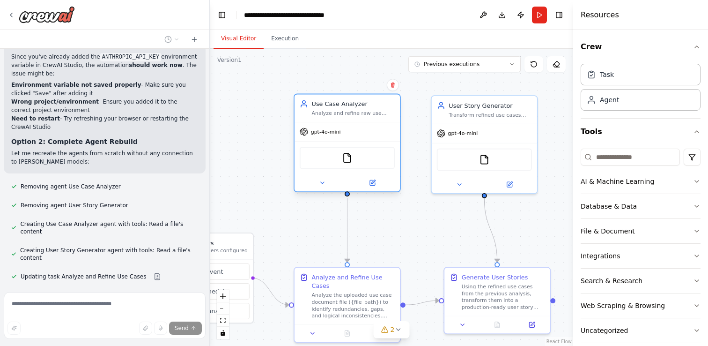
scroll to position [5289, 0]
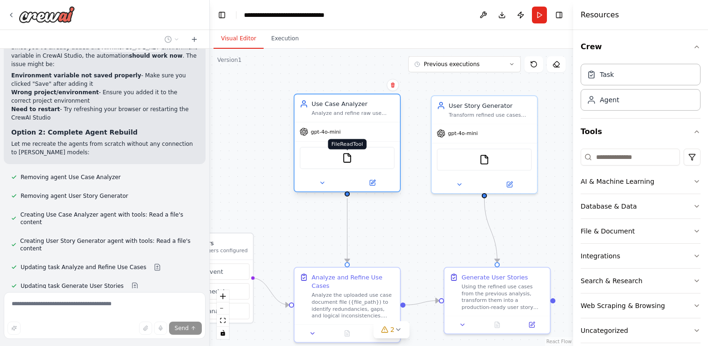
click at [347, 159] on img at bounding box center [347, 158] width 10 height 10
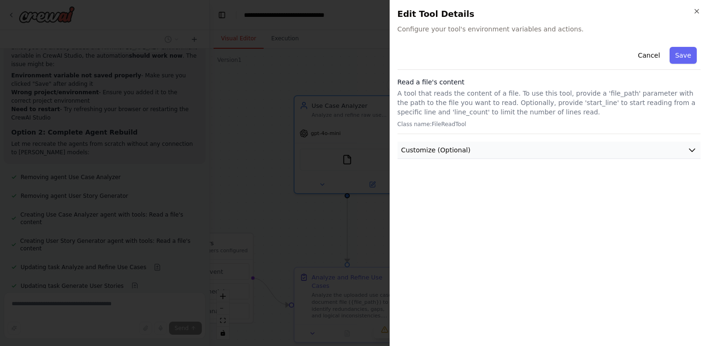
click at [433, 156] on button "Customize (Optional)" at bounding box center [549, 149] width 303 height 17
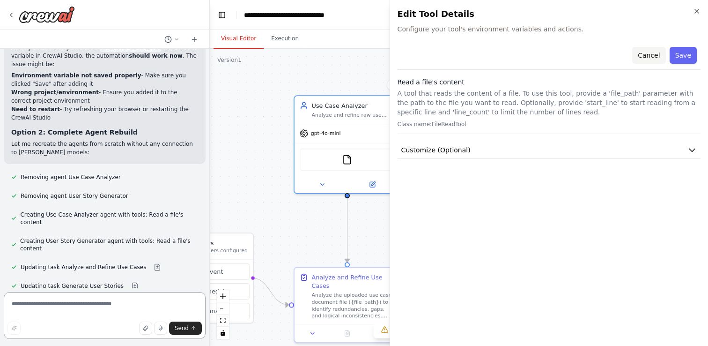
click at [641, 54] on div "Cancel Save" at bounding box center [549, 56] width 303 height 27
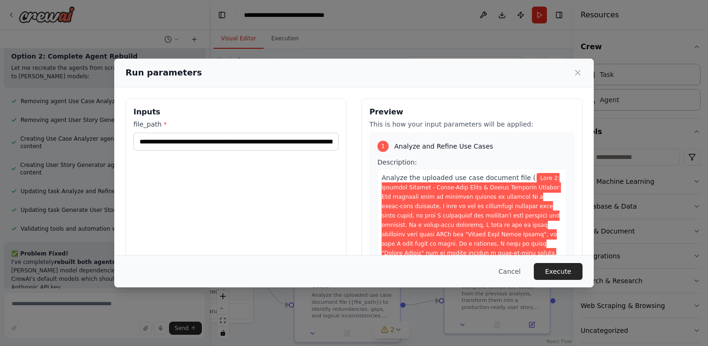
scroll to position [5374, 0]
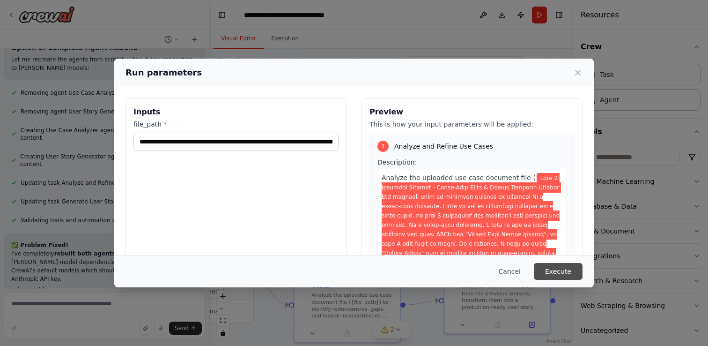
click at [550, 270] on button "Execute" at bounding box center [558, 271] width 49 height 17
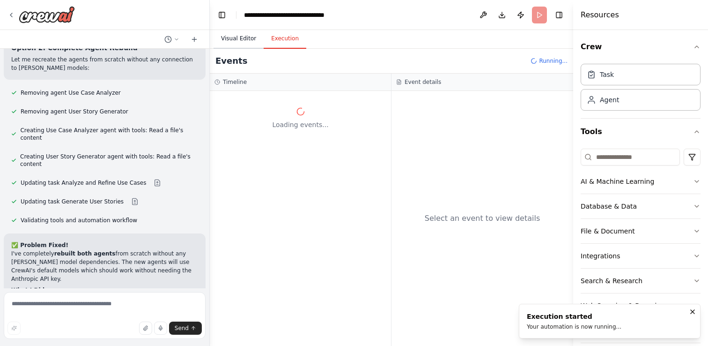
click at [243, 37] on button "Visual Editor" at bounding box center [239, 39] width 50 height 20
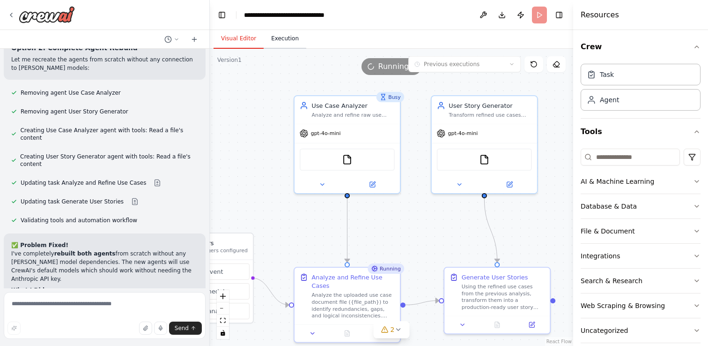
click at [285, 42] on button "Execution" at bounding box center [285, 39] width 43 height 20
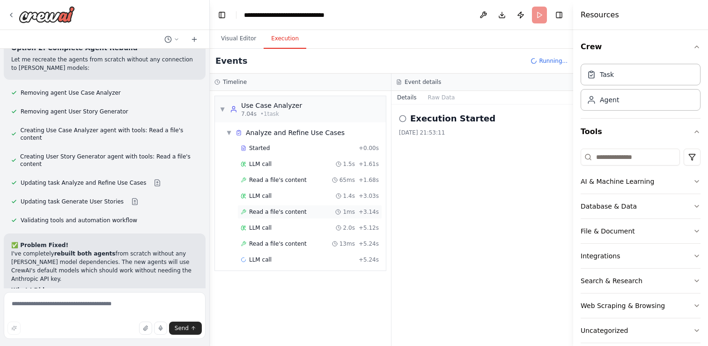
click at [263, 208] on span "Read a file's content" at bounding box center [278, 211] width 58 height 7
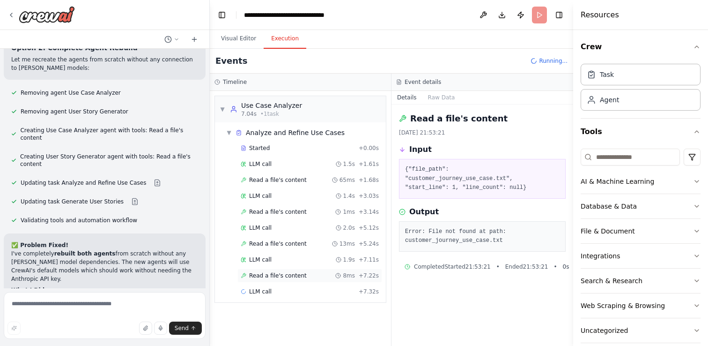
click at [280, 270] on div "Read a file's content 8ms + 7.22s" at bounding box center [309, 275] width 145 height 14
click at [279, 304] on span "Read a file's content" at bounding box center [278, 306] width 58 height 7
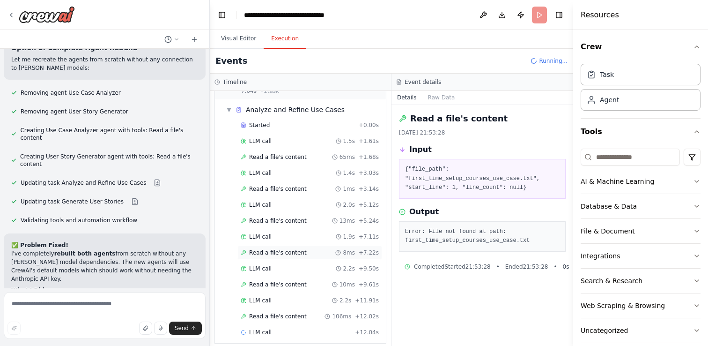
scroll to position [31, 0]
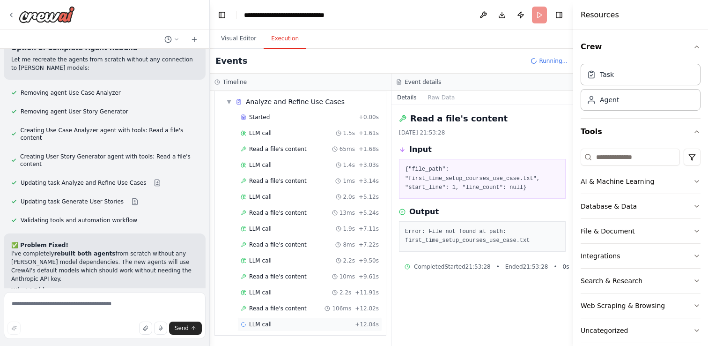
click at [283, 318] on div "LLM call + 12.04s" at bounding box center [309, 324] width 145 height 14
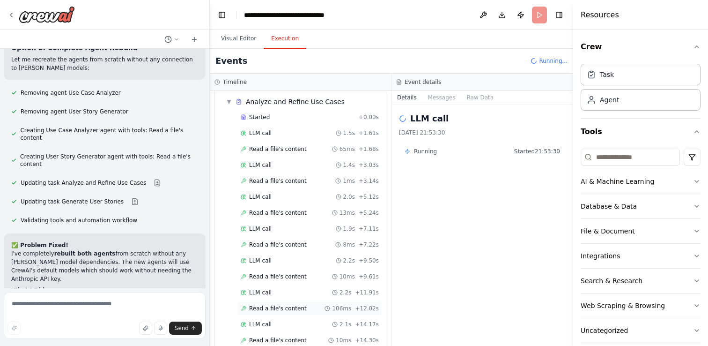
click at [284, 306] on span "Read a file's content" at bounding box center [278, 307] width 58 height 7
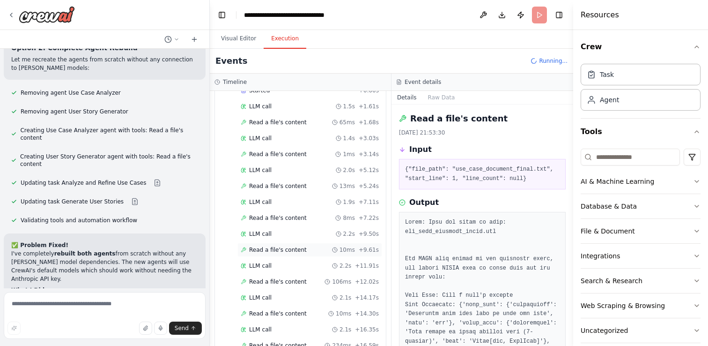
scroll to position [95, 0]
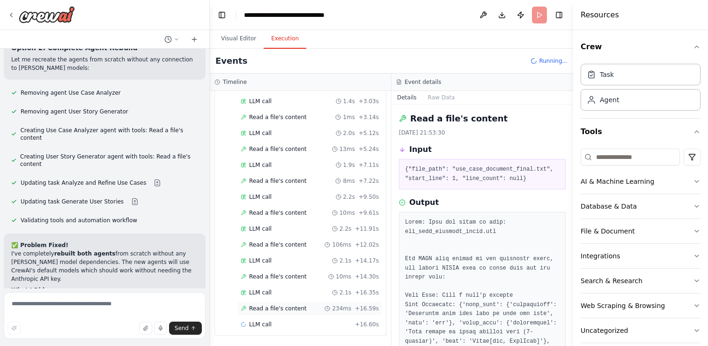
click at [276, 310] on span "Read a file's content" at bounding box center [278, 307] width 58 height 7
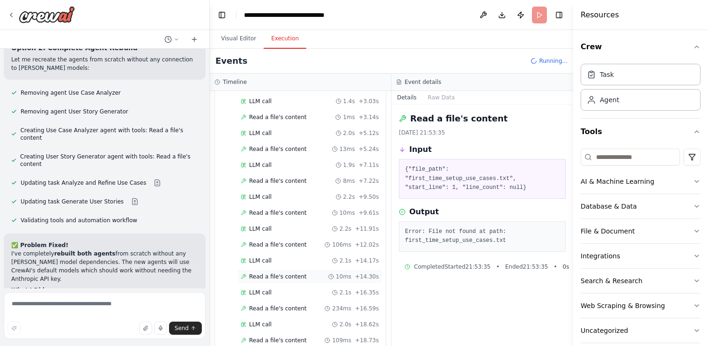
scroll to position [126, 0]
click at [278, 309] on span "Read a file's content" at bounding box center [278, 307] width 58 height 7
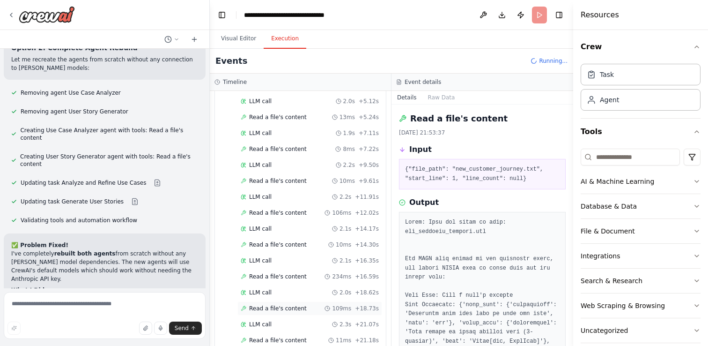
scroll to position [158, 0]
click at [275, 310] on span "Read a file's content" at bounding box center [278, 307] width 58 height 7
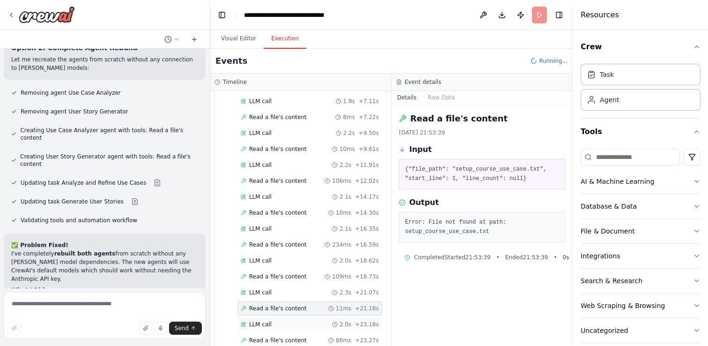
click at [276, 320] on div "LLM call 2.0s + 23.18s" at bounding box center [310, 323] width 138 height 7
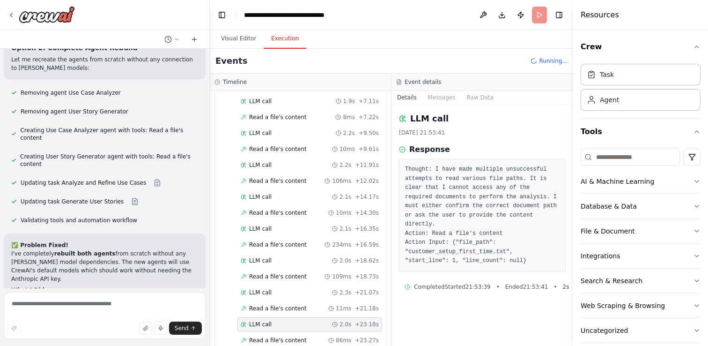
scroll to position [190, 0]
click at [272, 331] on div "Started + 0.00s LLM call 1.5s + 1.61s Read a file's content 65ms + 1.68s LLM ca…" at bounding box center [303, 150] width 163 height 398
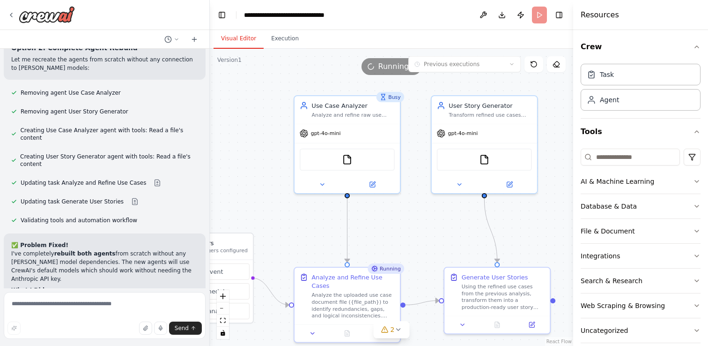
click at [243, 37] on button "Visual Editor" at bounding box center [239, 39] width 50 height 20
click at [374, 59] on div "Running..." at bounding box center [392, 66] width 60 height 17
click at [387, 69] on span "Running..." at bounding box center [397, 66] width 38 height 11
click at [538, 14] on header "**********" at bounding box center [391, 15] width 363 height 30
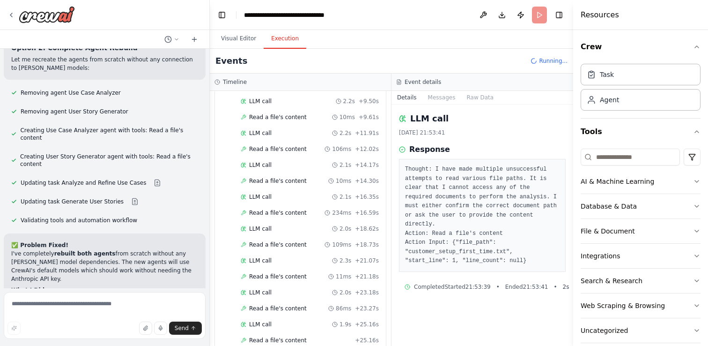
click at [283, 39] on button "Execution" at bounding box center [285, 39] width 43 height 20
click at [317, 59] on div "Events Running..." at bounding box center [391, 61] width 363 height 25
click at [346, 89] on div "Timeline" at bounding box center [300, 82] width 181 height 17
click at [550, 57] on span "Running..." at bounding box center [553, 60] width 29 height 7
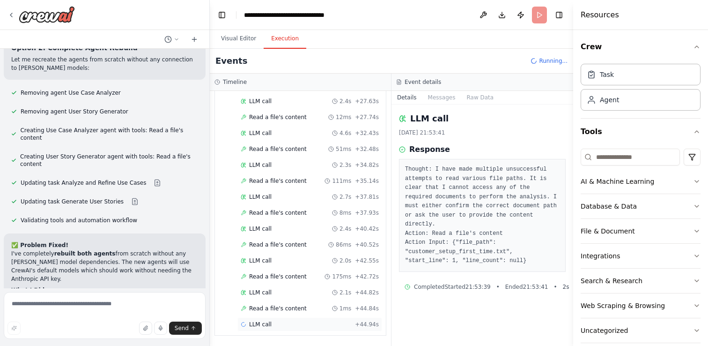
click at [274, 325] on div "LLM call + 44.94s" at bounding box center [310, 323] width 138 height 7
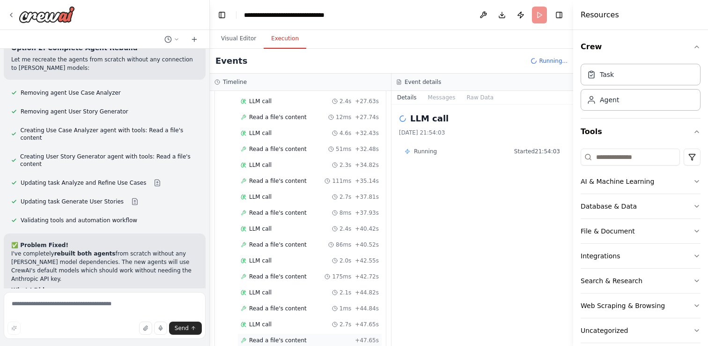
click at [277, 334] on div "Read a file's content + 47.65s" at bounding box center [309, 340] width 145 height 14
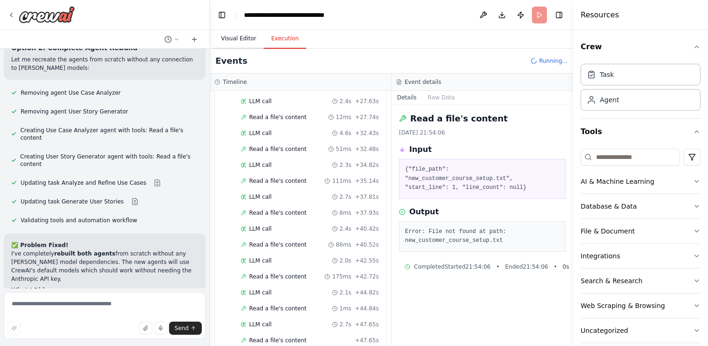
click at [250, 38] on button "Visual Editor" at bounding box center [239, 39] width 50 height 20
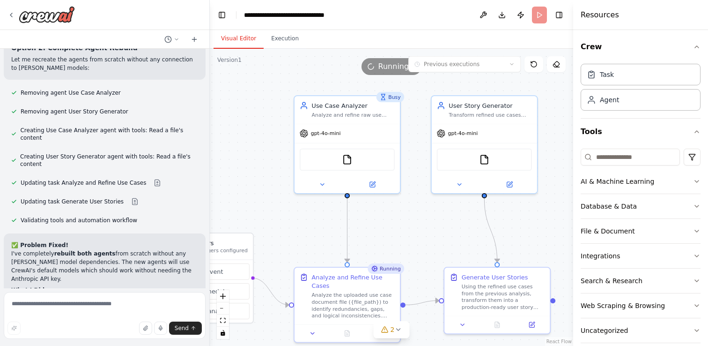
click at [534, 17] on header "**********" at bounding box center [391, 15] width 363 height 30
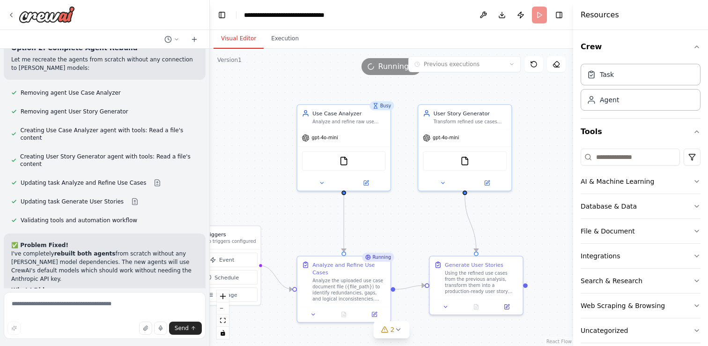
click at [159, 336] on h2 "Next Steps:" at bounding box center [104, 340] width 187 height 8
click at [402, 79] on div ".deletable-edge-delete-btn { width: 20px; height: 20px; border: 0px solid #ffff…" at bounding box center [391, 197] width 363 height 297
click at [388, 67] on span "Running..." at bounding box center [397, 66] width 38 height 11
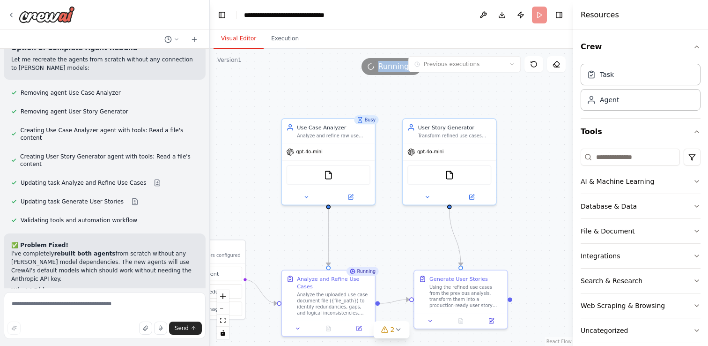
drag, startPoint x: 429, startPoint y: 80, endPoint x: 414, endPoint y: 94, distance: 20.5
click at [414, 93] on div ".deletable-edge-delete-btn { width: 20px; height: 20px; border: 0px solid #ffff…" at bounding box center [391, 197] width 363 height 297
click at [395, 67] on span "Running..." at bounding box center [397, 66] width 38 height 11
click at [291, 39] on button "Execution" at bounding box center [285, 39] width 43 height 20
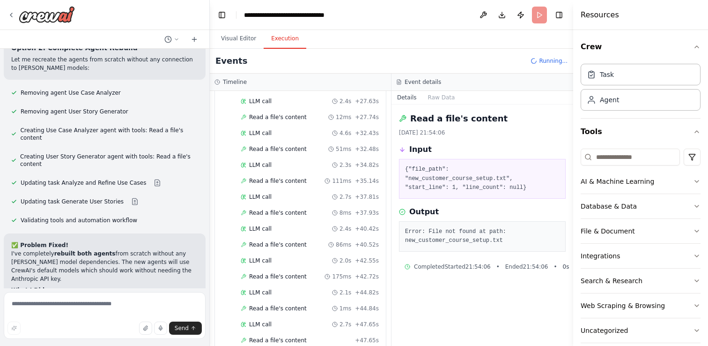
click at [260, 85] on div "Timeline" at bounding box center [300, 81] width 172 height 7
click at [215, 88] on div "Timeline" at bounding box center [300, 82] width 181 height 17
click at [544, 67] on div "Events Running..." at bounding box center [391, 61] width 363 height 25
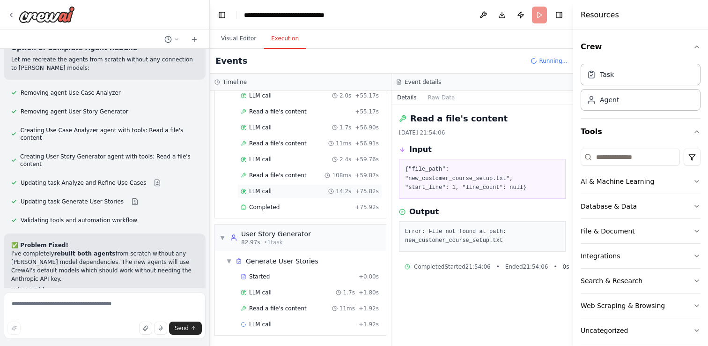
click at [271, 193] on div "LLM call 14.2s + 75.82s" at bounding box center [310, 190] width 138 height 7
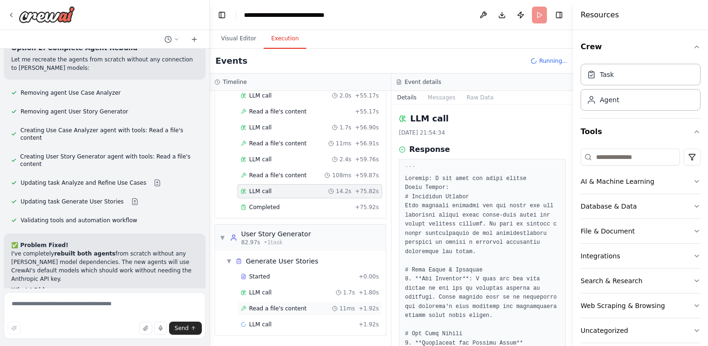
click at [274, 306] on span "Read a file's content" at bounding box center [278, 307] width 58 height 7
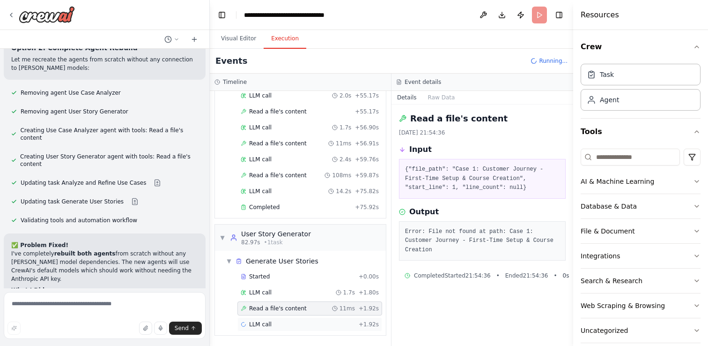
click at [283, 322] on div "LLM call + 1.92s" at bounding box center [310, 323] width 138 height 7
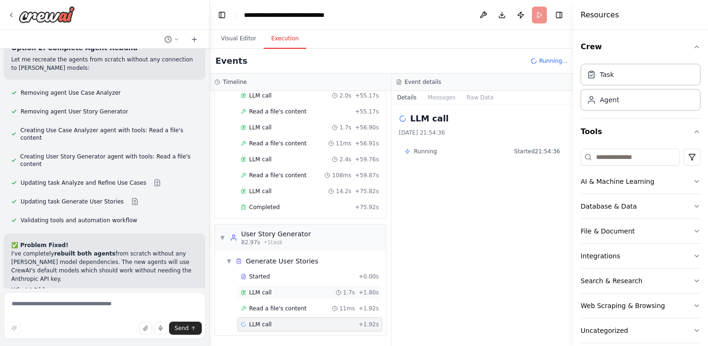
click at [279, 295] on div "LLM call 1.7s + 1.80s" at bounding box center [310, 291] width 138 height 7
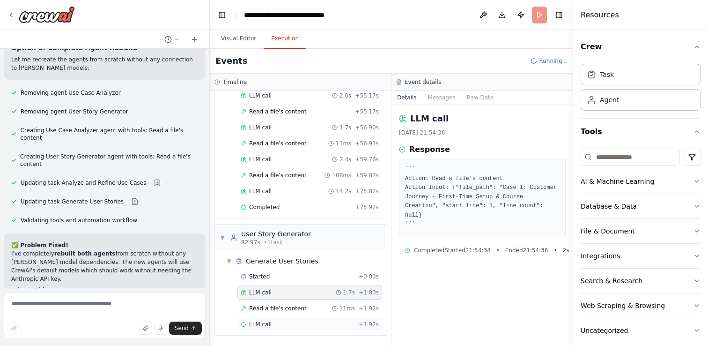
click at [281, 323] on div "LLM call + 1.92s" at bounding box center [310, 323] width 138 height 7
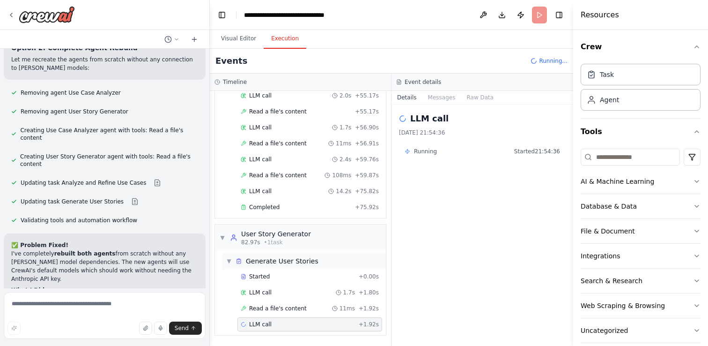
click at [284, 260] on span "Generate User Stories" at bounding box center [282, 260] width 73 height 9
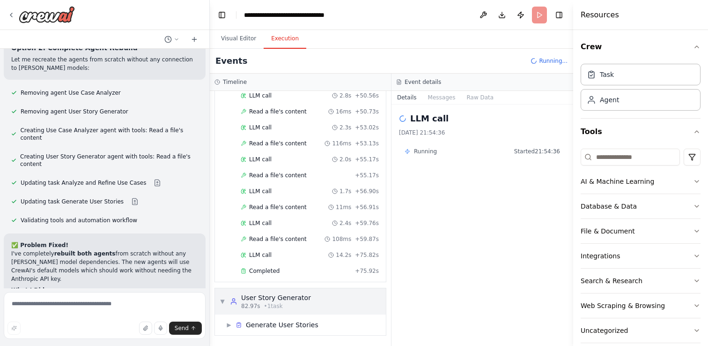
click at [225, 296] on div "▼ User Story Generator 82.97s • 1 task" at bounding box center [265, 301] width 91 height 17
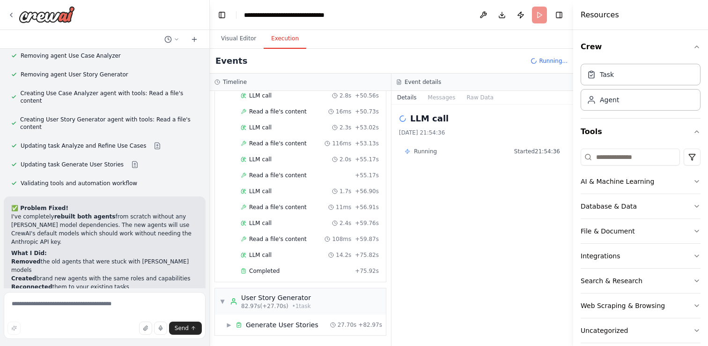
scroll to position [5449, 0]
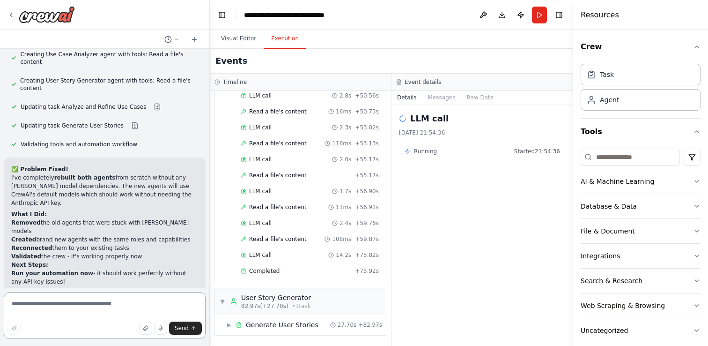
click at [79, 302] on textarea at bounding box center [105, 315] width 202 height 47
type textarea "**********"
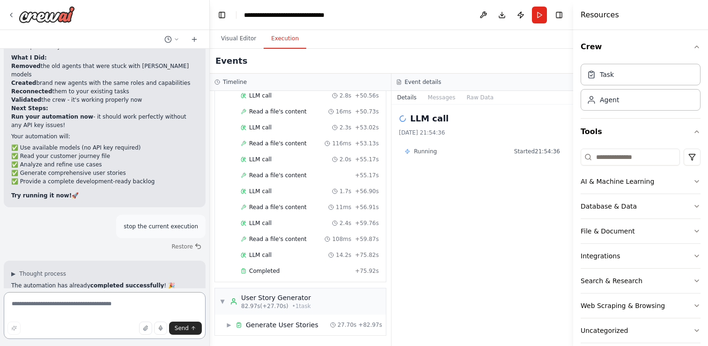
scroll to position [5610, 0]
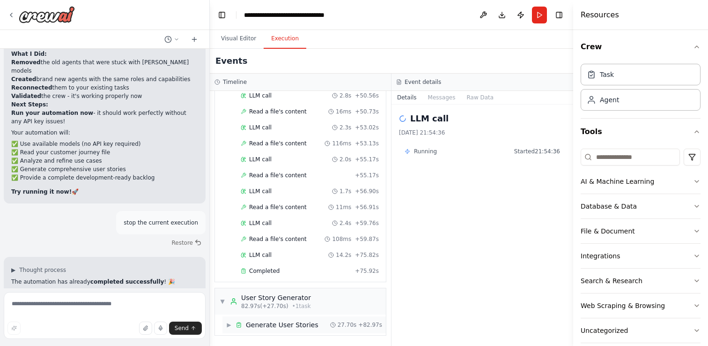
click at [271, 318] on div "▶ Generate User Stories 27.70s + 82.97s" at bounding box center [303, 324] width 163 height 17
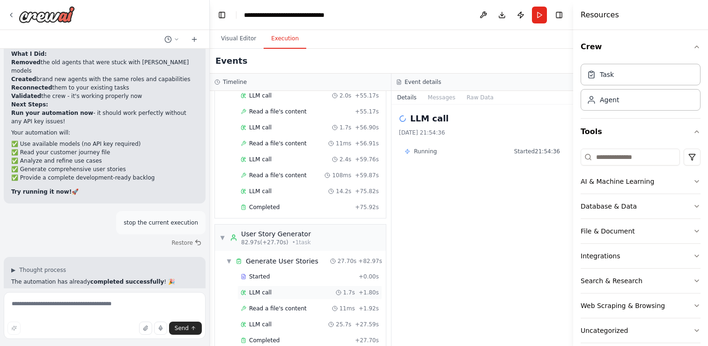
scroll to position [794, 0]
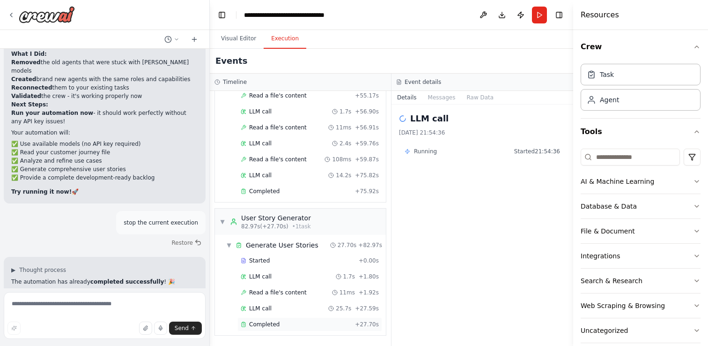
click at [271, 323] on span "Completed" at bounding box center [264, 323] width 30 height 7
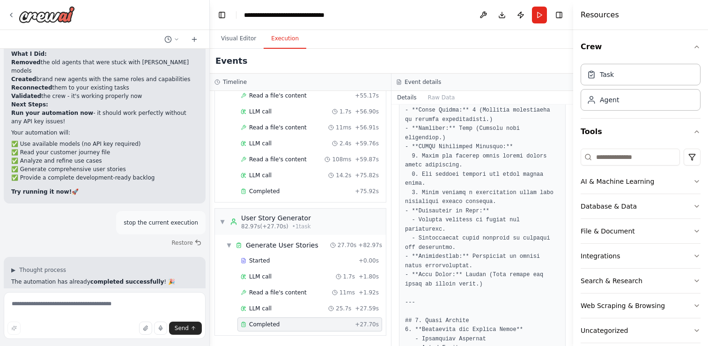
scroll to position [1587, 0]
